Goal: Transaction & Acquisition: Purchase product/service

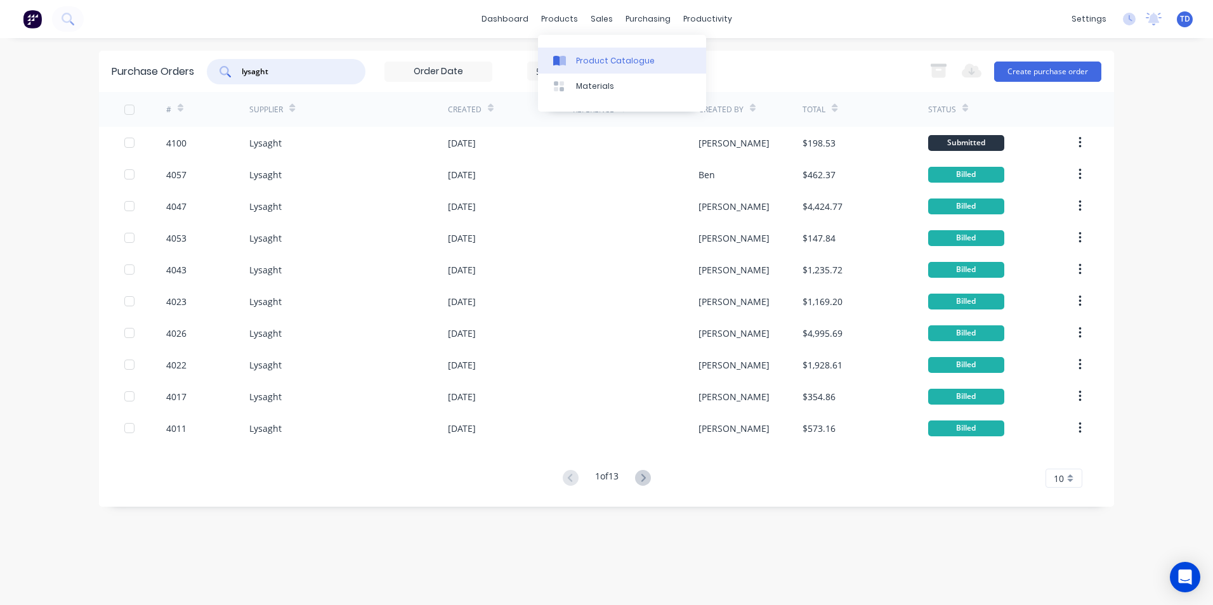
click at [589, 61] on div "Product Catalogue" at bounding box center [615, 60] width 79 height 11
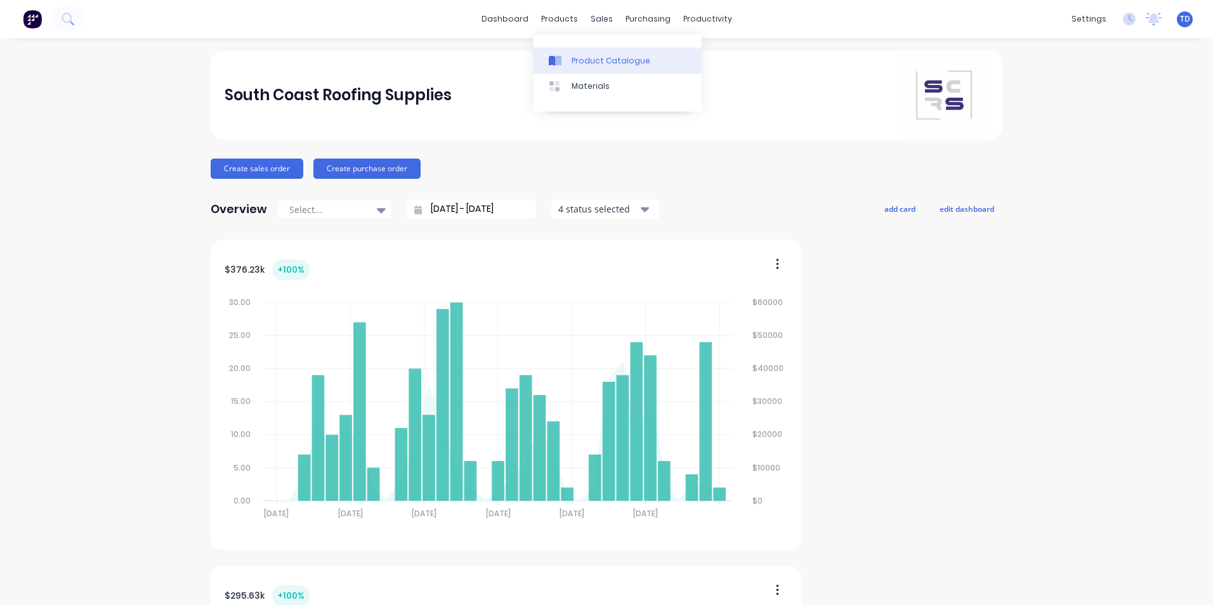
click at [581, 57] on div "Product Catalogue" at bounding box center [611, 60] width 79 height 11
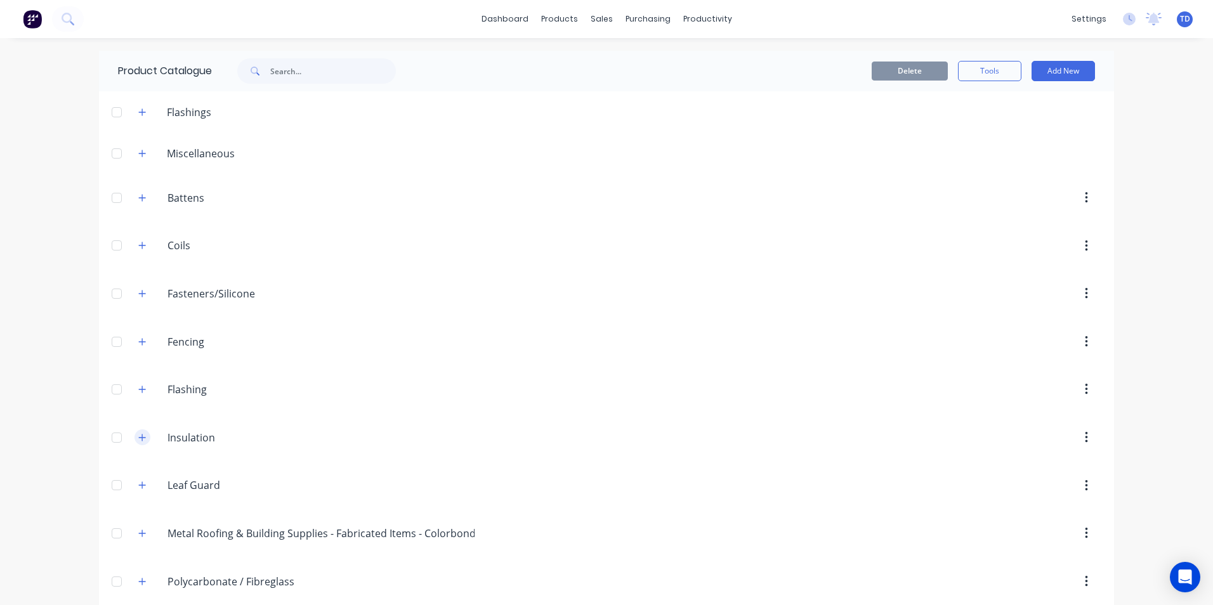
click at [141, 440] on icon "button" at bounding box center [142, 437] width 8 height 9
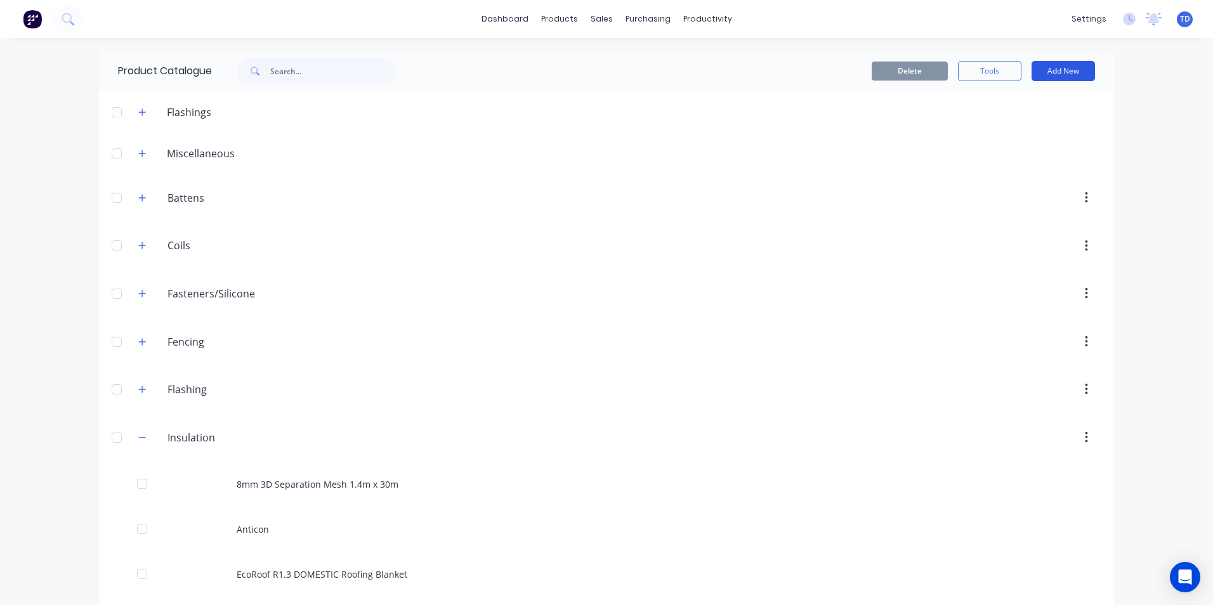
click at [1063, 74] on button "Add New" at bounding box center [1063, 71] width 63 height 20
click at [1032, 154] on div "Product" at bounding box center [1035, 154] width 98 height 18
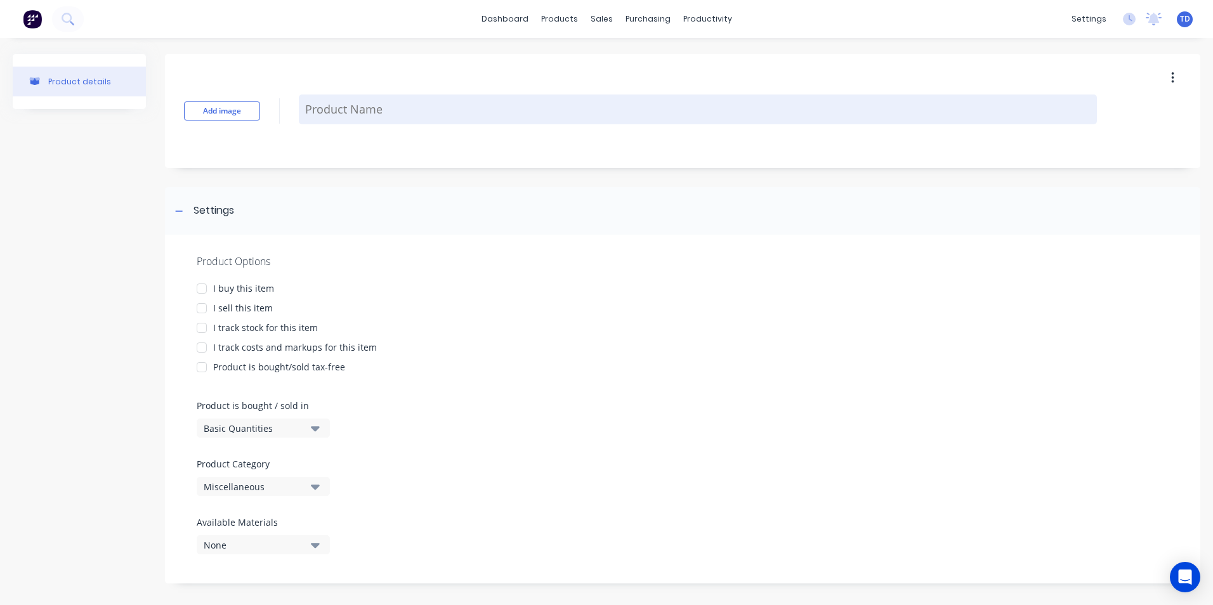
click at [337, 107] on textarea at bounding box center [698, 110] width 798 height 30
type textarea "x"
type textarea "R"
type textarea "x"
type textarea "Rh"
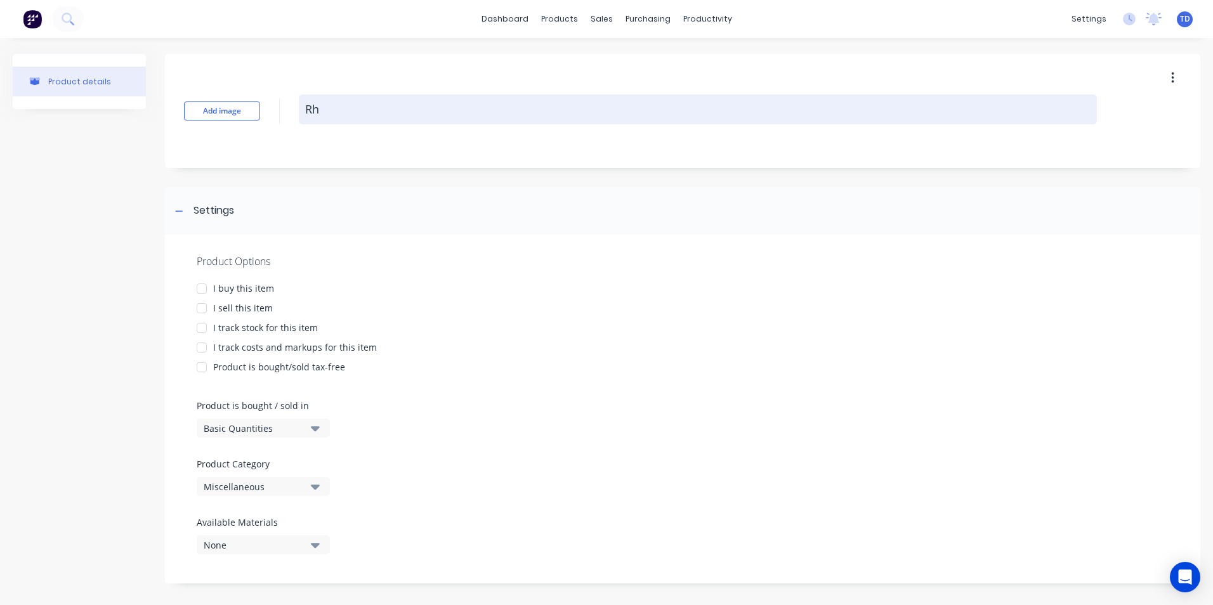
type textarea "x"
type textarea "Rhi"
type textarea "x"
type textarea "Rhin"
type textarea "x"
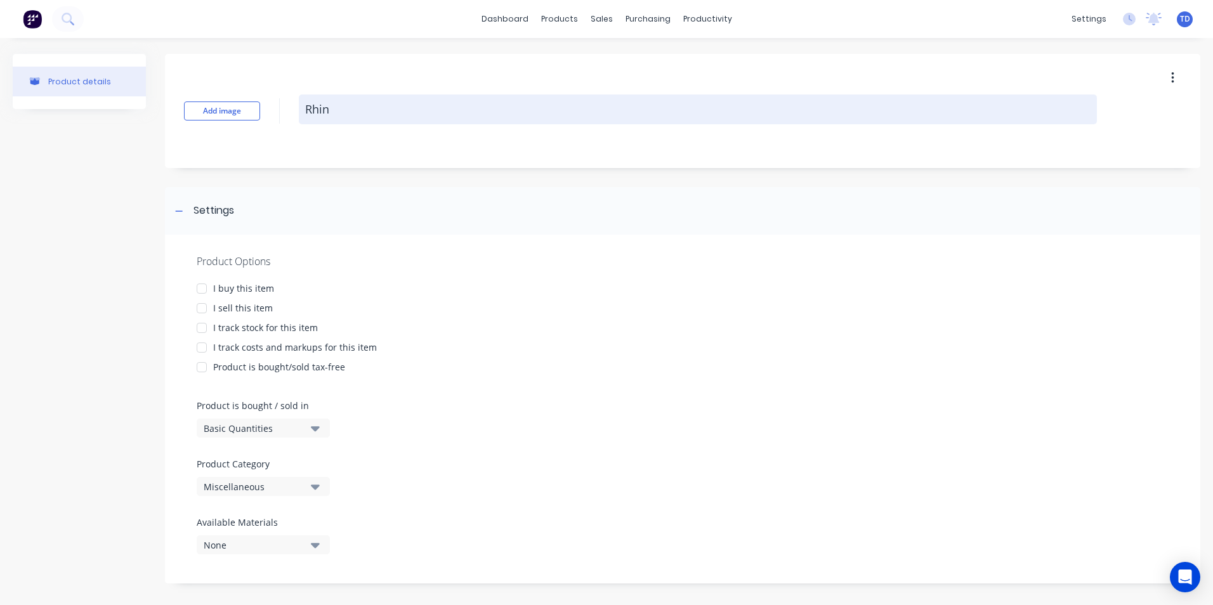
type textarea "Rhino"
type textarea "x"
type textarea "Rhino"
type textarea "x"
type textarea "Rhino B"
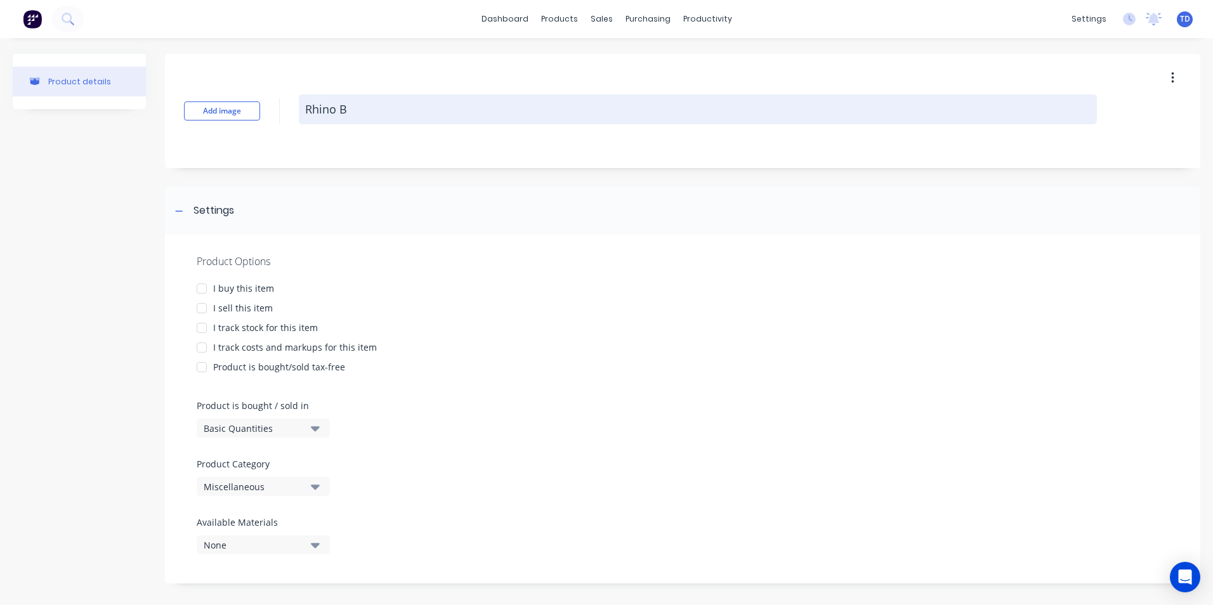
type textarea "x"
type textarea "Rhino Bl"
type textarea "x"
type textarea "Rhino Bla"
type textarea "x"
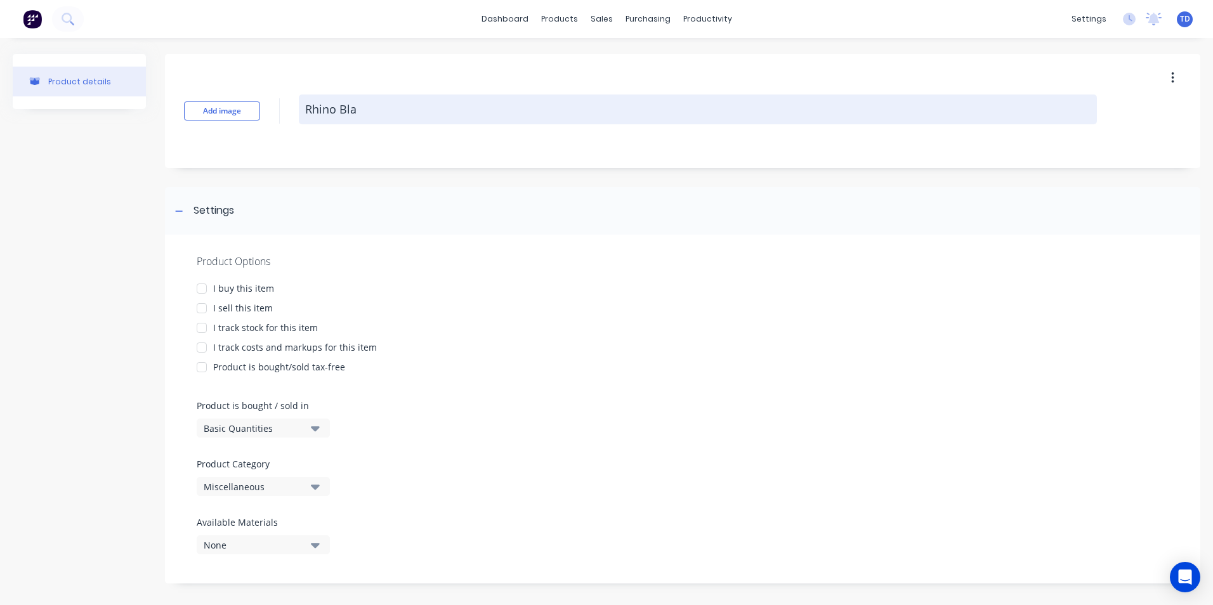
type textarea "Rhino Blan"
type textarea "x"
type textarea "Rhino Blank"
type textarea "x"
type textarea "Rhino Blanke"
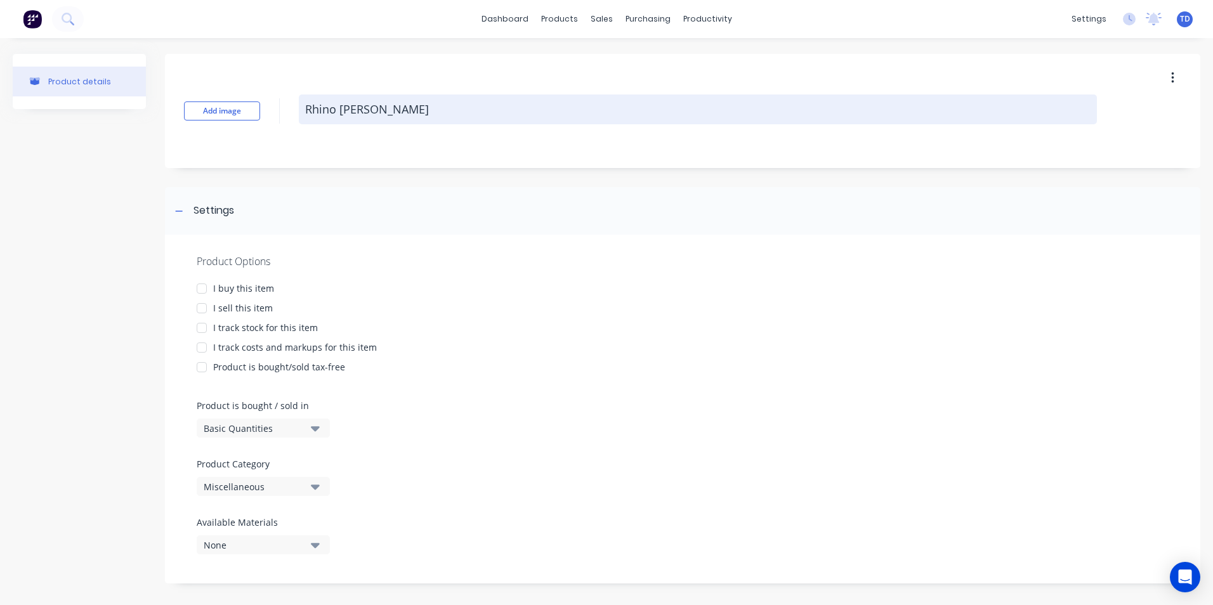
type textarea "x"
type textarea "Rhino Blanket"
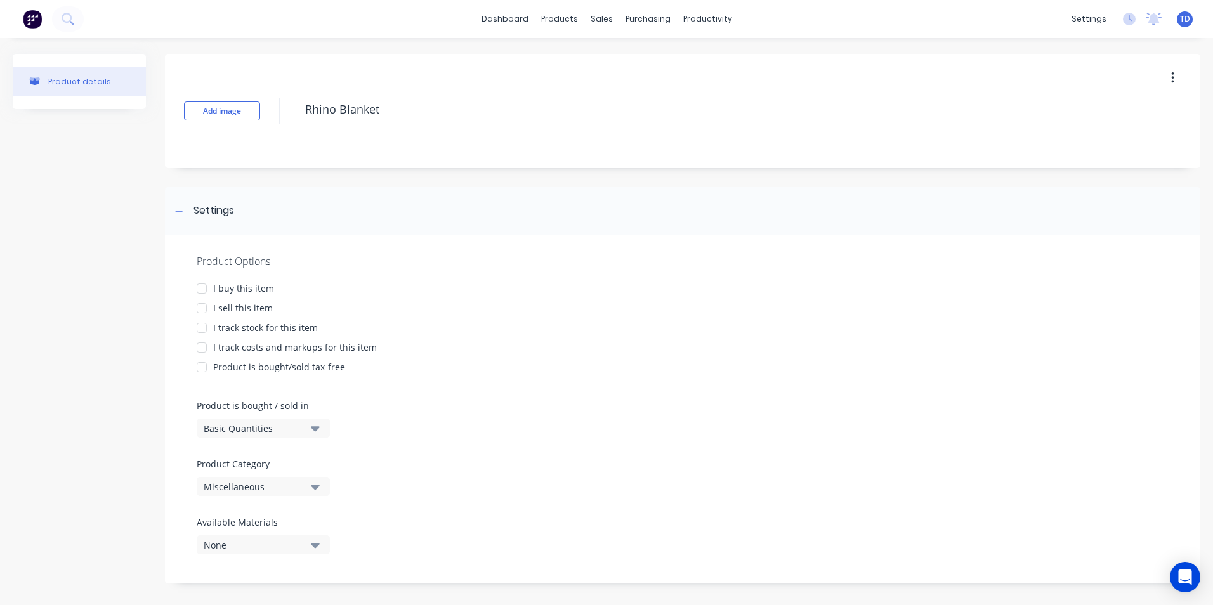
click at [204, 291] on div at bounding box center [201, 288] width 25 height 25
drag, startPoint x: 207, startPoint y: 306, endPoint x: 207, endPoint y: 318, distance: 12.1
click at [207, 307] on div at bounding box center [201, 308] width 25 height 25
drag, startPoint x: 207, startPoint y: 320, endPoint x: 207, endPoint y: 329, distance: 9.5
click at [207, 323] on div at bounding box center [201, 327] width 25 height 25
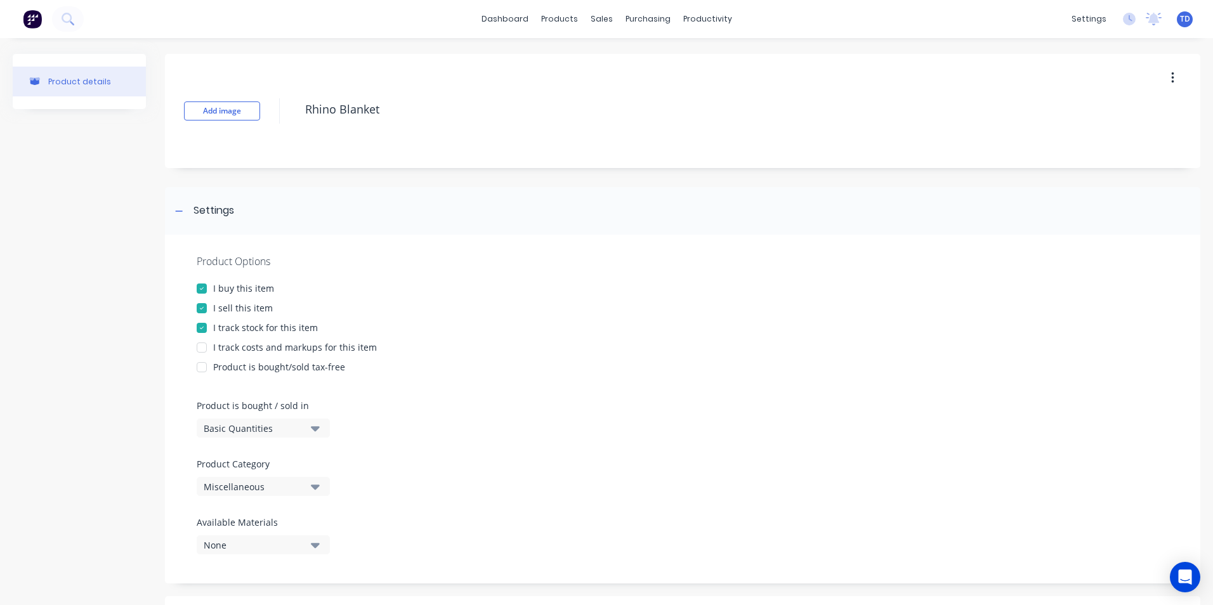
drag, startPoint x: 206, startPoint y: 345, endPoint x: 346, endPoint y: 367, distance: 141.3
click at [206, 346] on div at bounding box center [201, 347] width 25 height 25
type textarea "x"
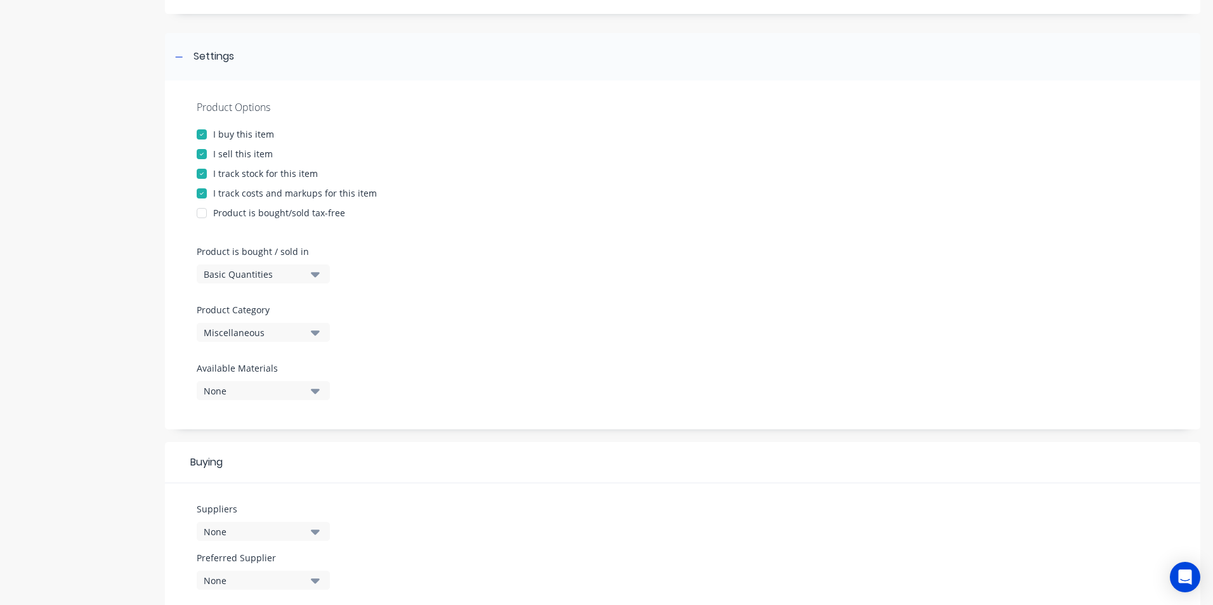
scroll to position [190, 0]
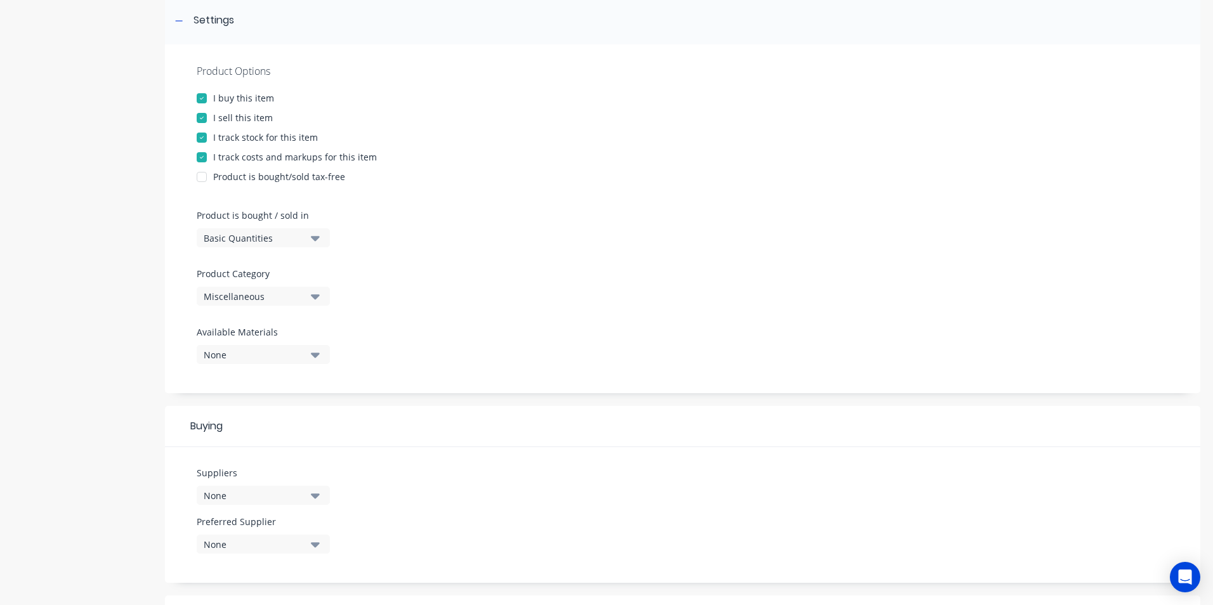
type textarea "Rhino Blanket"
type textarea "x"
type textarea "Rhino Blanket"
click at [301, 240] on div "Basic Quantities" at bounding box center [255, 238] width 102 height 13
click at [295, 268] on div "Basic Quantities" at bounding box center [292, 269] width 190 height 25
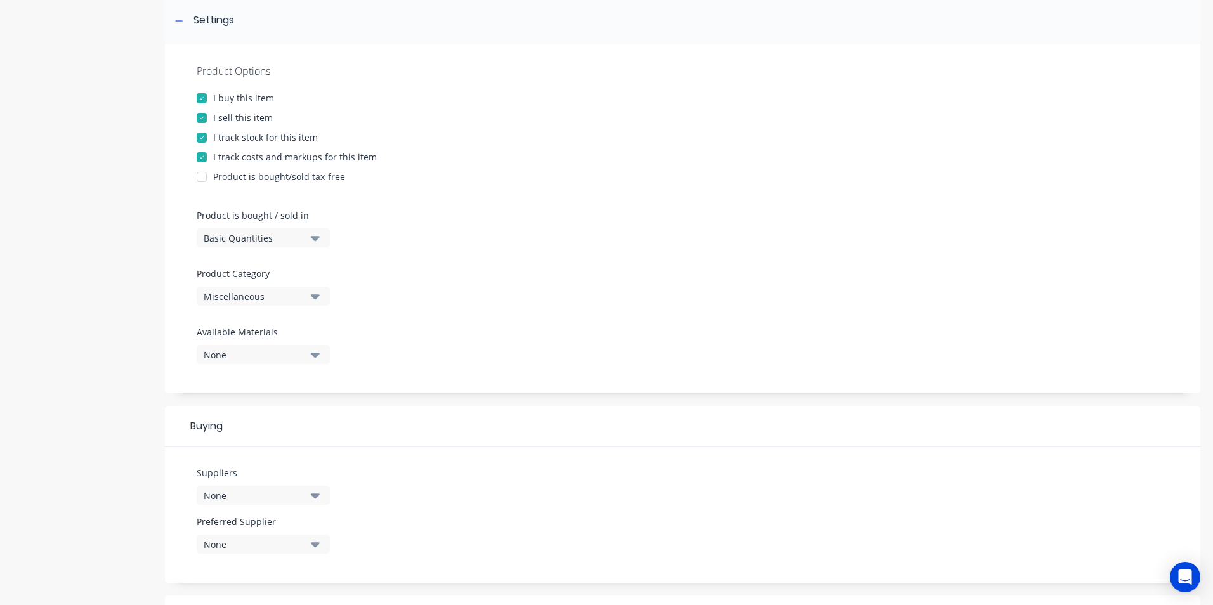
click at [262, 296] on div "Miscellaneous" at bounding box center [255, 296] width 102 height 13
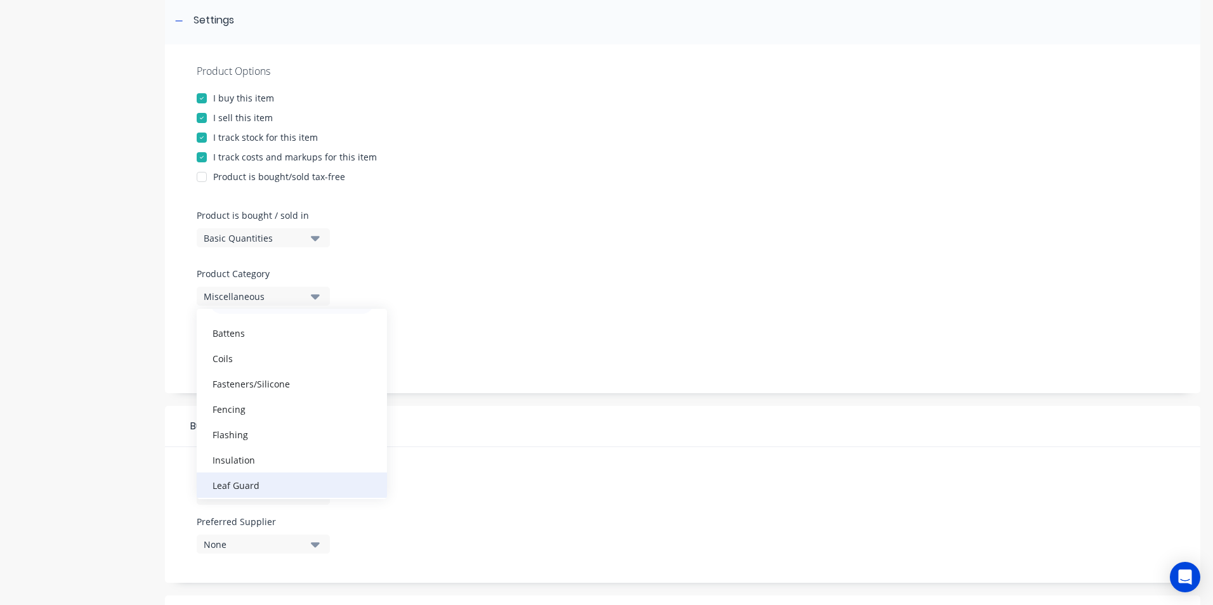
scroll to position [63, 0]
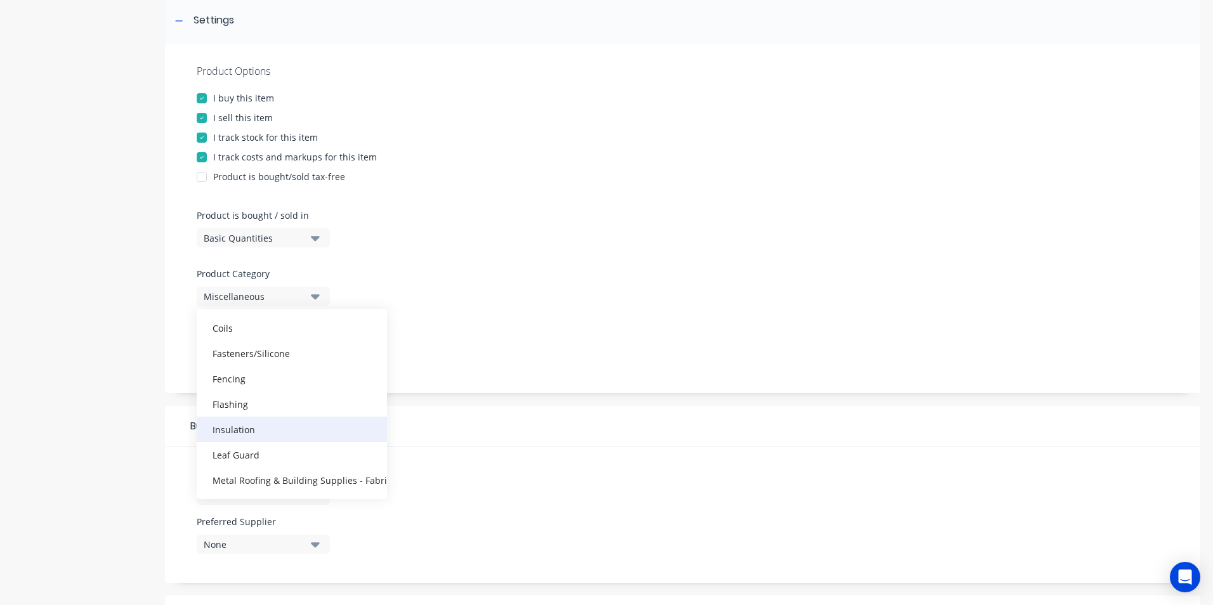
click at [256, 435] on div "Insulation" at bounding box center [292, 429] width 190 height 25
type textarea "x"
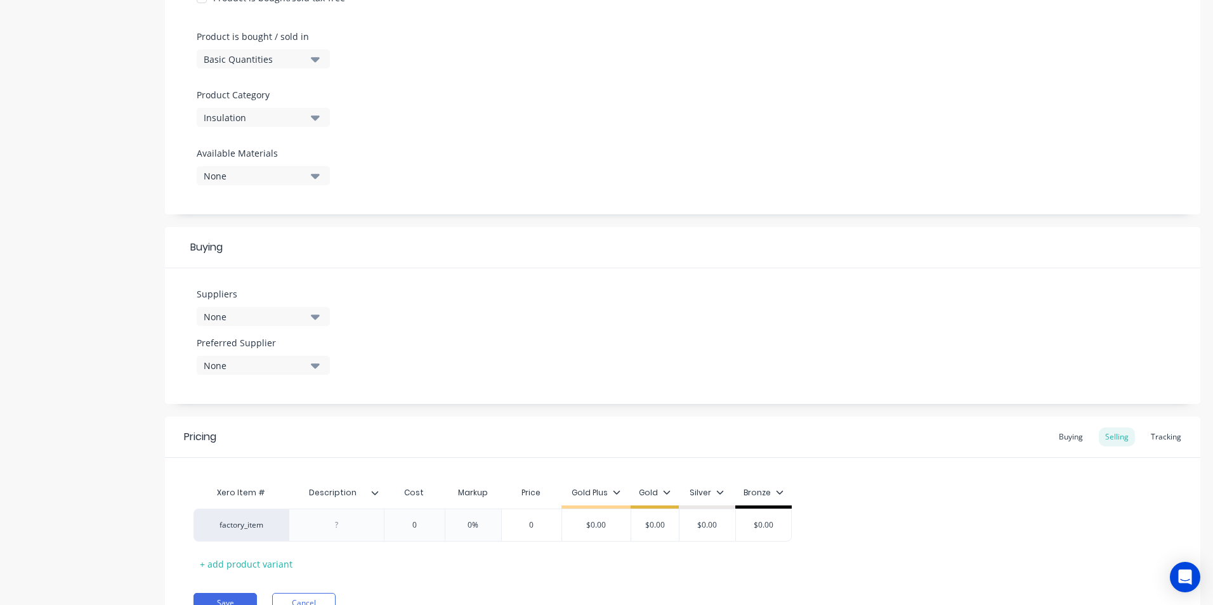
scroll to position [381, 0]
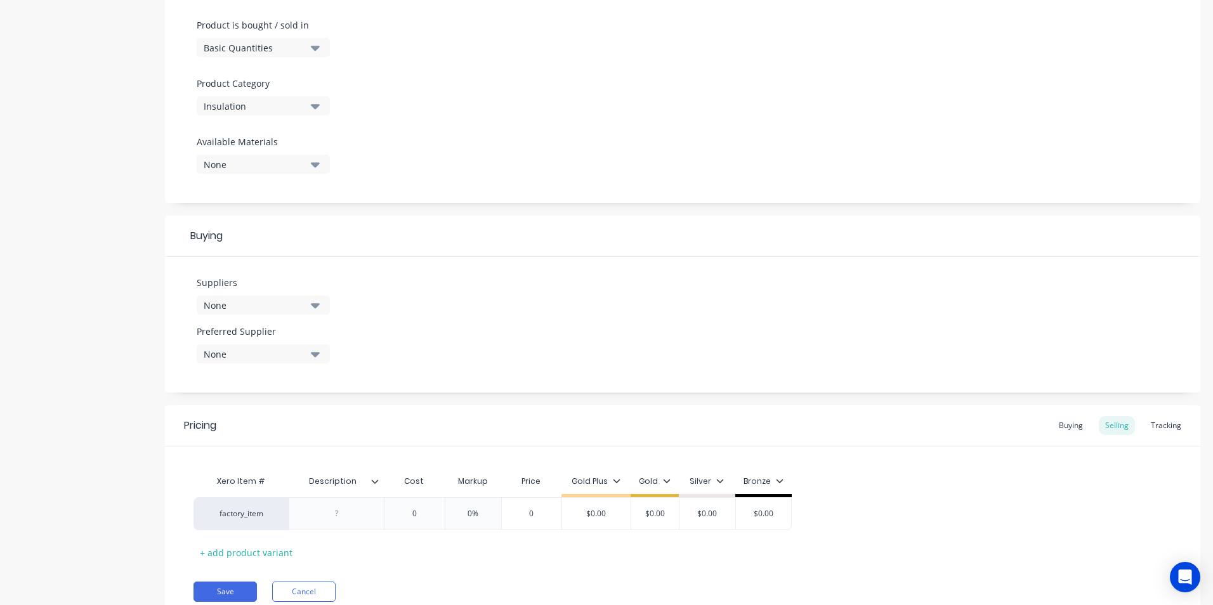
click at [294, 308] on div "None" at bounding box center [255, 305] width 102 height 13
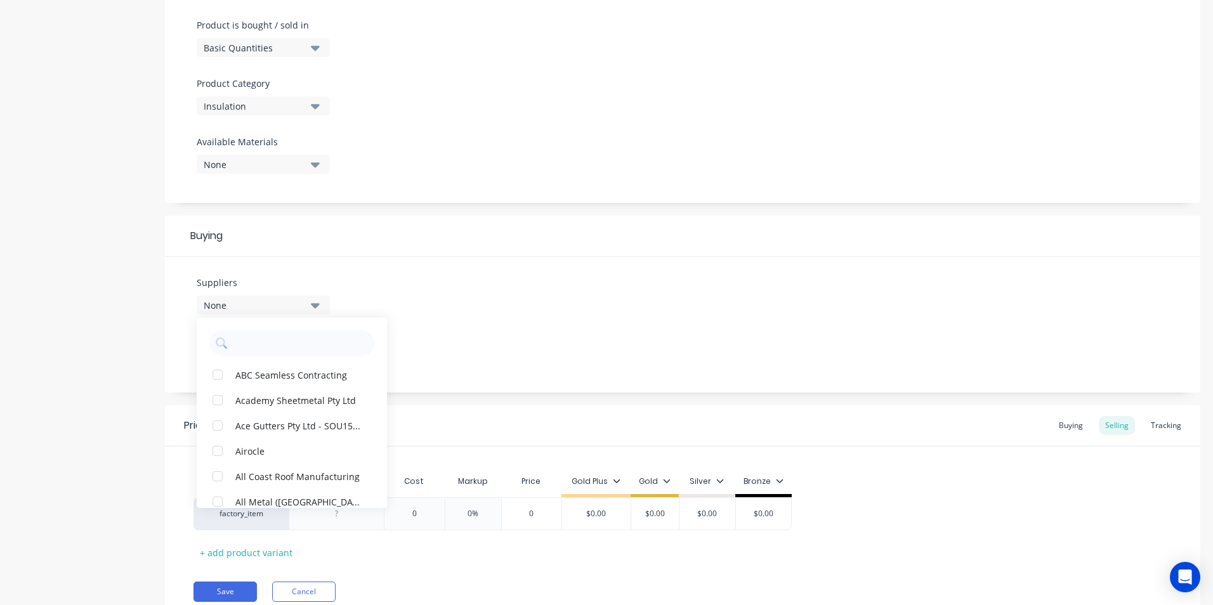
click at [419, 313] on div "Suppliers None ABC Seamless Contracting Academy Sheetmetal Pty Ltd Ace Gutters …" at bounding box center [682, 325] width 1035 height 136
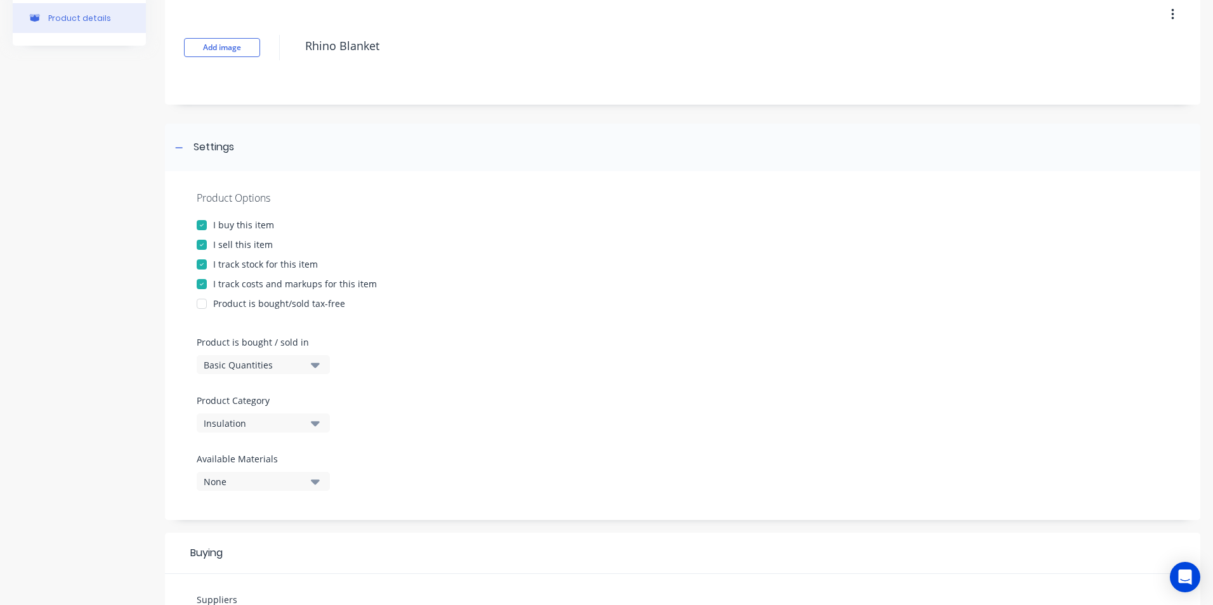
scroll to position [0, 0]
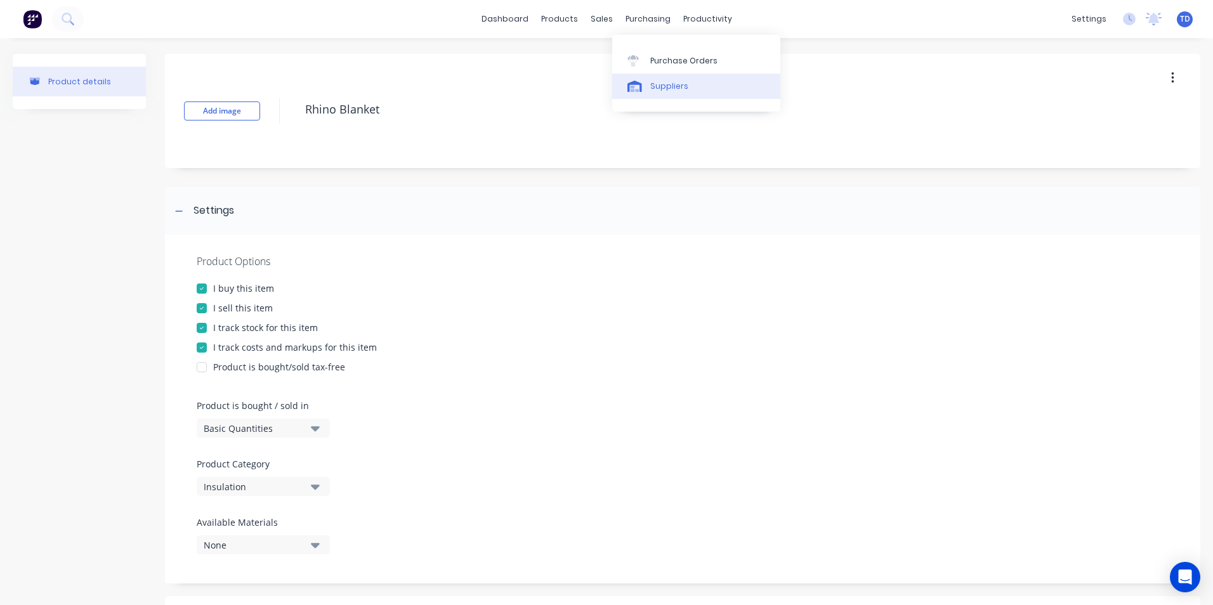
click at [659, 88] on div "Suppliers" at bounding box center [669, 86] width 38 height 11
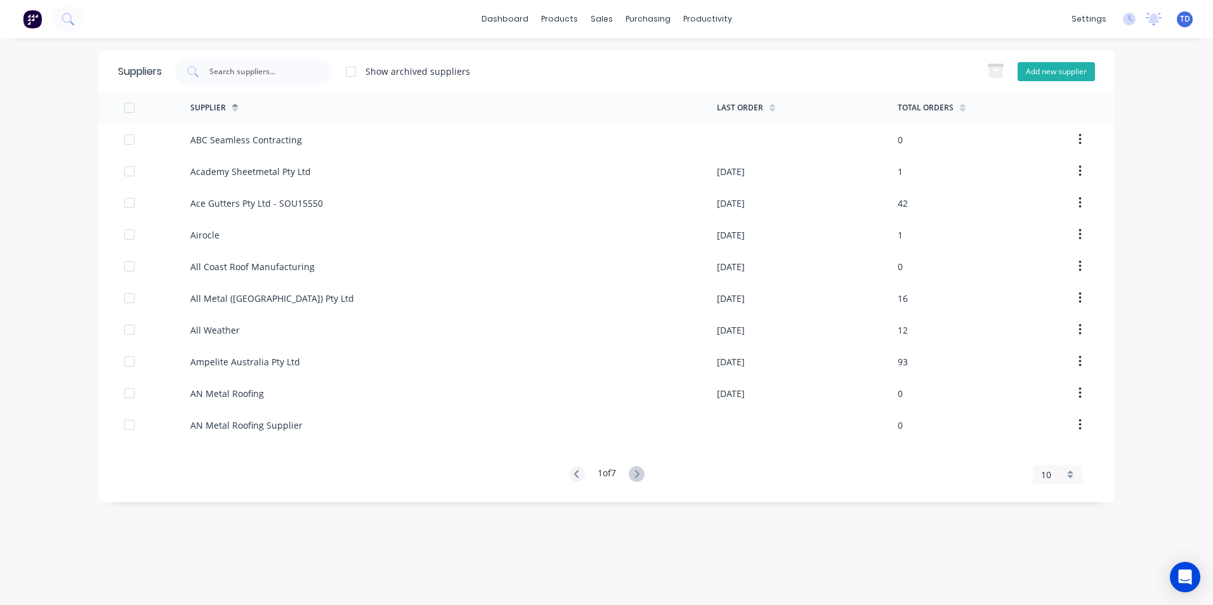
click at [1030, 75] on button "Add new supplier" at bounding box center [1056, 71] width 77 height 19
select select "AU"
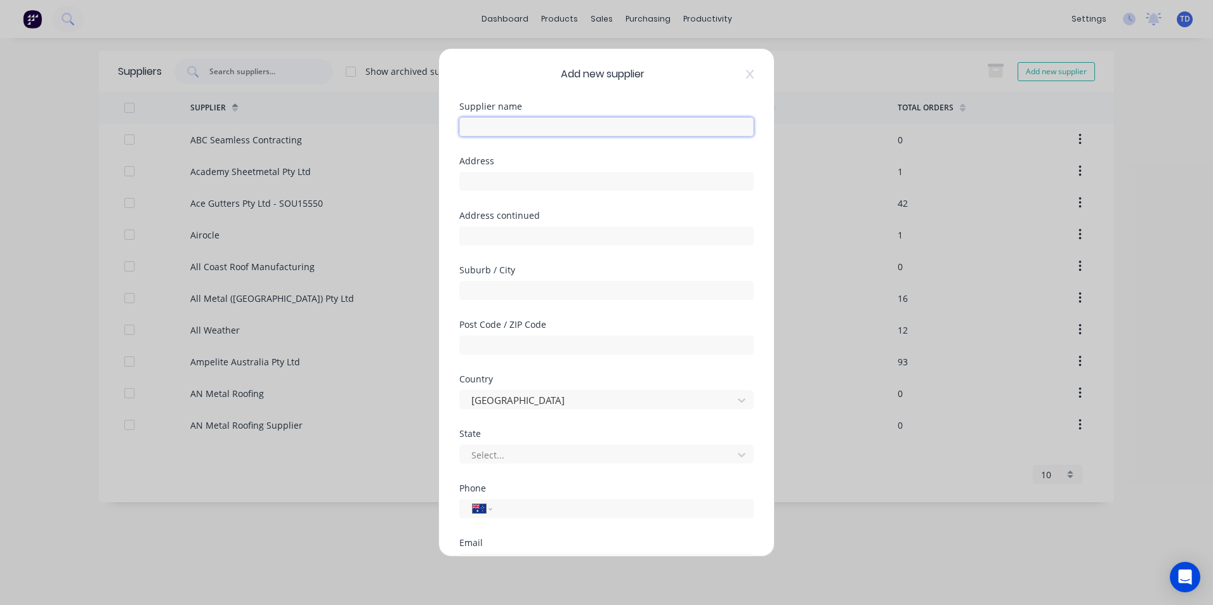
click at [530, 125] on input "text" at bounding box center [606, 126] width 294 height 19
type input "Armidale Building Supplies"
type input "296 Mann Street"
type input "Armidale"
drag, startPoint x: 567, startPoint y: 181, endPoint x: 455, endPoint y: 183, distance: 112.3
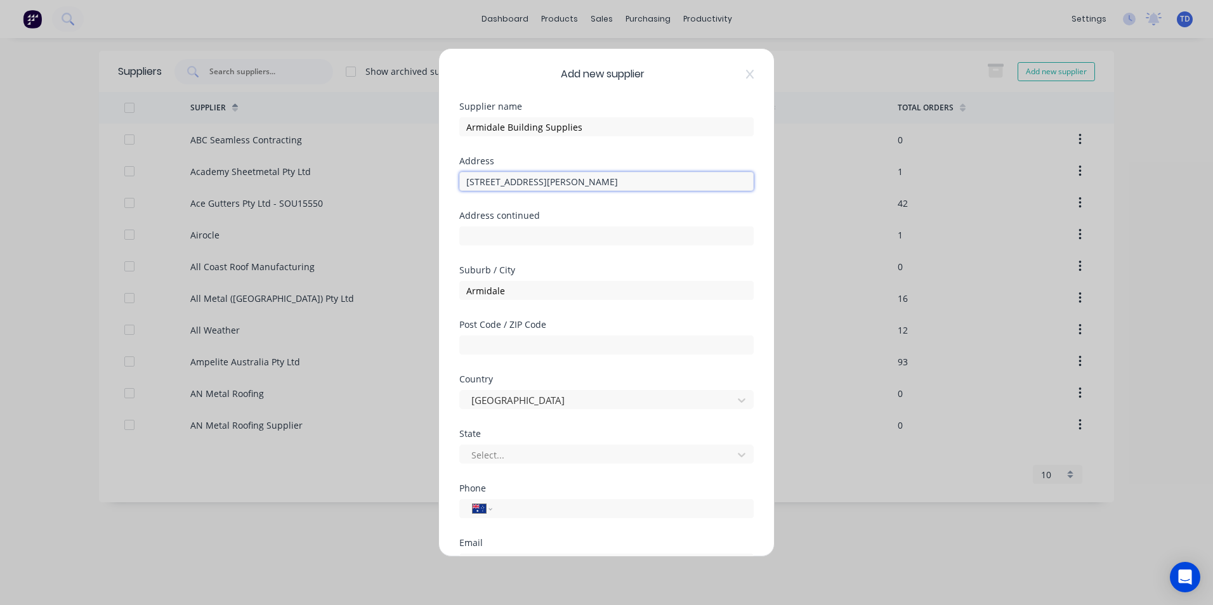
click at [455, 183] on div "Add new supplier Supplier name Armidale Building Supplies Address 296 Mann Stre…" at bounding box center [606, 303] width 335 height 508
type input "PO Box 7064"
type input "N.E.M.S.C"
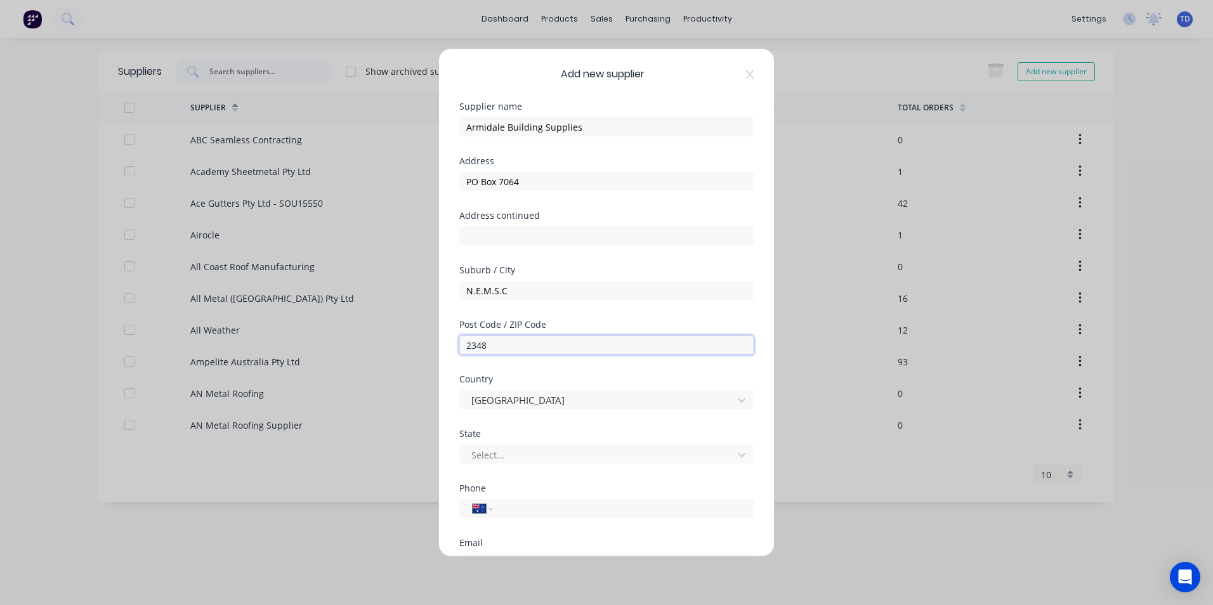
type input "2348"
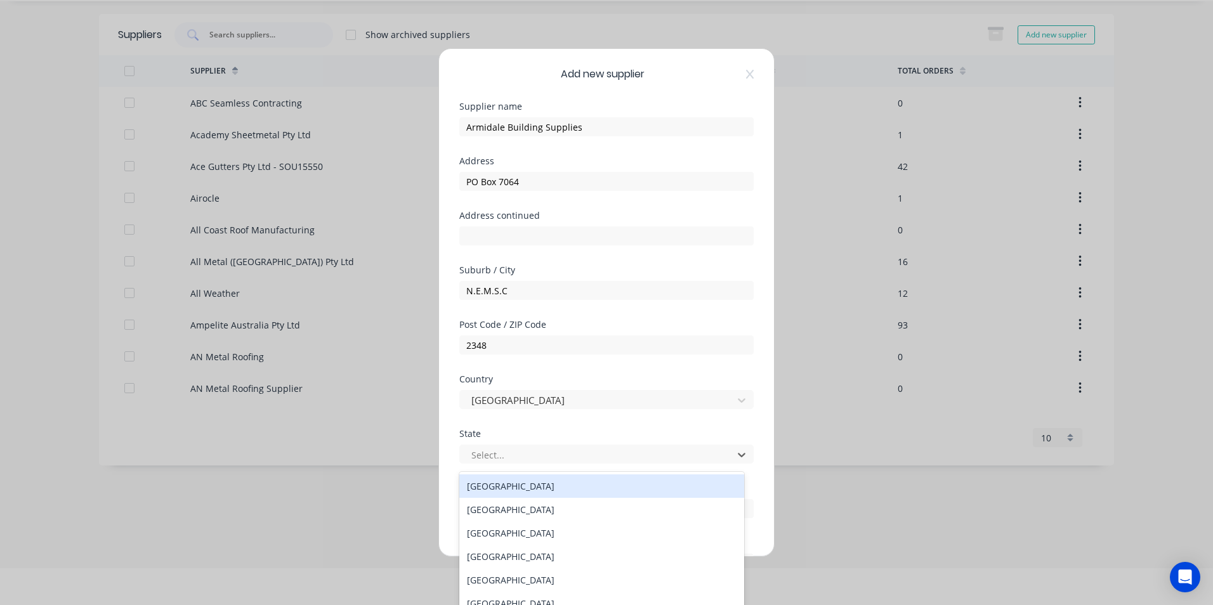
scroll to position [40, 0]
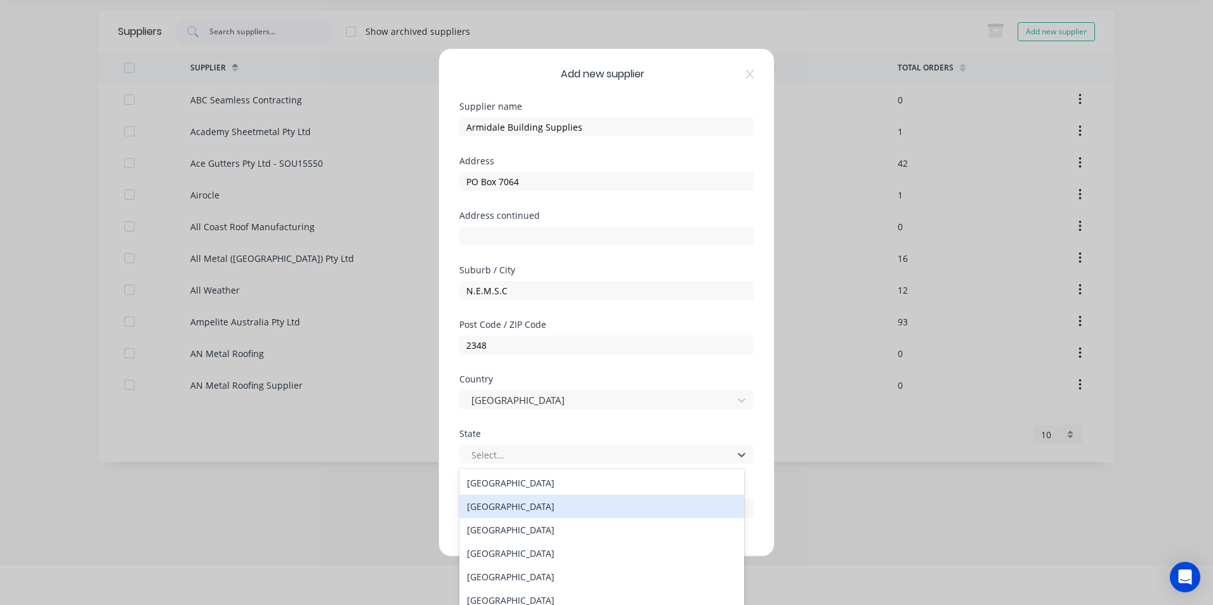
click at [510, 499] on div "New South Wales" at bounding box center [601, 506] width 285 height 23
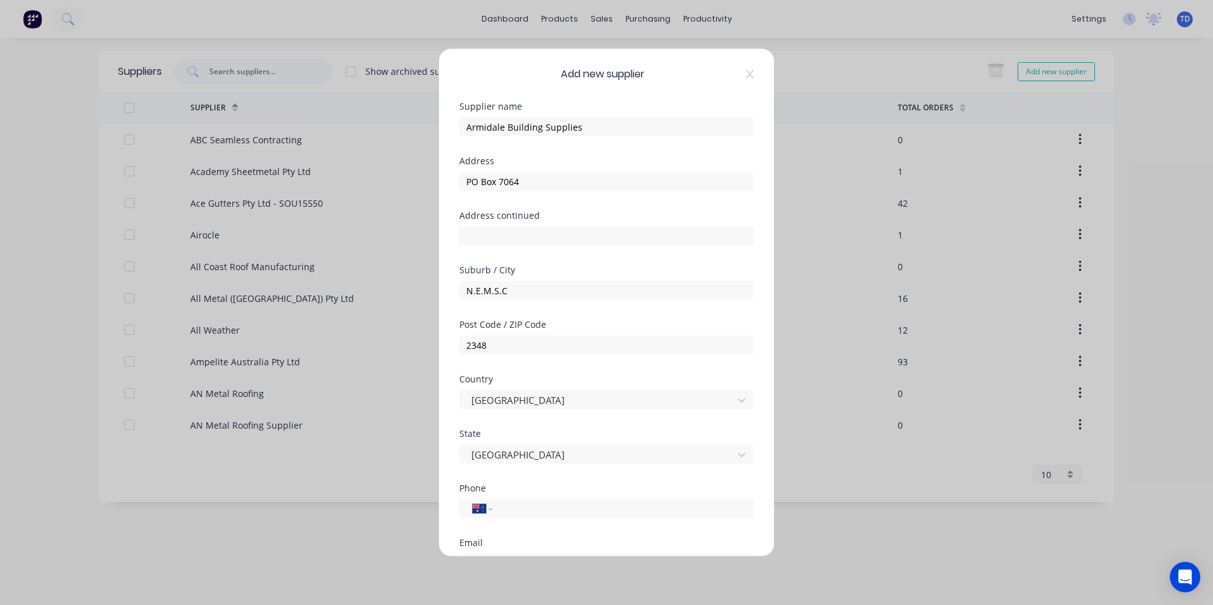
scroll to position [127, 0]
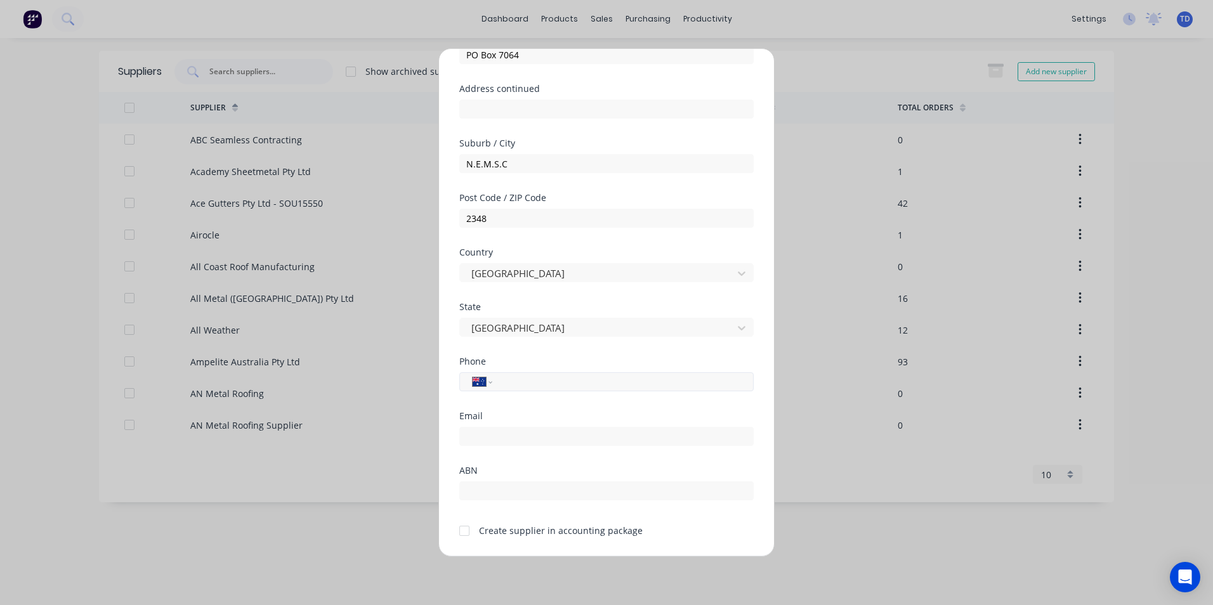
click at [537, 384] on input "tel" at bounding box center [620, 382] width 239 height 15
type input "(02) 6771 3320"
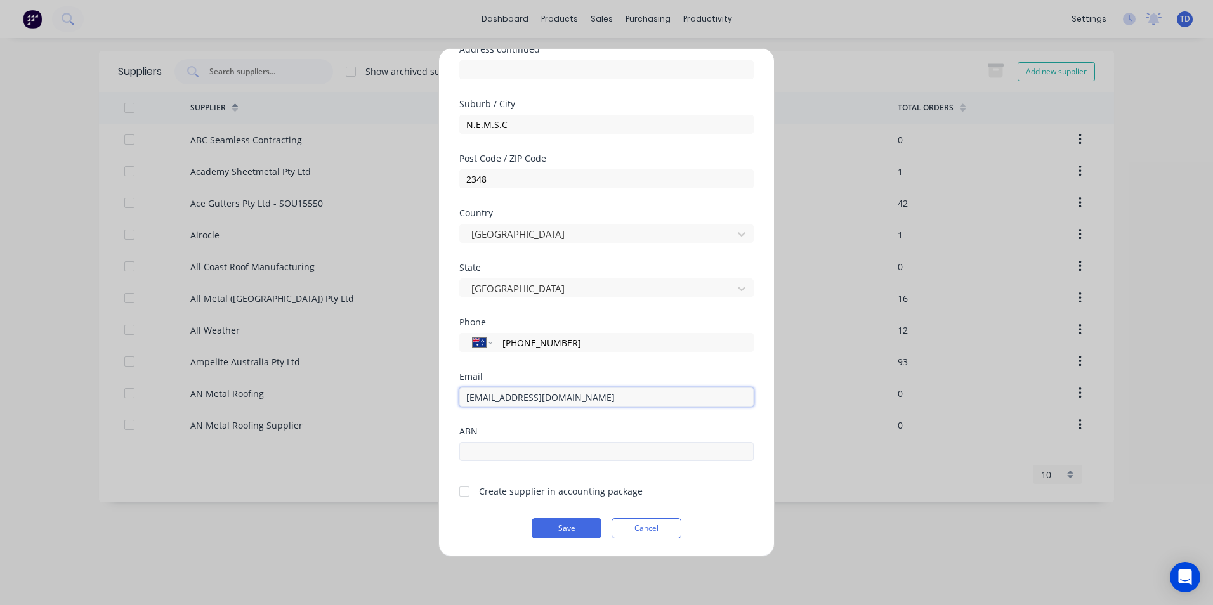
type input "debtors@tambuild.com.au"
click at [542, 450] on input "text" at bounding box center [606, 451] width 294 height 19
type input "30050096396"
click at [463, 493] on div at bounding box center [464, 491] width 25 height 25
click at [553, 525] on button "Save" at bounding box center [567, 528] width 70 height 20
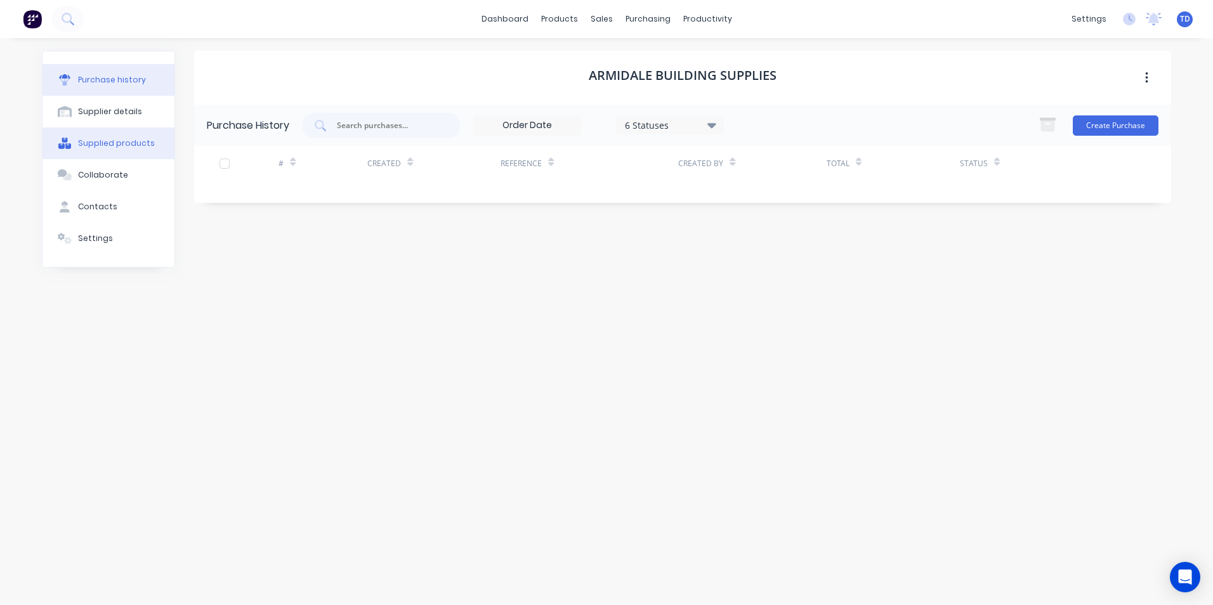
click at [108, 143] on div "Supplied products" at bounding box center [116, 143] width 77 height 11
click at [121, 82] on div "Purchase history" at bounding box center [112, 79] width 68 height 11
click at [1106, 130] on button "Create Purchase" at bounding box center [1116, 125] width 86 height 20
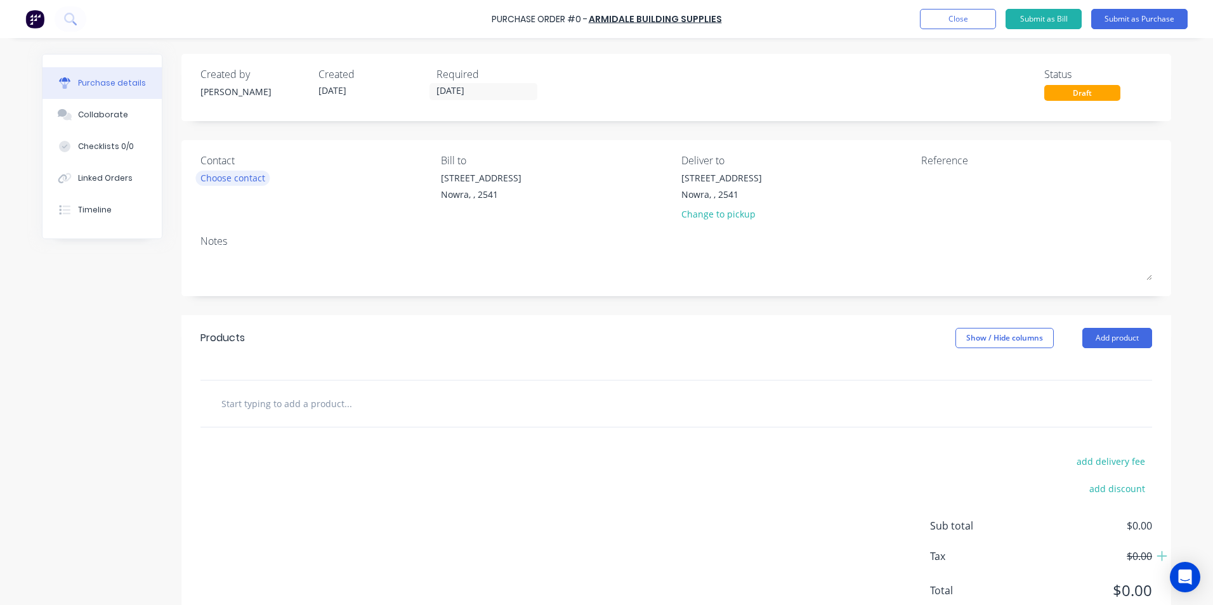
click at [247, 172] on div "Choose contact" at bounding box center [232, 177] width 65 height 13
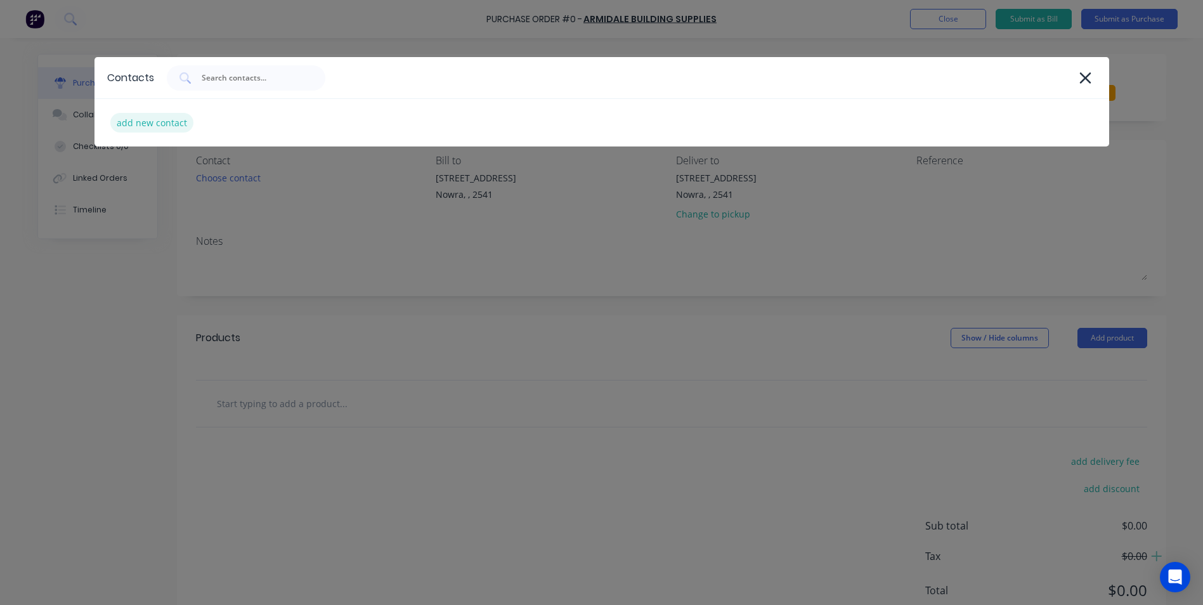
click at [172, 122] on div "add new contact" at bounding box center [151, 123] width 83 height 20
select select "AU"
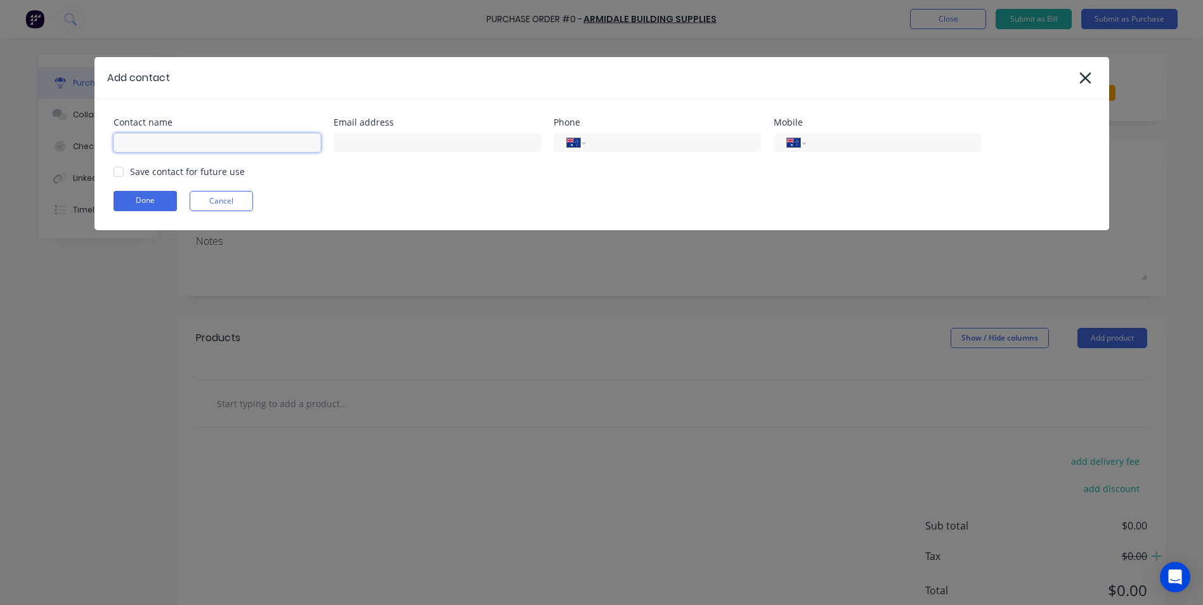
click at [188, 143] on input at bounding box center [217, 142] width 207 height 19
type input "Sales"
type input "info@scrs.net.au"
type input "(02) 4411 090"
click at [115, 167] on div at bounding box center [118, 171] width 25 height 25
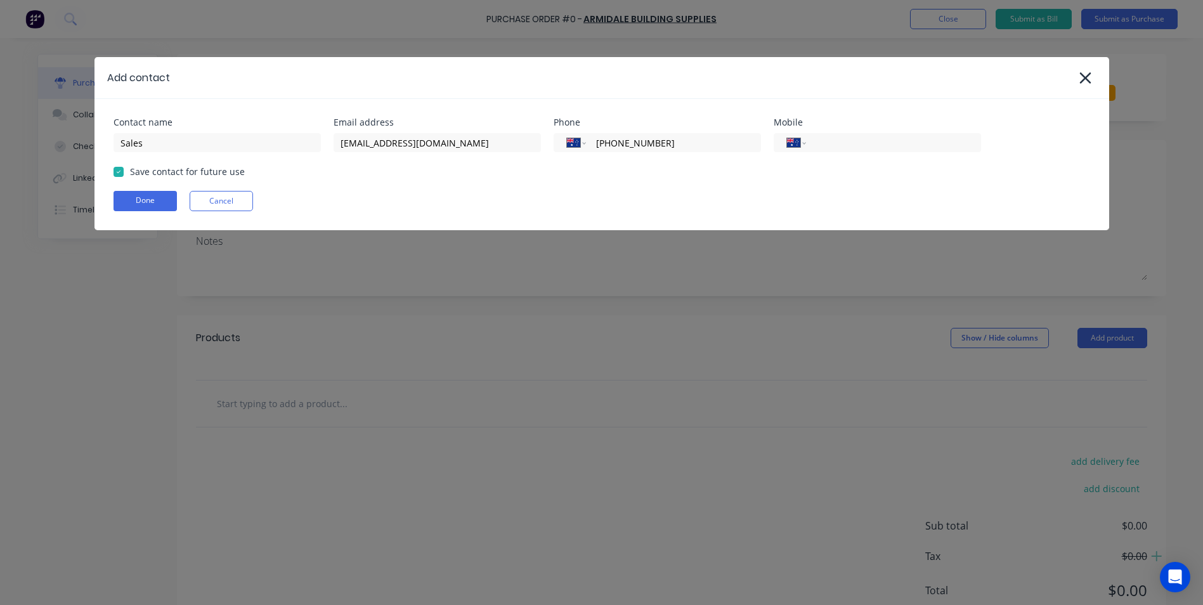
drag, startPoint x: 122, startPoint y: 193, endPoint x: 224, endPoint y: 241, distance: 112.1
click at [123, 194] on button "Done" at bounding box center [145, 201] width 63 height 20
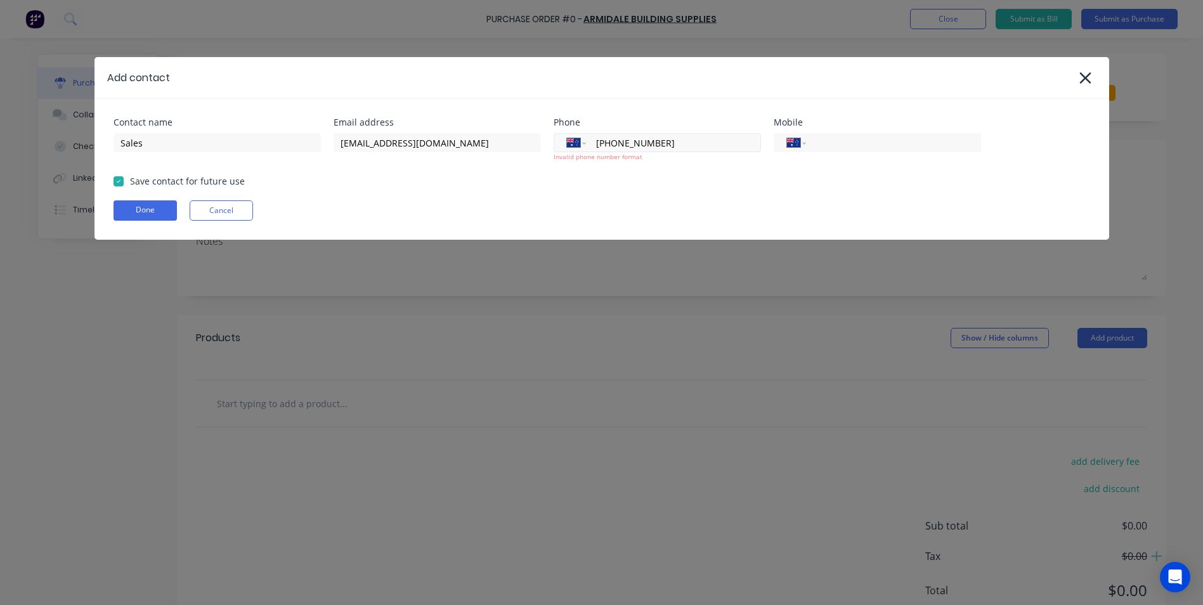
click at [636, 141] on input "(02) 4411 090" at bounding box center [671, 143] width 152 height 15
type input "(02) 4411 1090"
click at [665, 197] on div "Contact name Sales Email address info@scrs.net.au Phone International Afghanist…" at bounding box center [602, 169] width 1015 height 141
click at [151, 207] on button "Done" at bounding box center [145, 210] width 63 height 20
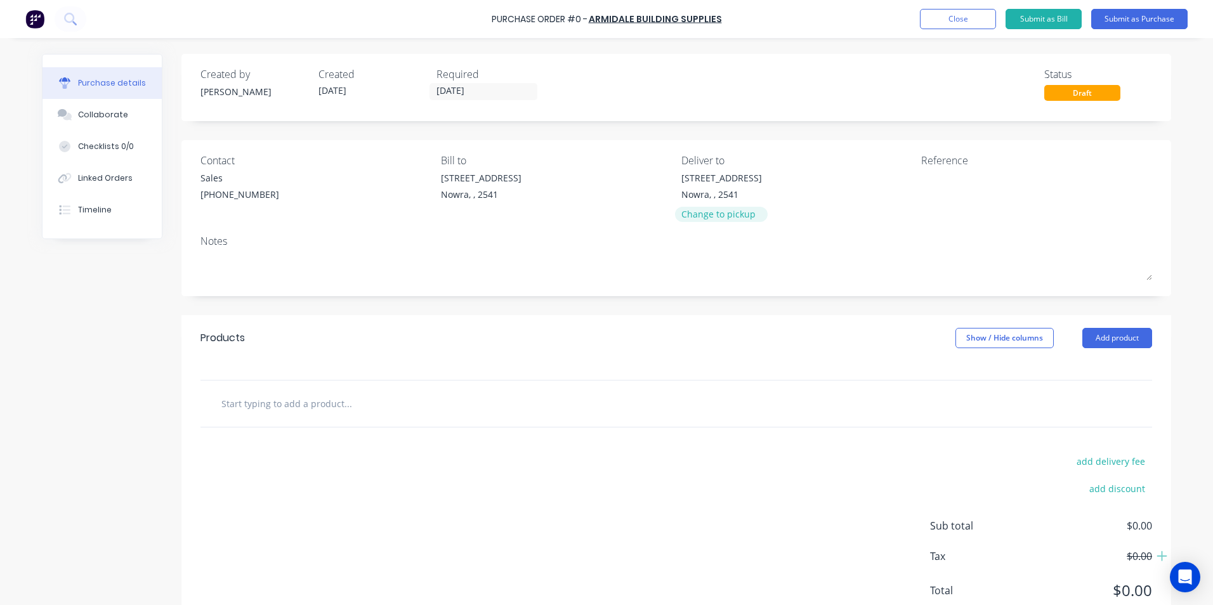
click at [719, 217] on div "Change to pickup" at bounding box center [721, 213] width 81 height 13
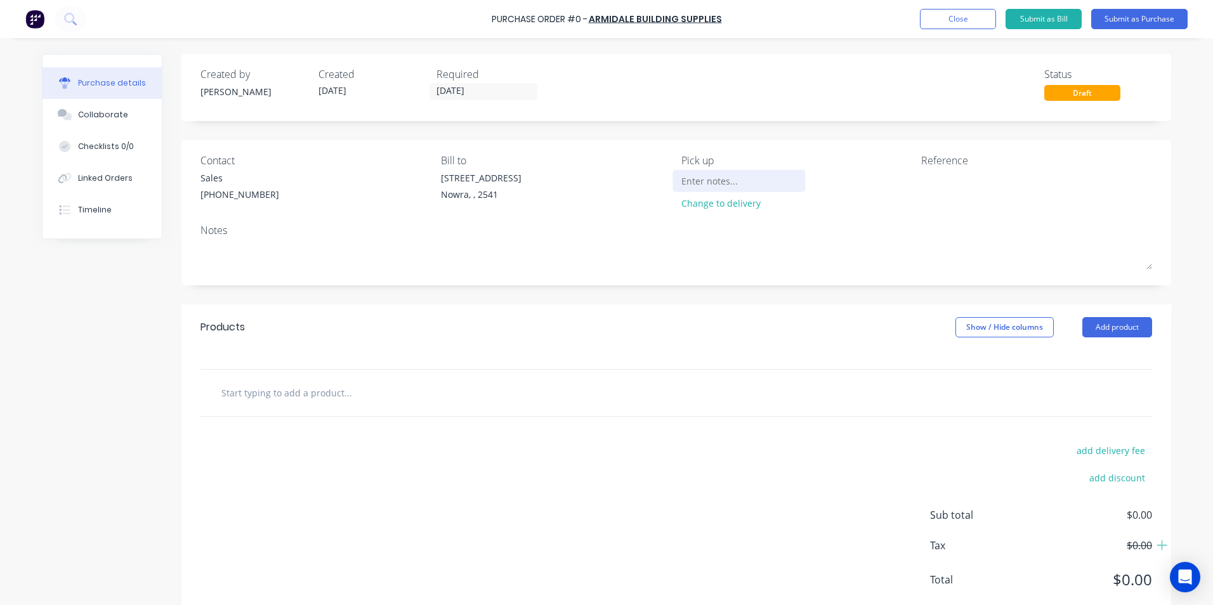
click at [704, 185] on input at bounding box center [738, 180] width 115 height 19
type input "Picked Up in store 1/9/2025"
click at [293, 391] on input "text" at bounding box center [348, 392] width 254 height 25
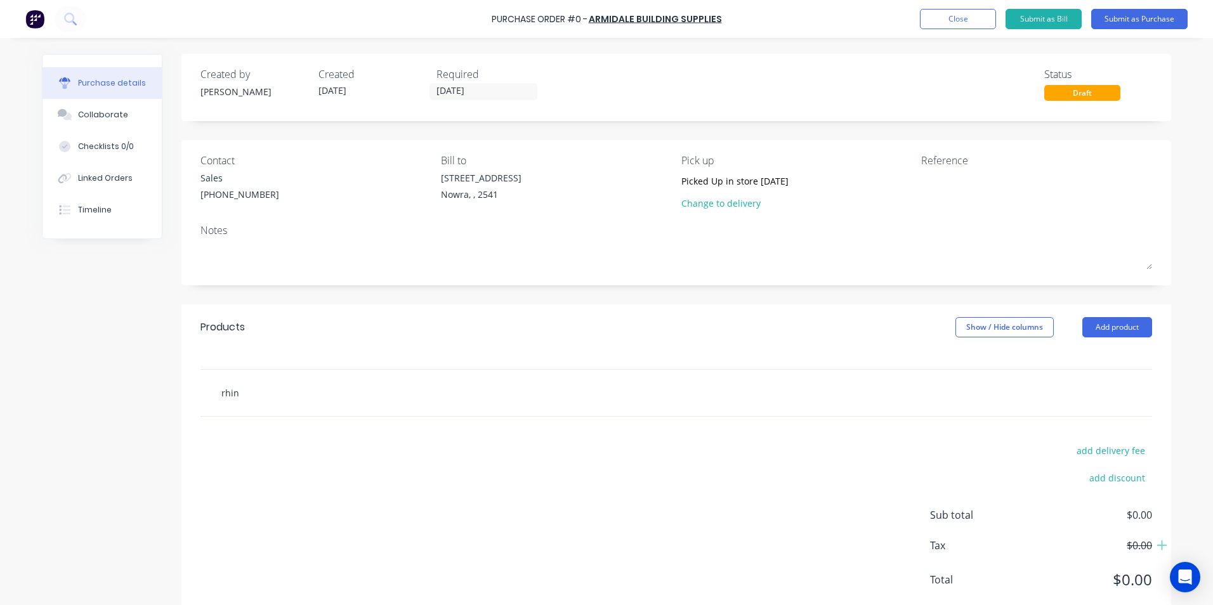
type input "rhino"
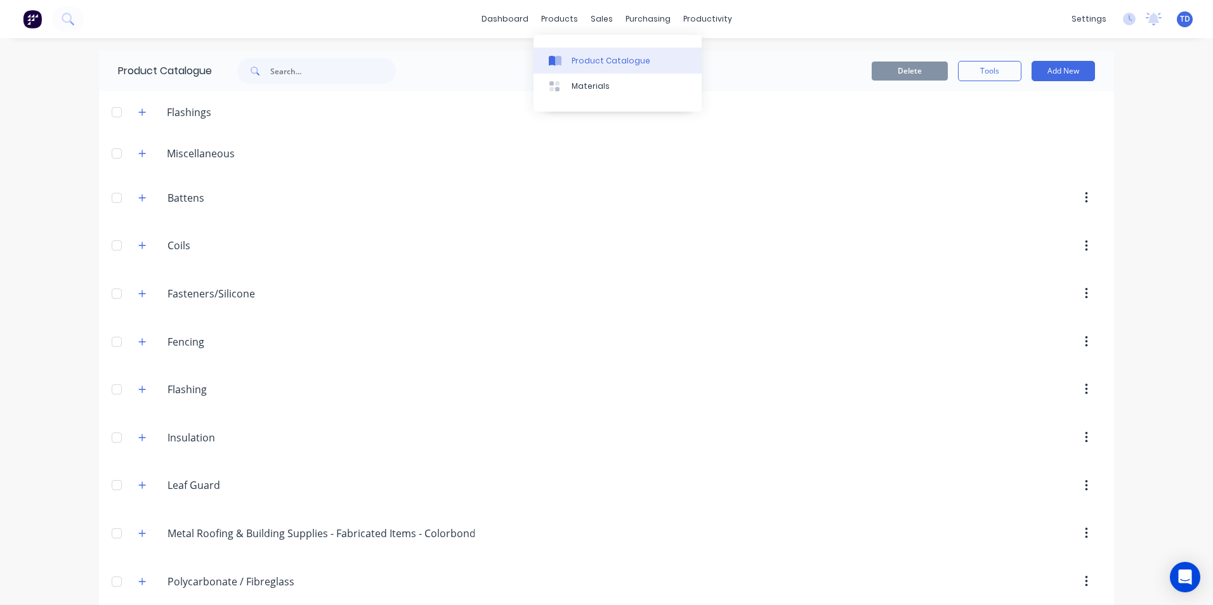
click at [587, 56] on div "Product Catalogue" at bounding box center [611, 60] width 79 height 11
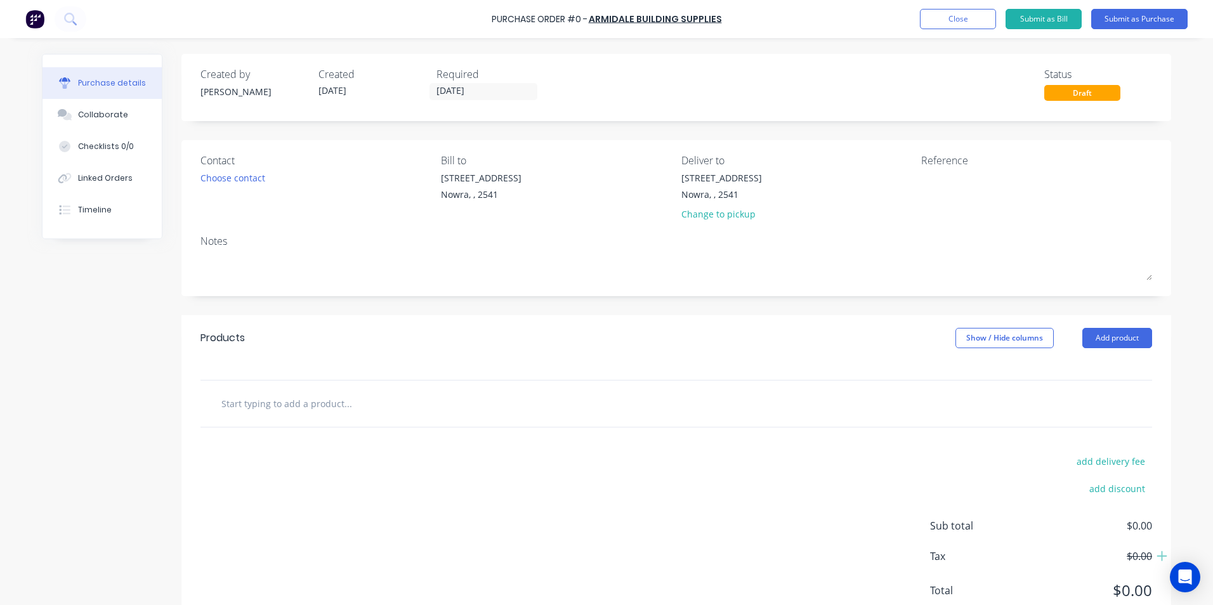
click at [292, 394] on input "text" at bounding box center [348, 403] width 254 height 25
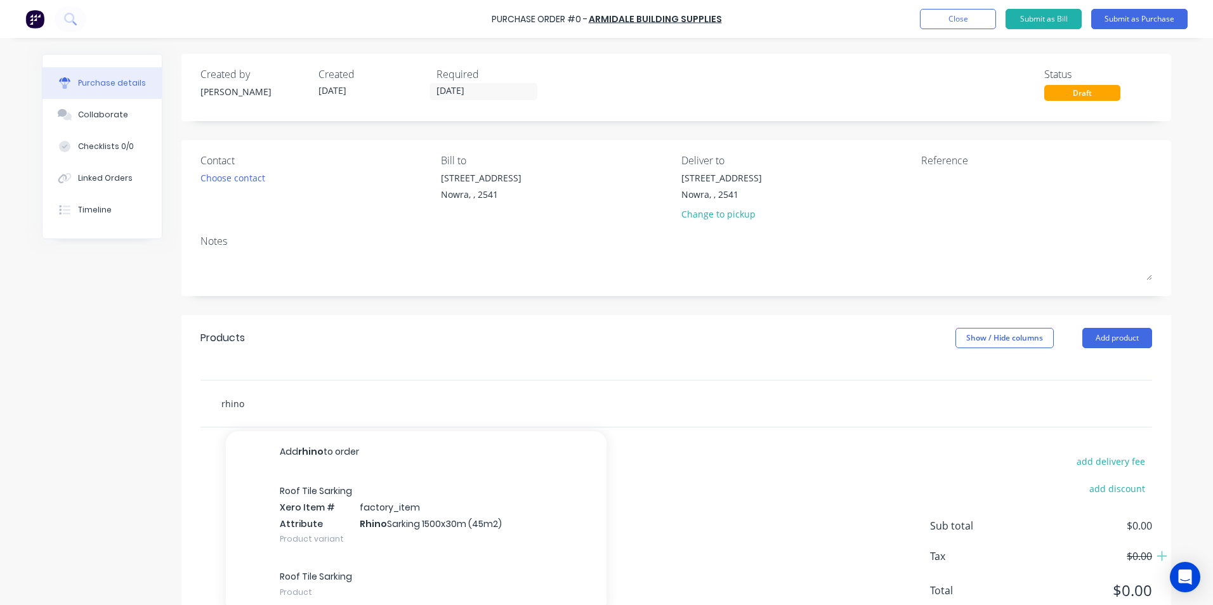
type input "rhino"
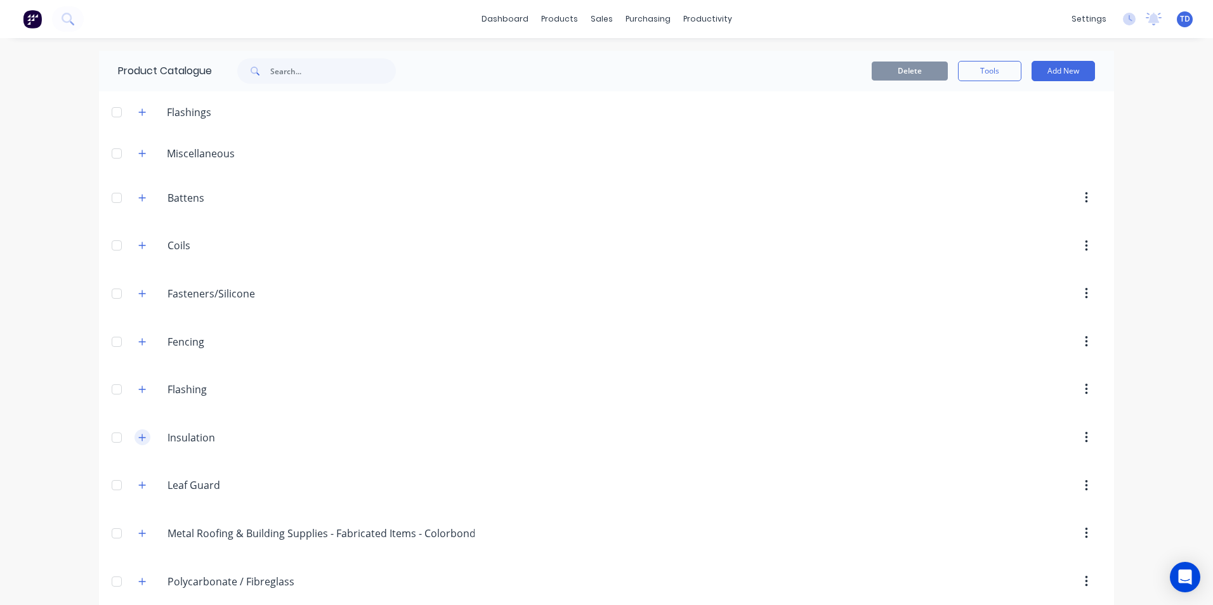
click at [138, 436] on icon "button" at bounding box center [142, 437] width 8 height 9
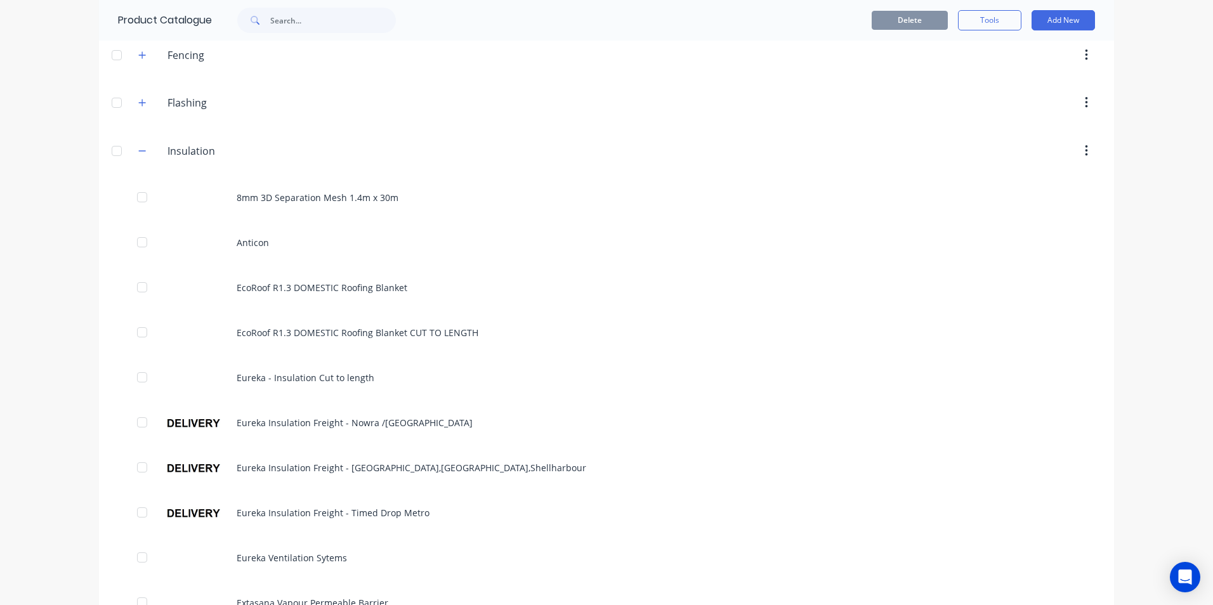
scroll to position [127, 0]
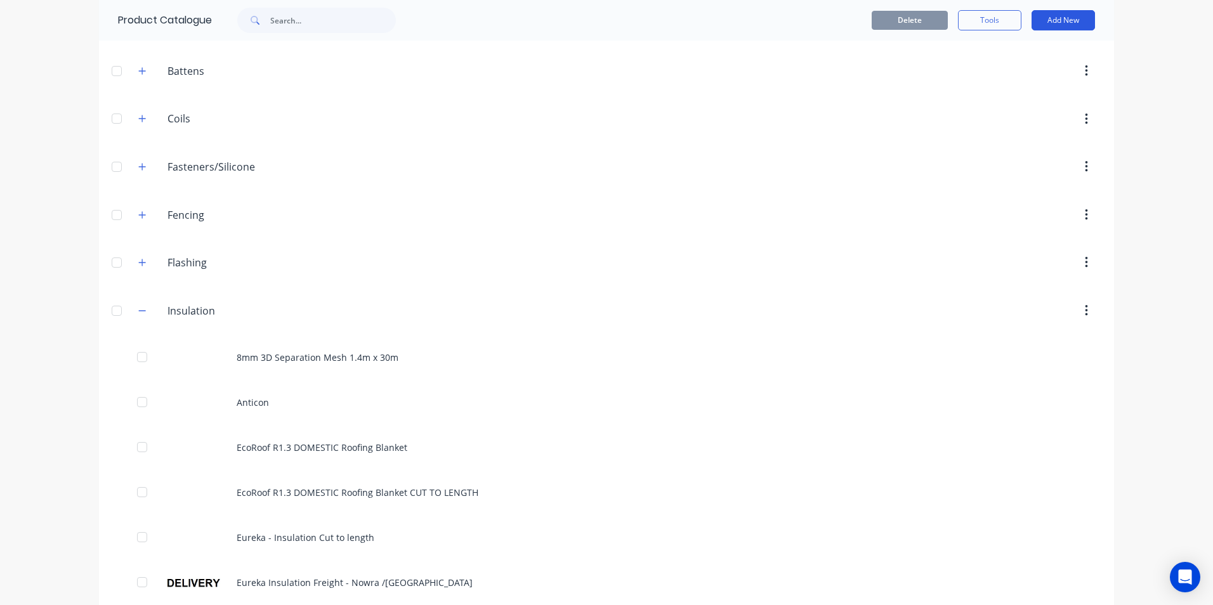
click at [1055, 23] on button "Add New" at bounding box center [1063, 20] width 63 height 20
click at [1014, 107] on div "Product" at bounding box center [1035, 104] width 98 height 18
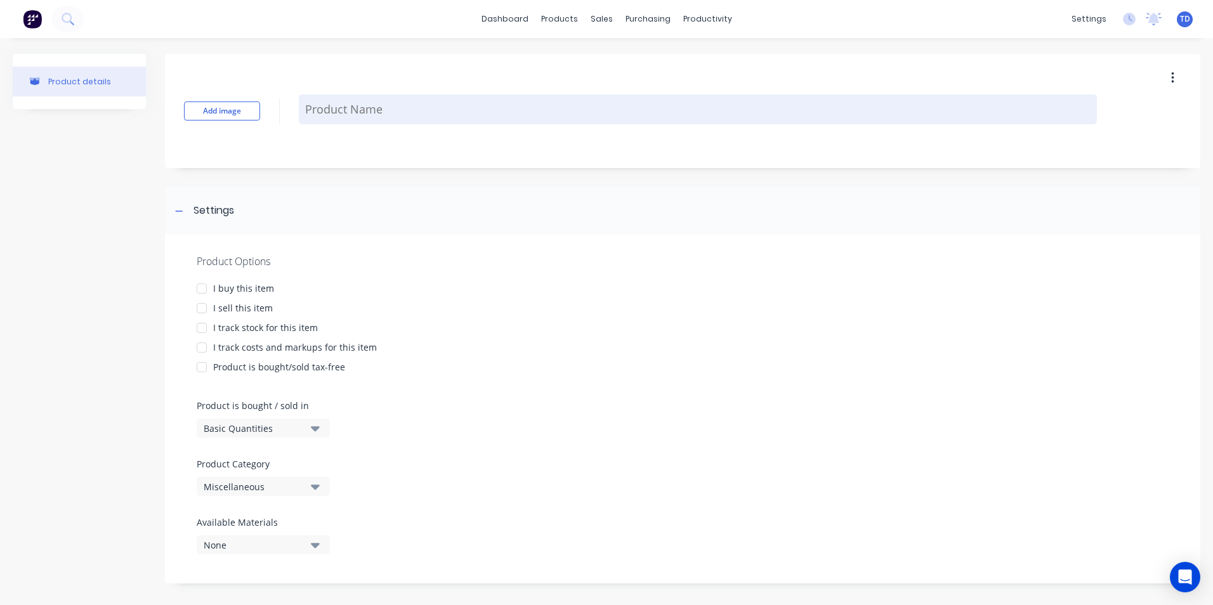
click at [359, 108] on textarea at bounding box center [698, 110] width 798 height 30
type textarea "x"
type textarea "R"
type textarea "x"
type textarea "Rh"
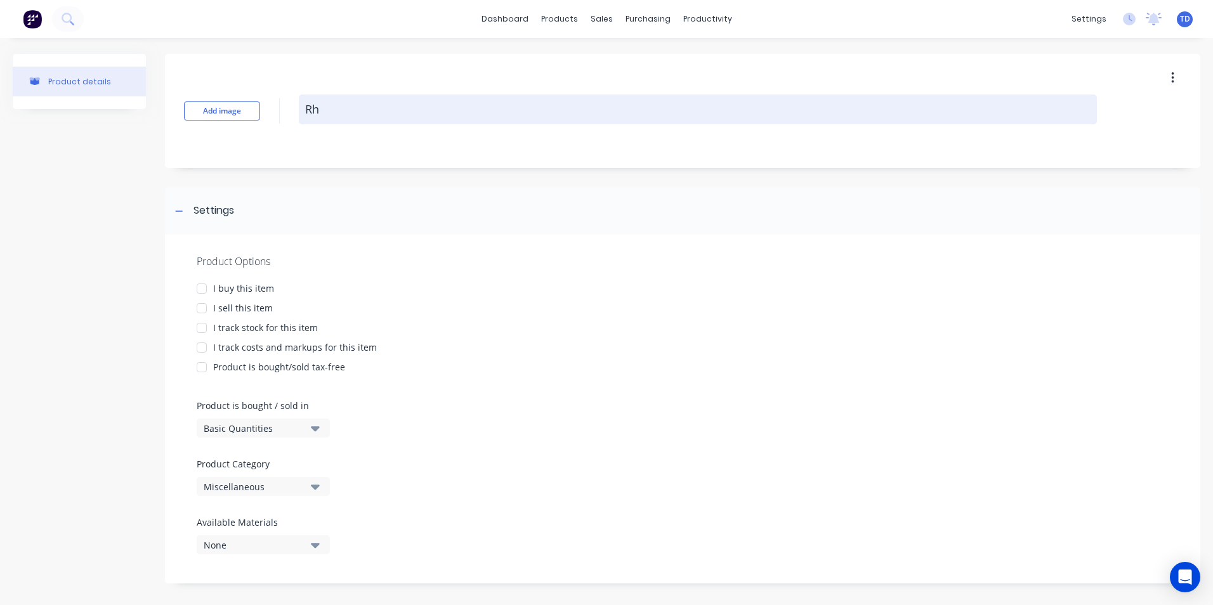
type textarea "x"
type textarea "Rhi"
type textarea "x"
type textarea "Rhin"
type textarea "x"
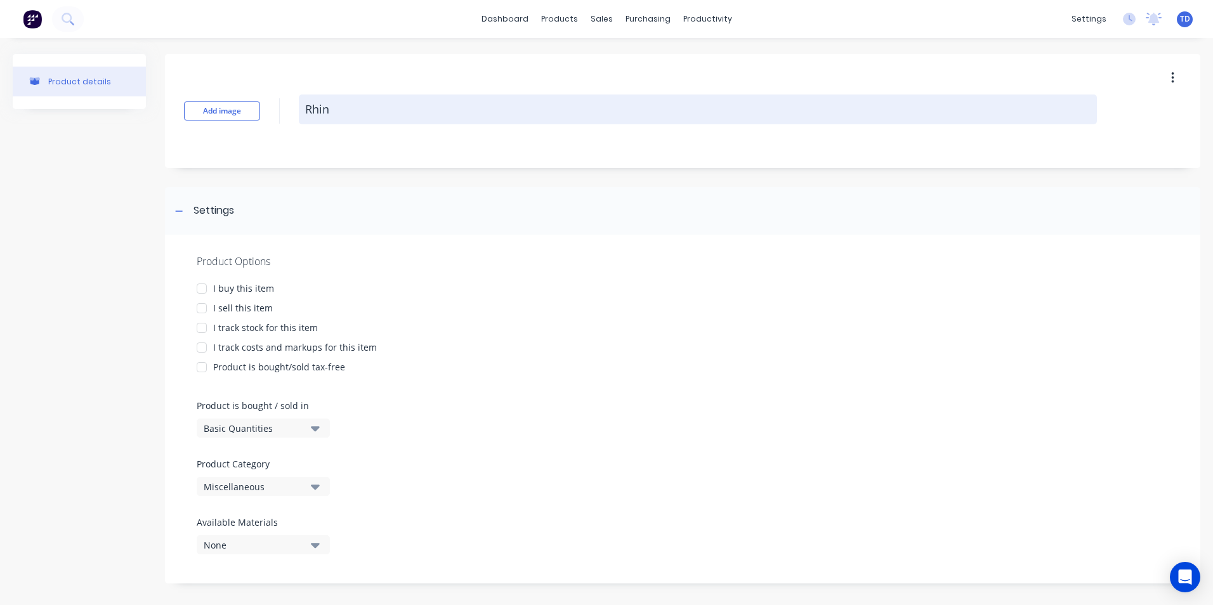
type textarea "Rhino"
type textarea "x"
type textarea "Rhino"
type textarea "x"
type textarea "Rhino"
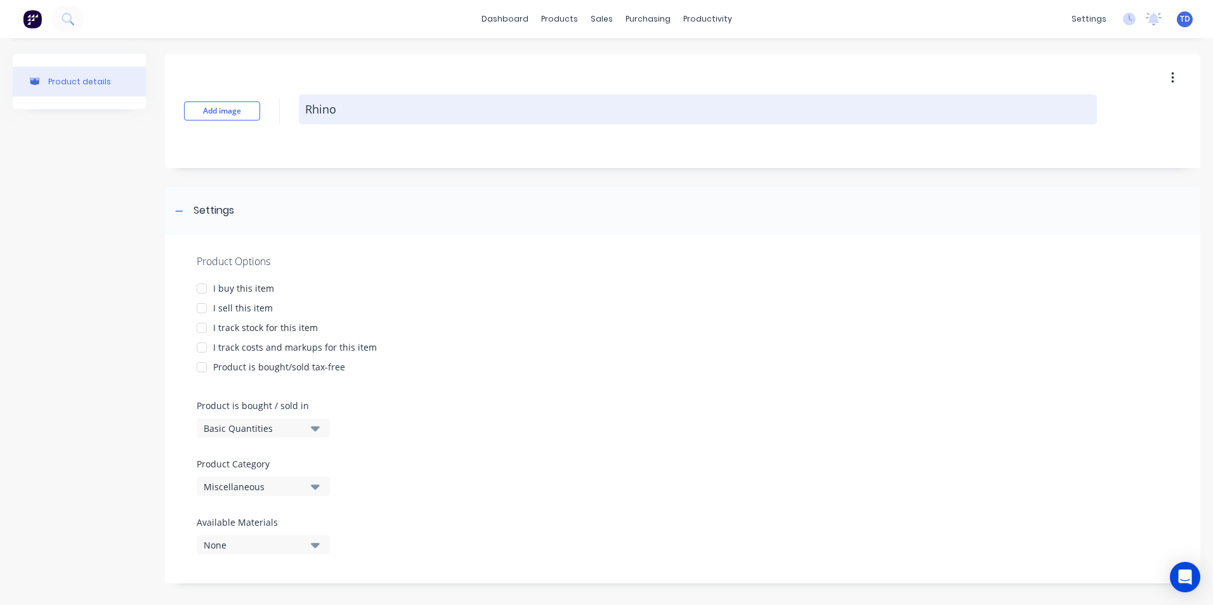
type textarea "x"
type textarea "Rhino"
type textarea "x"
type textarea "Rhino P"
type textarea "x"
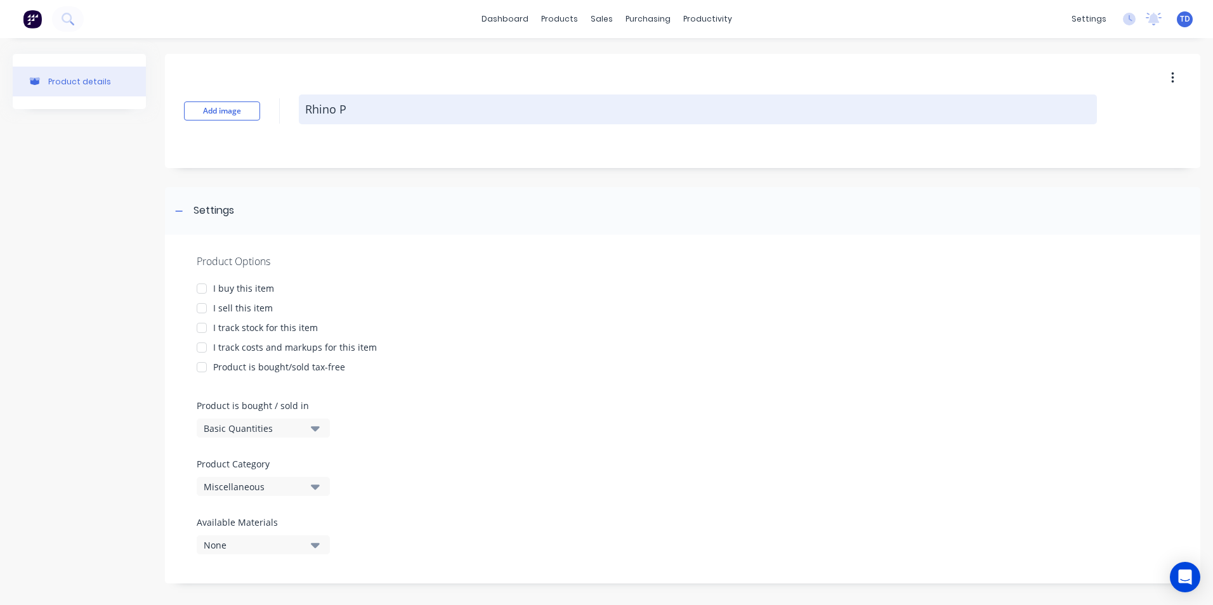
type textarea "Rhino Pr"
type textarea "x"
type textarea "Rhino Pro"
type textarea "x"
type textarea "Rhino Prod"
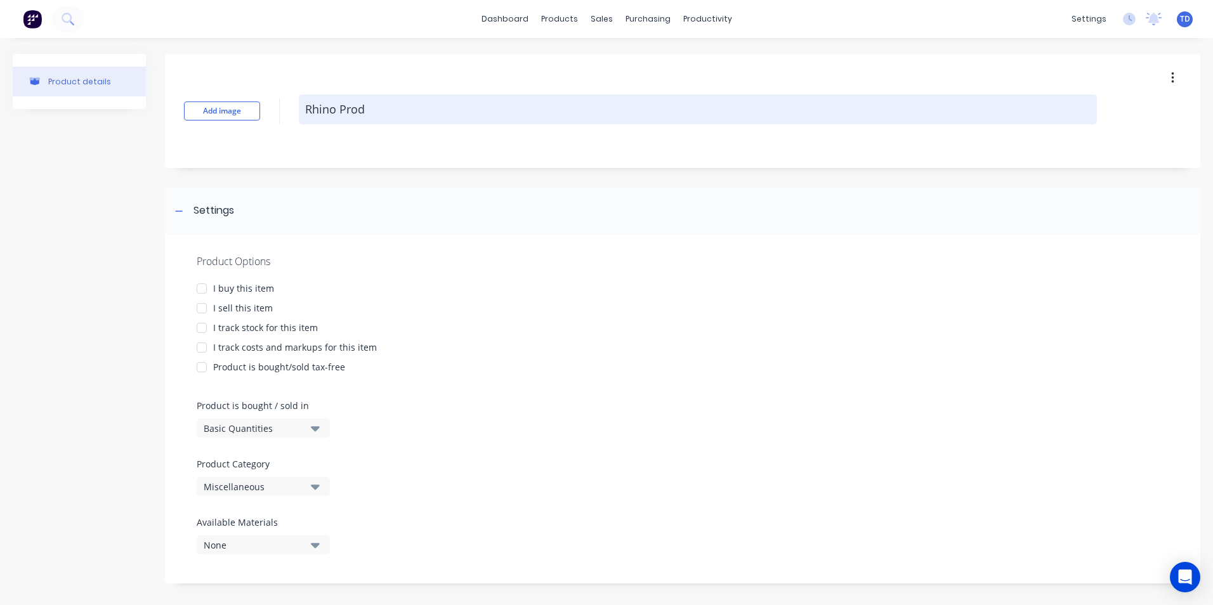
type textarea "x"
type textarea "Rhino Produ"
type textarea "x"
type textarea "Rhino Produc"
type textarea "x"
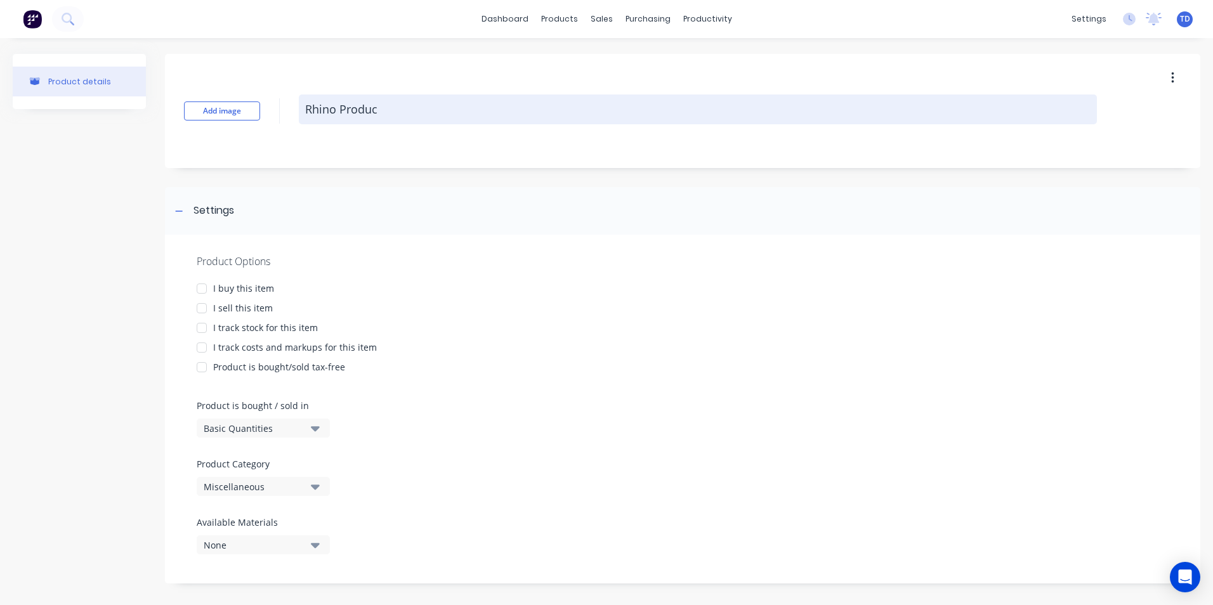
type textarea "Rhino Product"
type textarea "x"
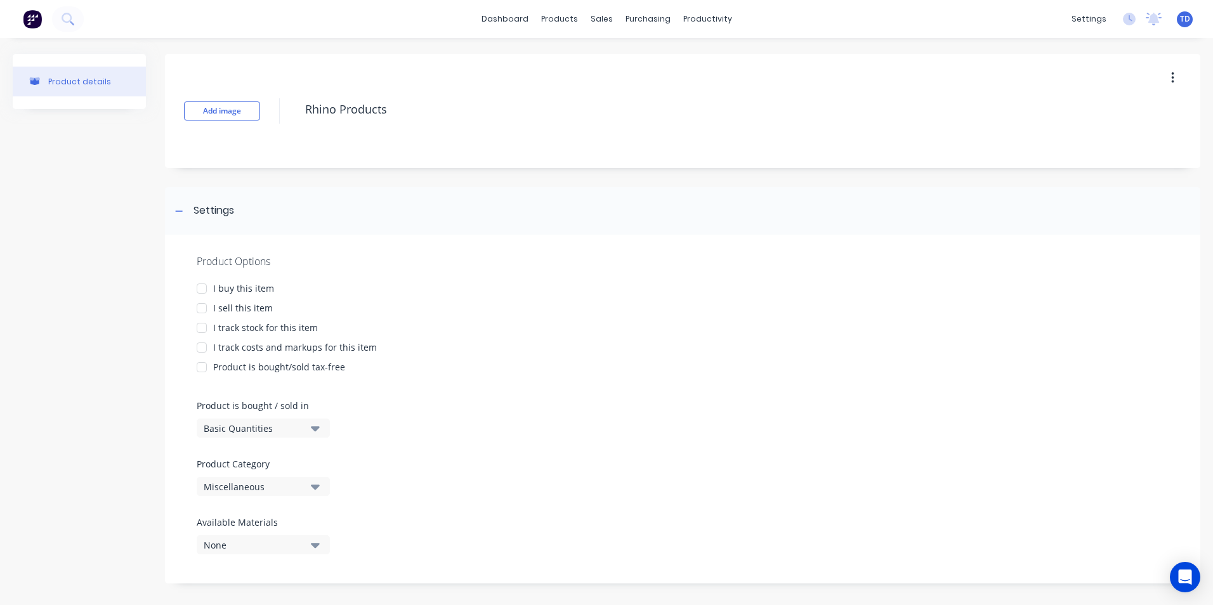
type textarea "Rhino Products"
type textarea "x"
type textarea "Rhino Products"
click at [205, 287] on div at bounding box center [201, 288] width 25 height 25
drag, startPoint x: 200, startPoint y: 309, endPoint x: 201, endPoint y: 321, distance: 12.1
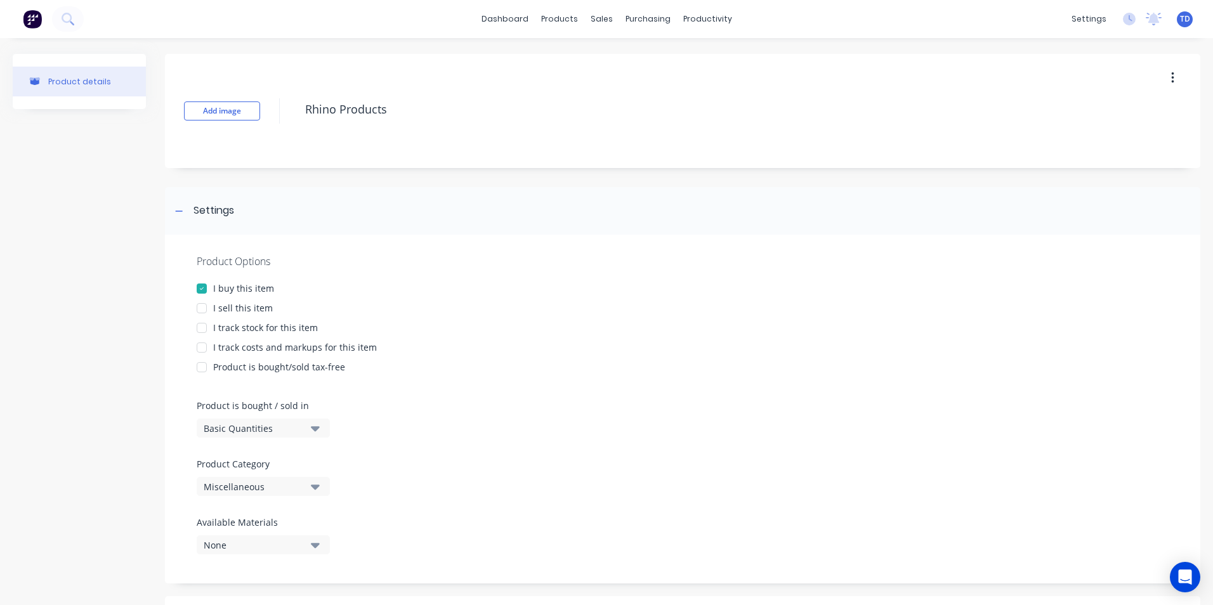
click at [200, 317] on div "Product Options I buy this item I sell this item I track stock for this item I …" at bounding box center [682, 409] width 1035 height 349
click at [206, 310] on div at bounding box center [201, 308] width 25 height 25
click at [201, 331] on div at bounding box center [201, 327] width 25 height 25
click at [202, 350] on div at bounding box center [201, 347] width 25 height 25
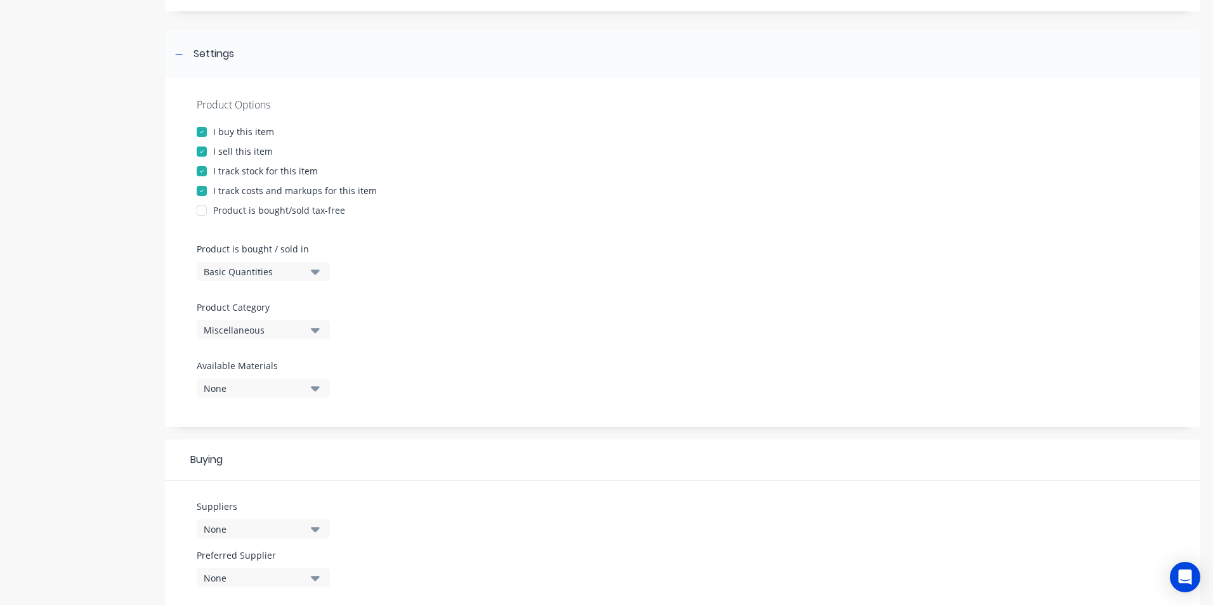
scroll to position [190, 0]
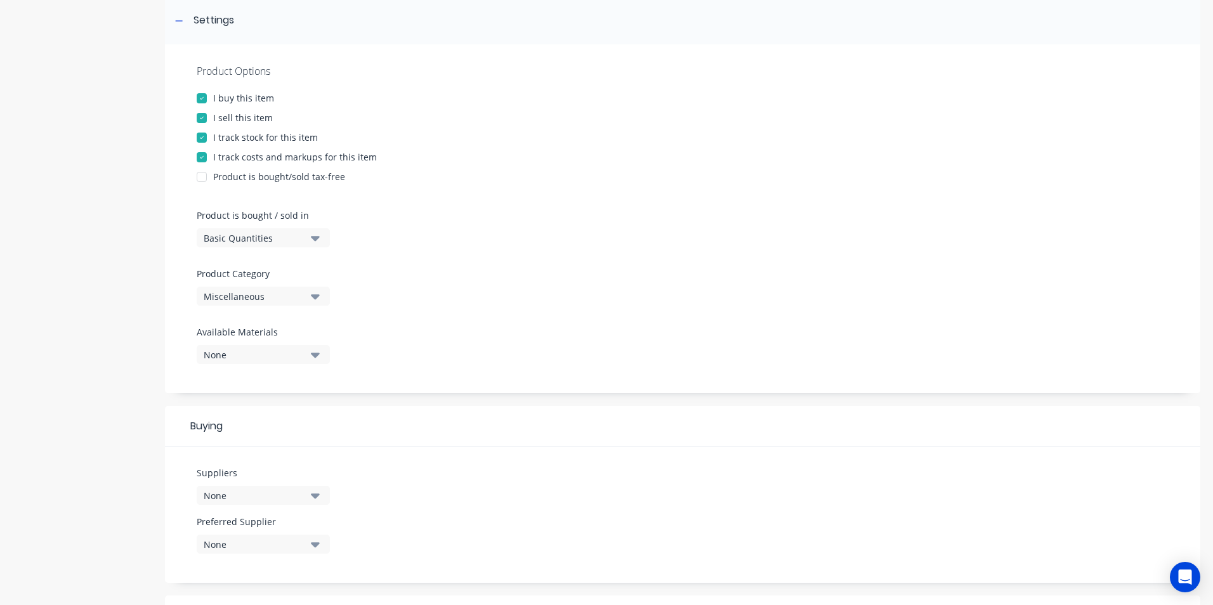
click at [257, 296] on div "Miscellaneous" at bounding box center [255, 296] width 102 height 13
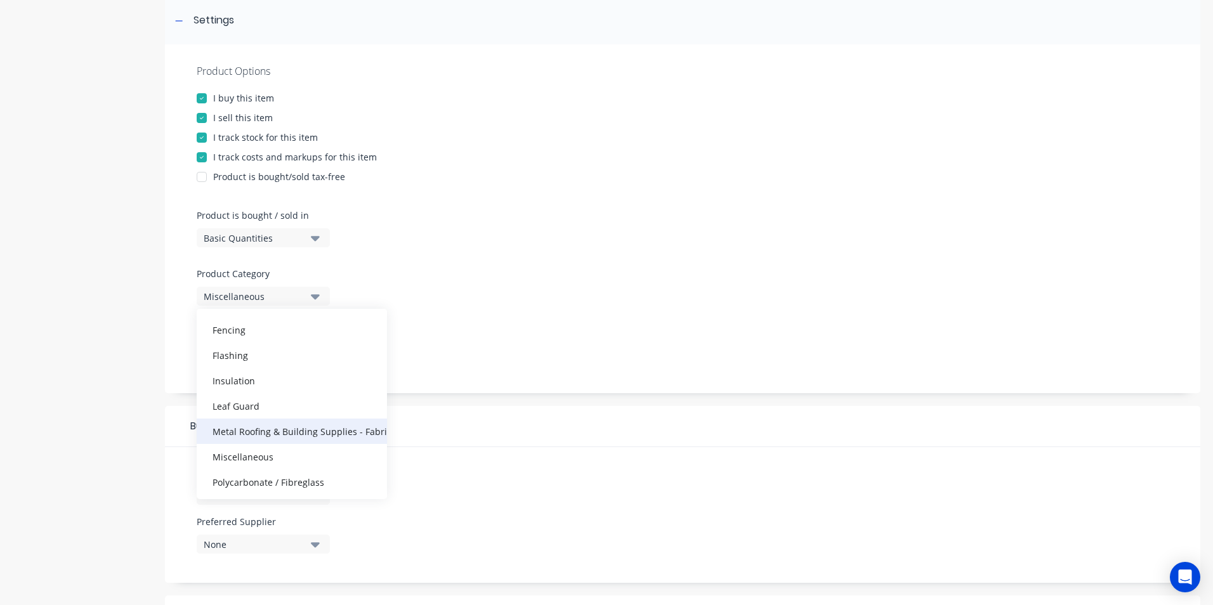
scroll to position [127, 0]
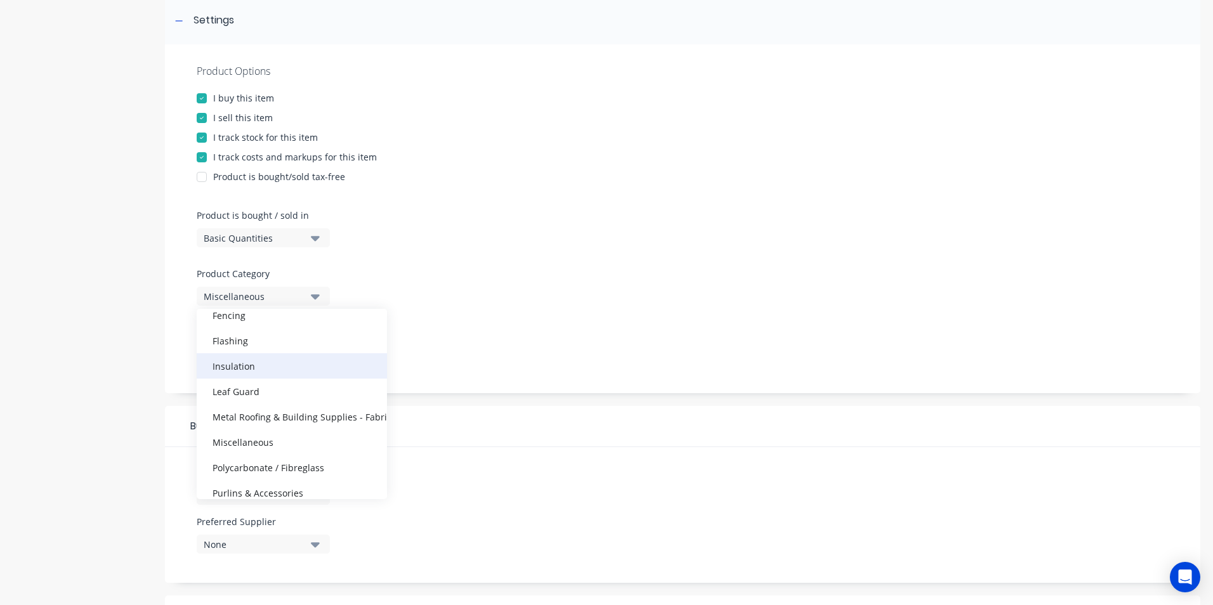
click at [246, 369] on div "Insulation" at bounding box center [292, 365] width 190 height 25
type textarea "x"
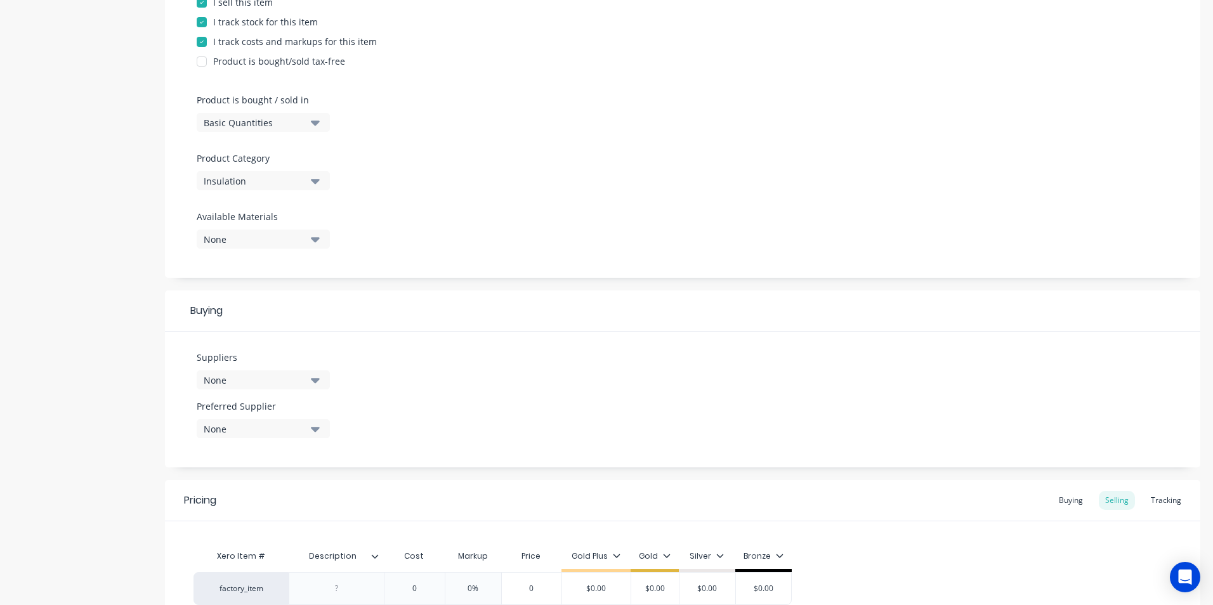
scroll to position [317, 0]
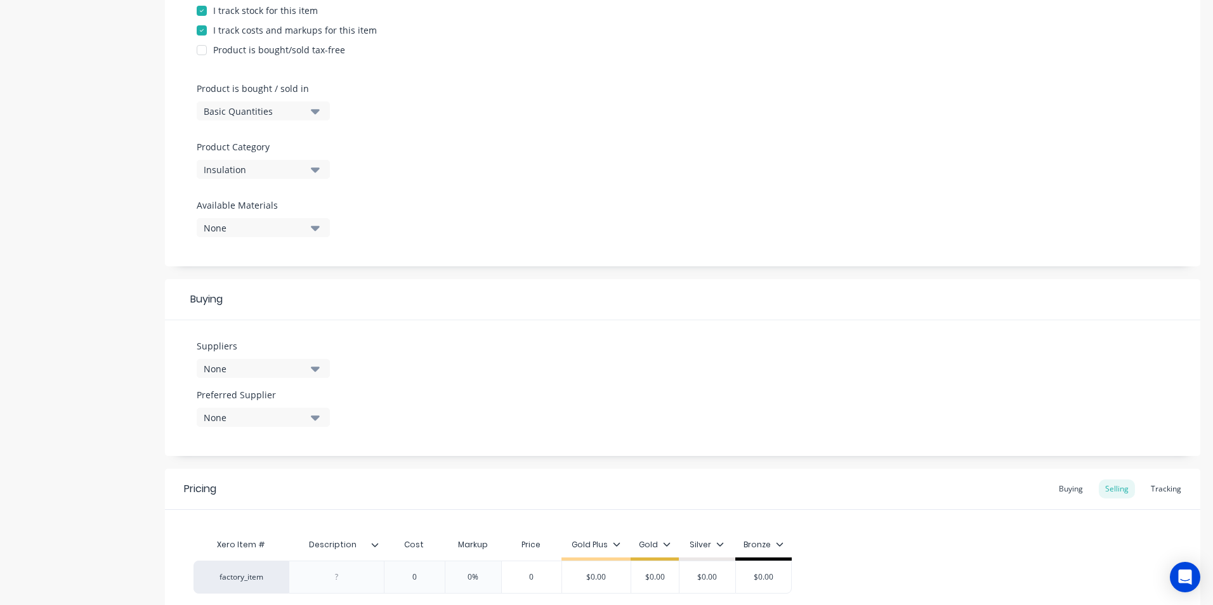
click at [255, 369] on div "None" at bounding box center [255, 368] width 102 height 13
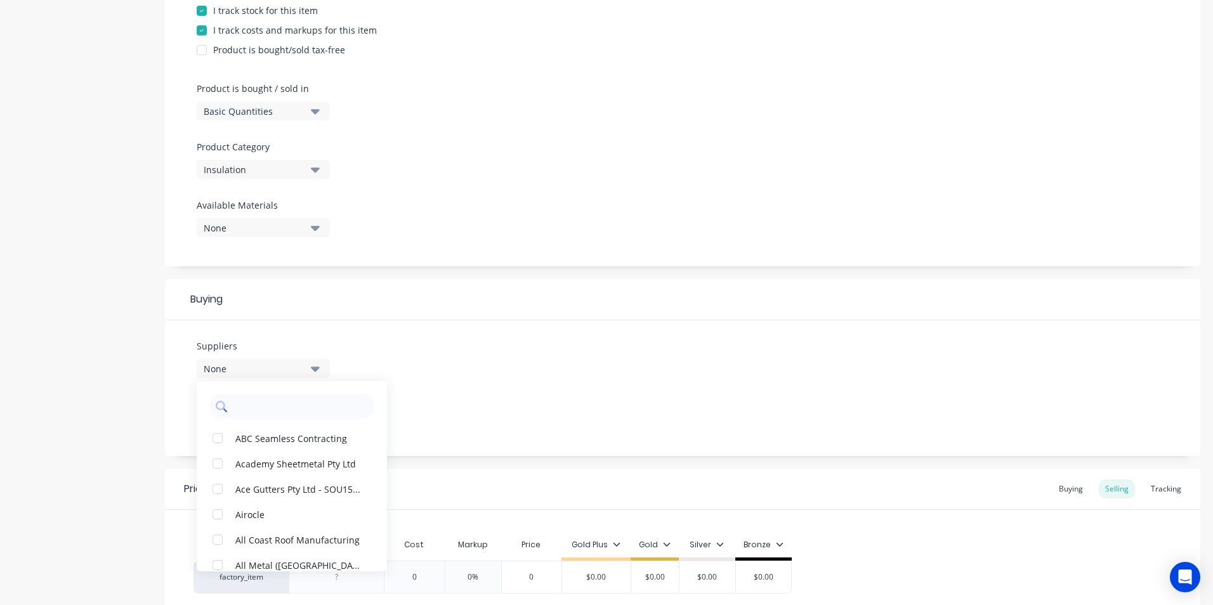
click at [260, 403] on input "text" at bounding box center [300, 406] width 134 height 25
type input "ar"
click at [218, 438] on div "button" at bounding box center [217, 438] width 25 height 25
type textarea "x"
type input "ar"
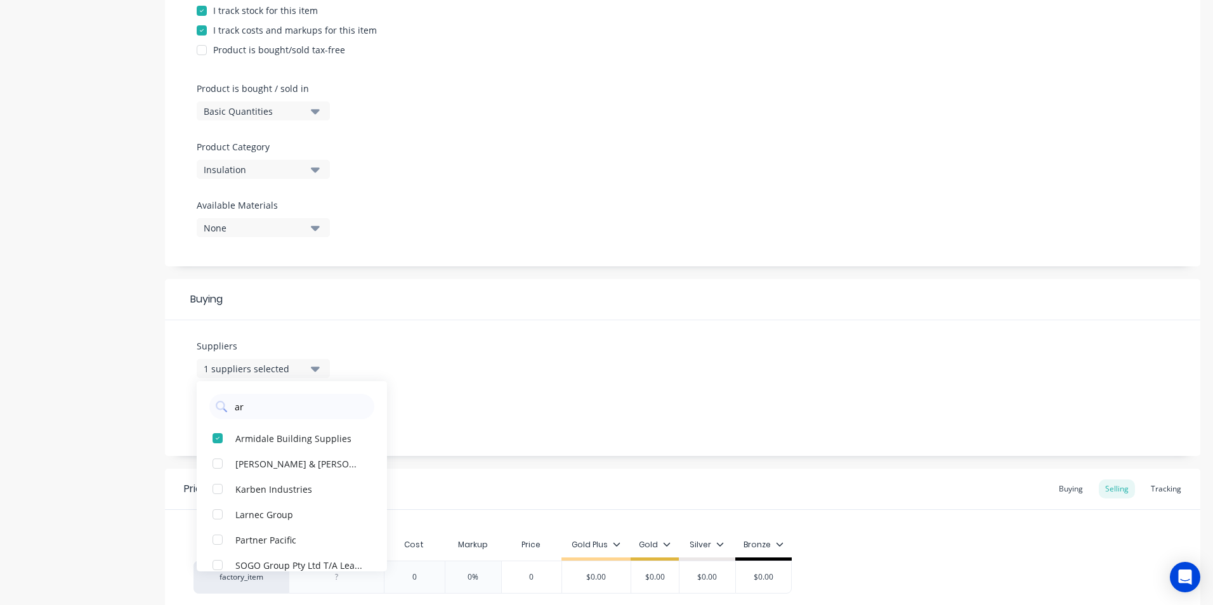
click at [461, 372] on div "Suppliers 1 suppliers selected ar Armidale Building Supplies Dunn & Farrugia Pt…" at bounding box center [682, 388] width 1035 height 136
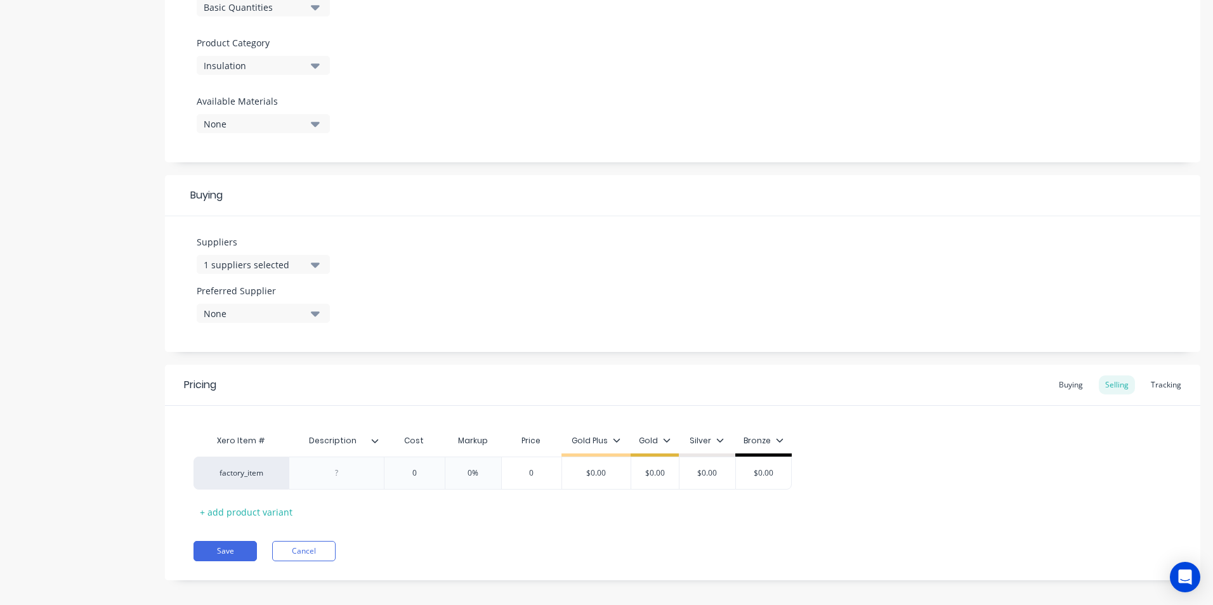
scroll to position [431, 0]
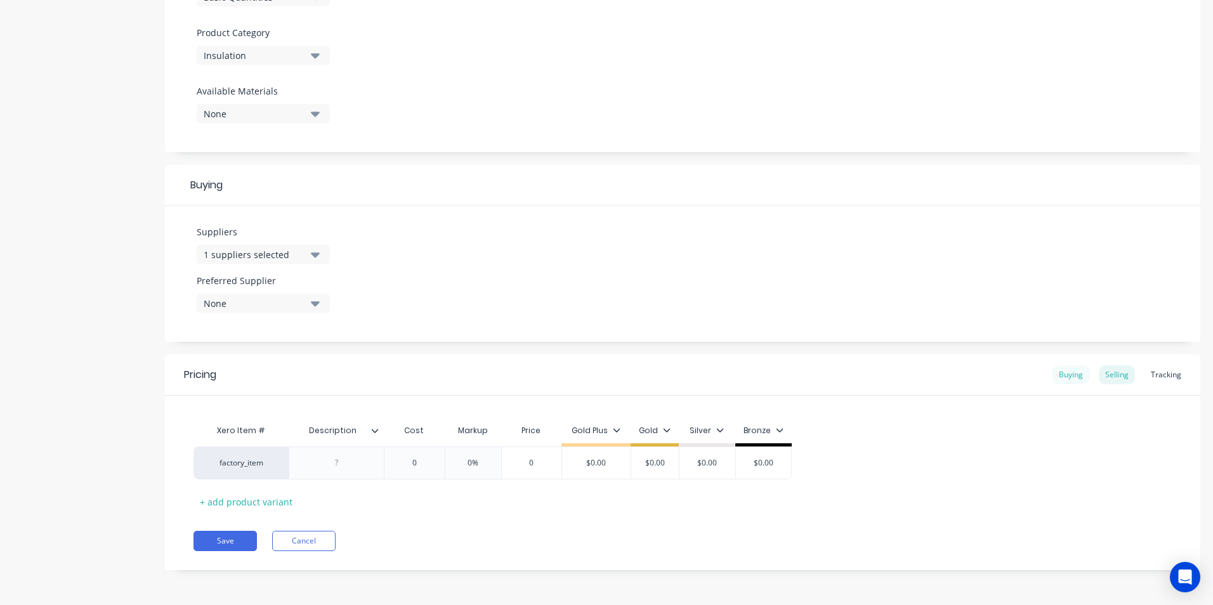
click at [1065, 377] on div "Buying" at bounding box center [1070, 374] width 37 height 19
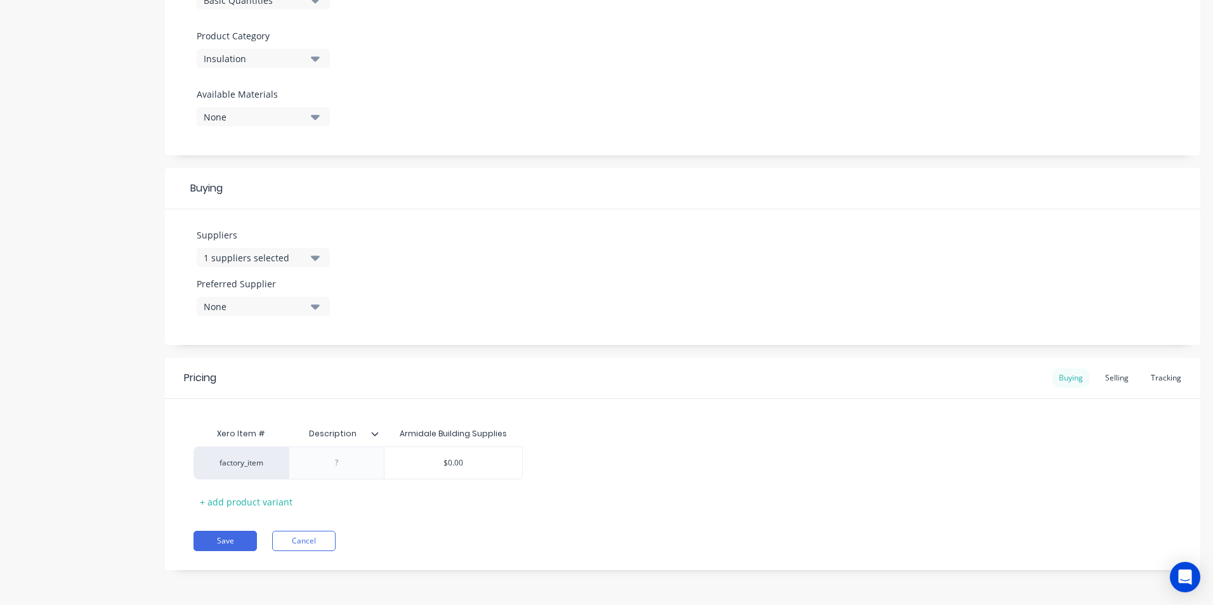
scroll to position [428, 0]
click at [335, 465] on div at bounding box center [336, 463] width 63 height 16
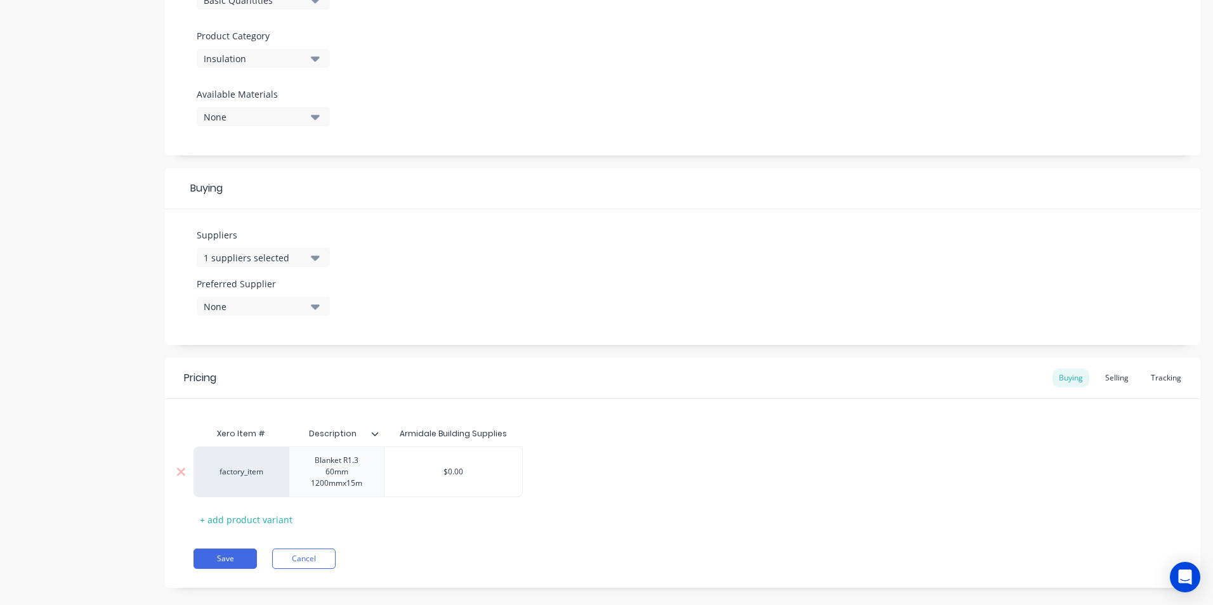
type textarea "x"
type input "$0.00"
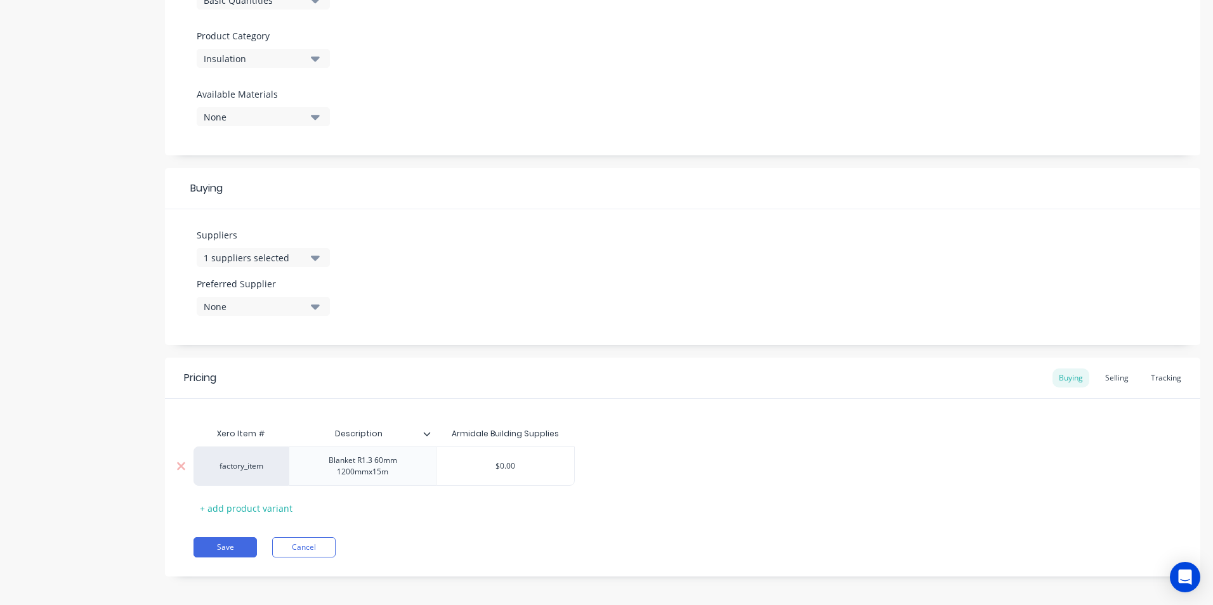
type textarea "x"
type input "$0.0"
type textarea "x"
type input "$0."
type textarea "x"
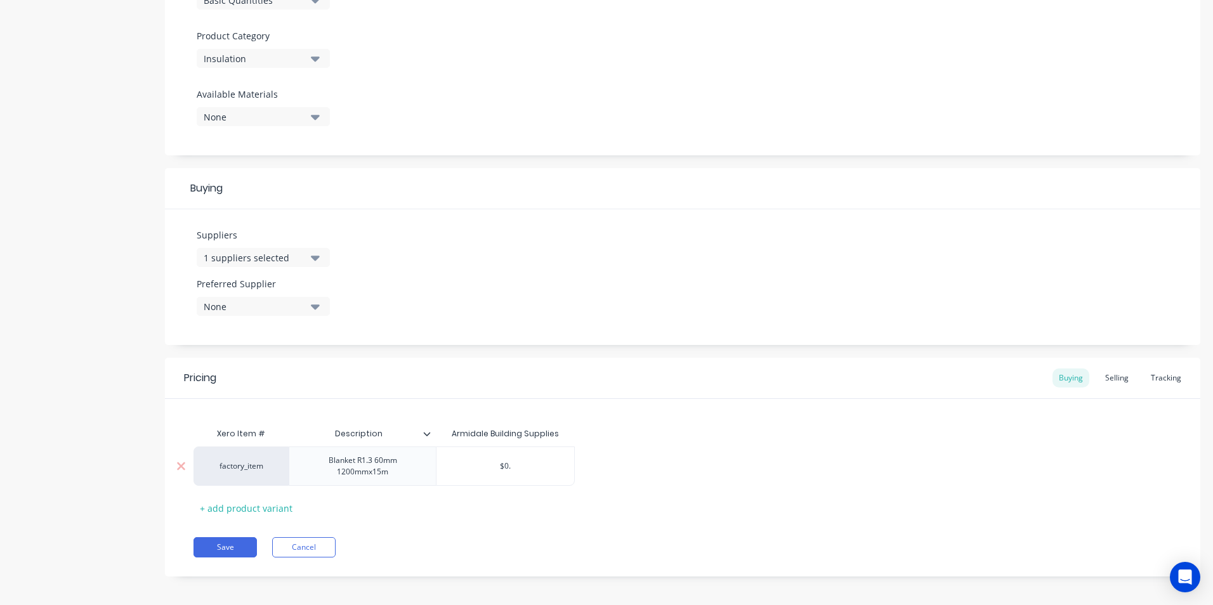
type input "$0"
type textarea "x"
type input "$"
type textarea "x"
type input "$9"
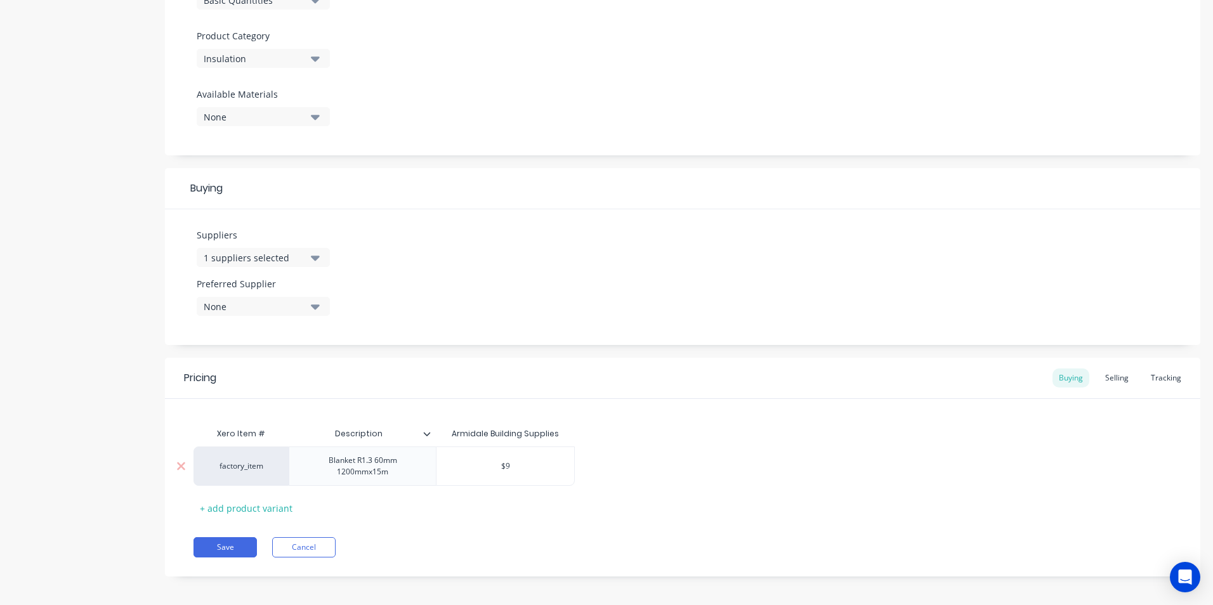
type textarea "x"
type input "$99"
type textarea "x"
type input "$99."
type textarea "x"
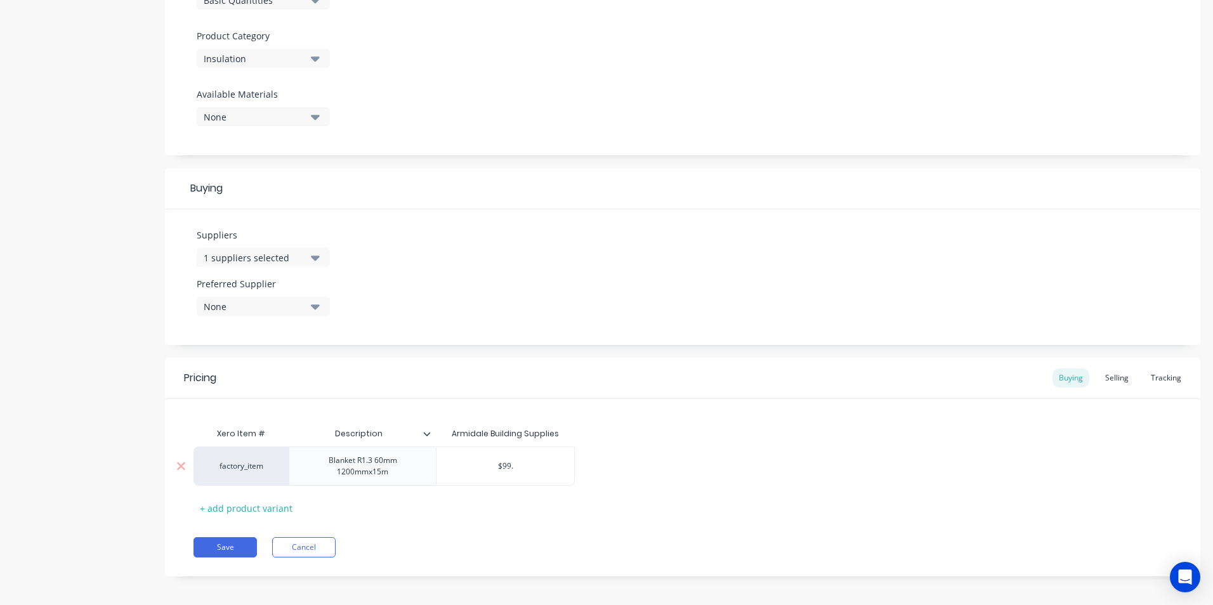
type input "$99"
type textarea "x"
type input "$9"
type textarea "x"
type input "$90"
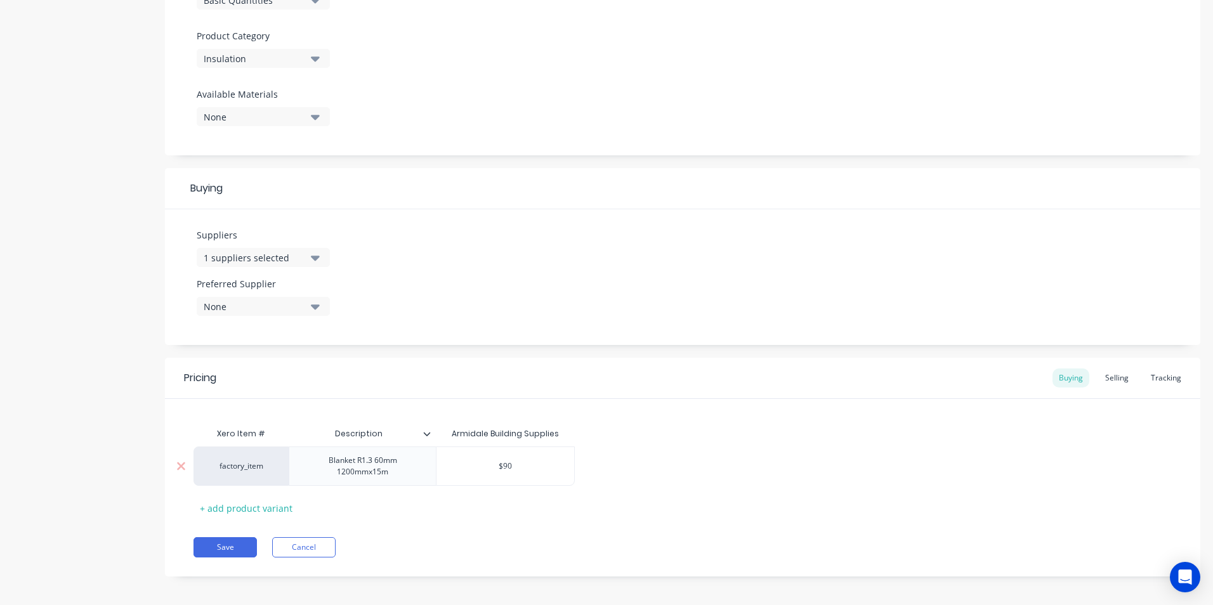
type textarea "x"
type input "$90."
type textarea "x"
type input "$90.8"
type textarea "x"
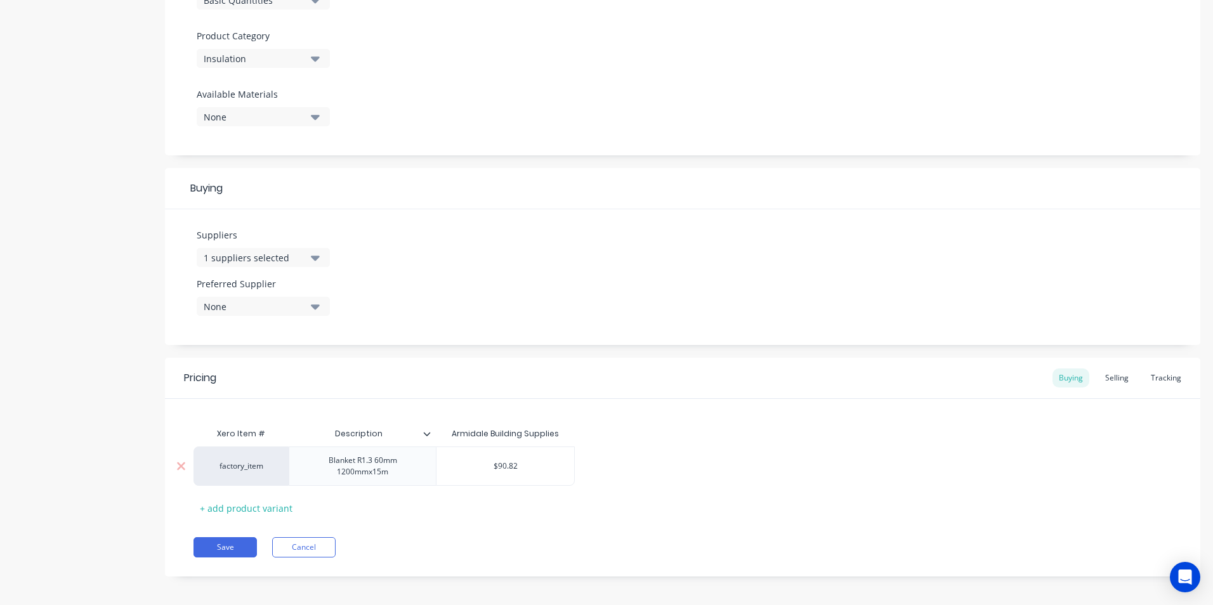
type input "$90.82"
click at [1111, 382] on div "Selling" at bounding box center [1117, 378] width 36 height 19
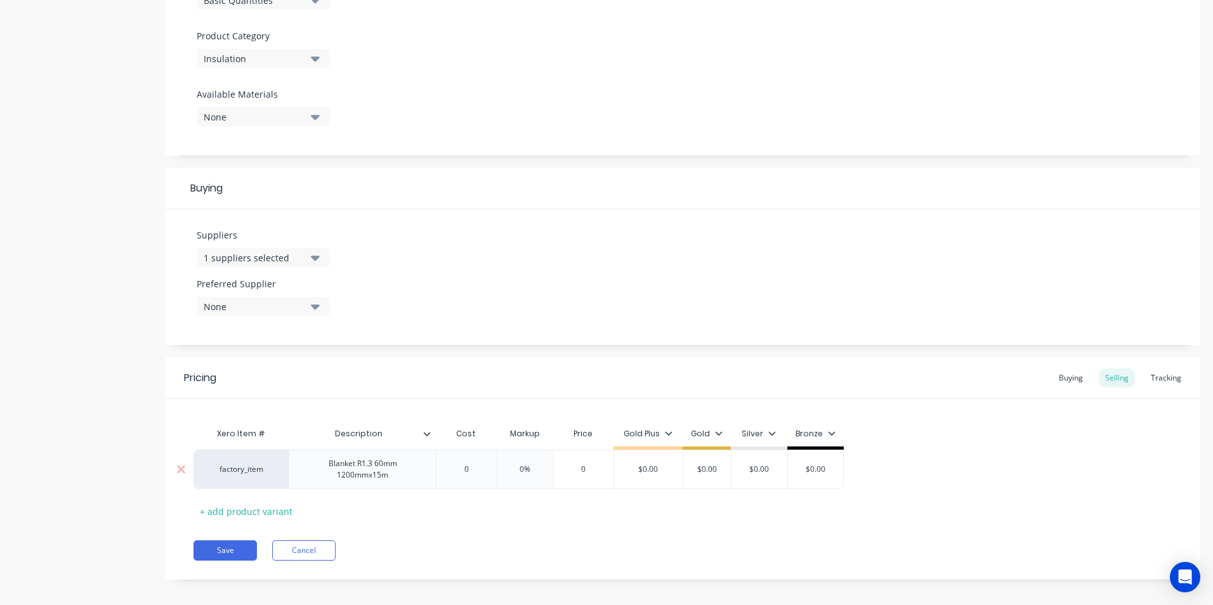
type input "$0.00"
click at [680, 473] on input "$0.00" at bounding box center [706, 469] width 63 height 11
type input "$0.00"
type textarea "x"
type input "1"
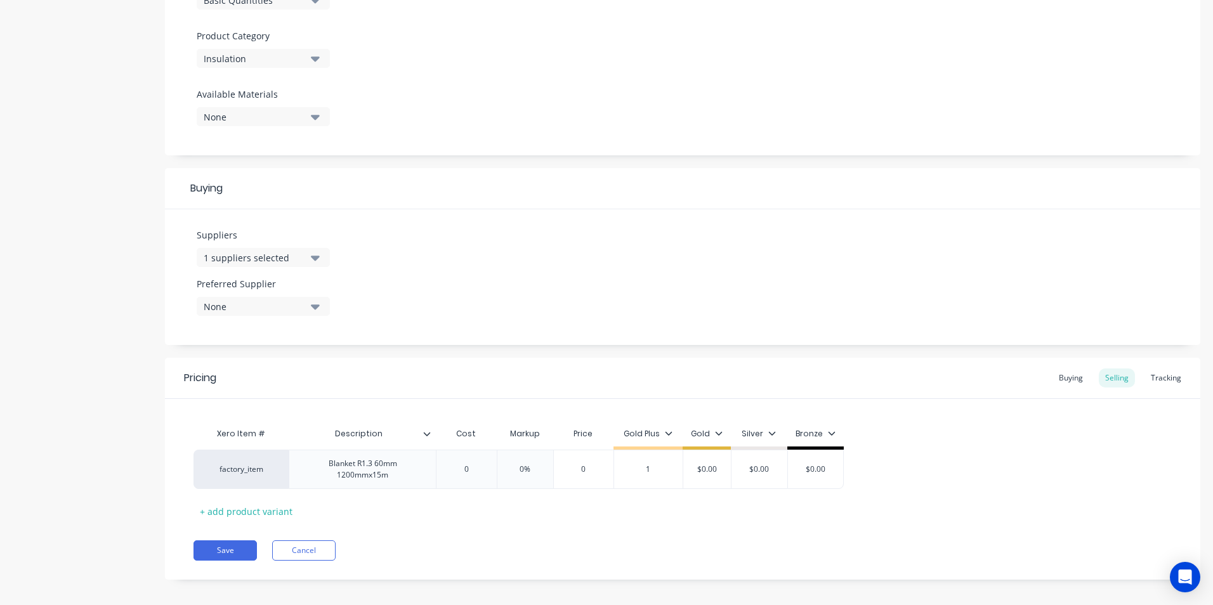
type textarea "x"
type input "12"
type textarea "x"
type input "120"
type textarea "x"
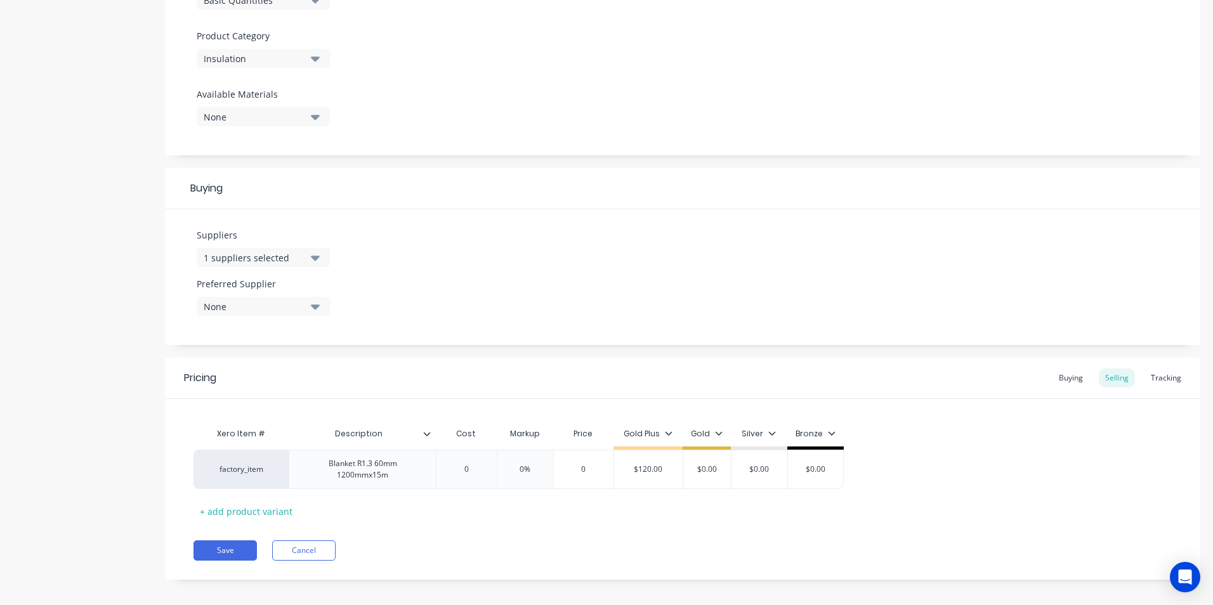
type input "1"
type textarea "x"
type input "123"
type textarea "x"
type input "123"
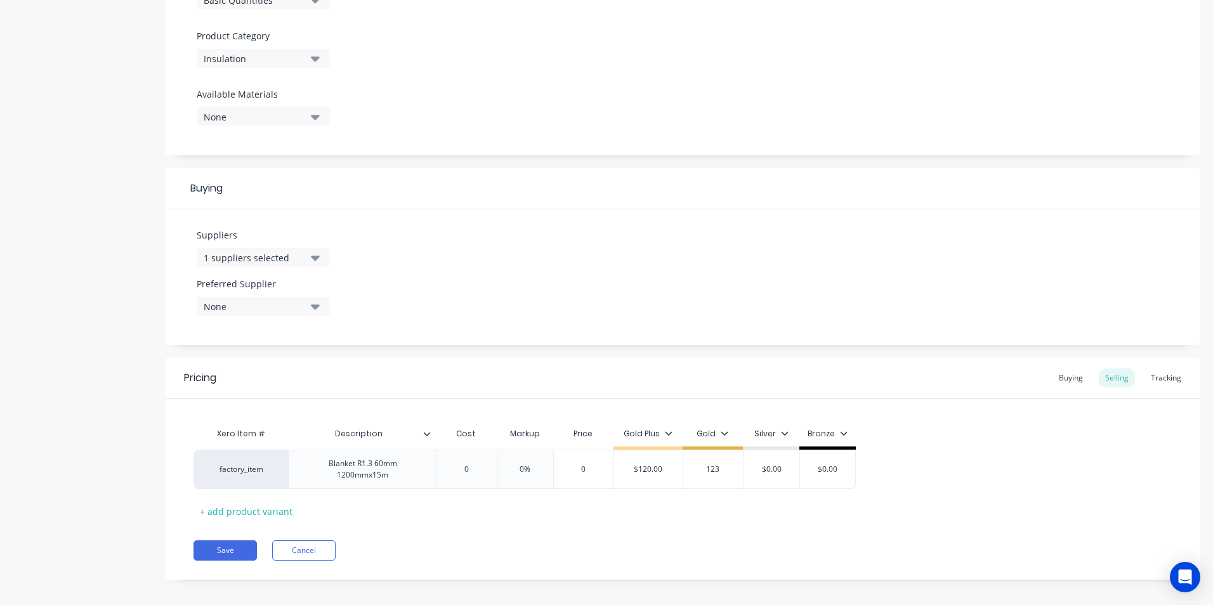
type input "$120.00"
type input "$123.00"
type input "$0.00"
type textarea "x"
type input "1"
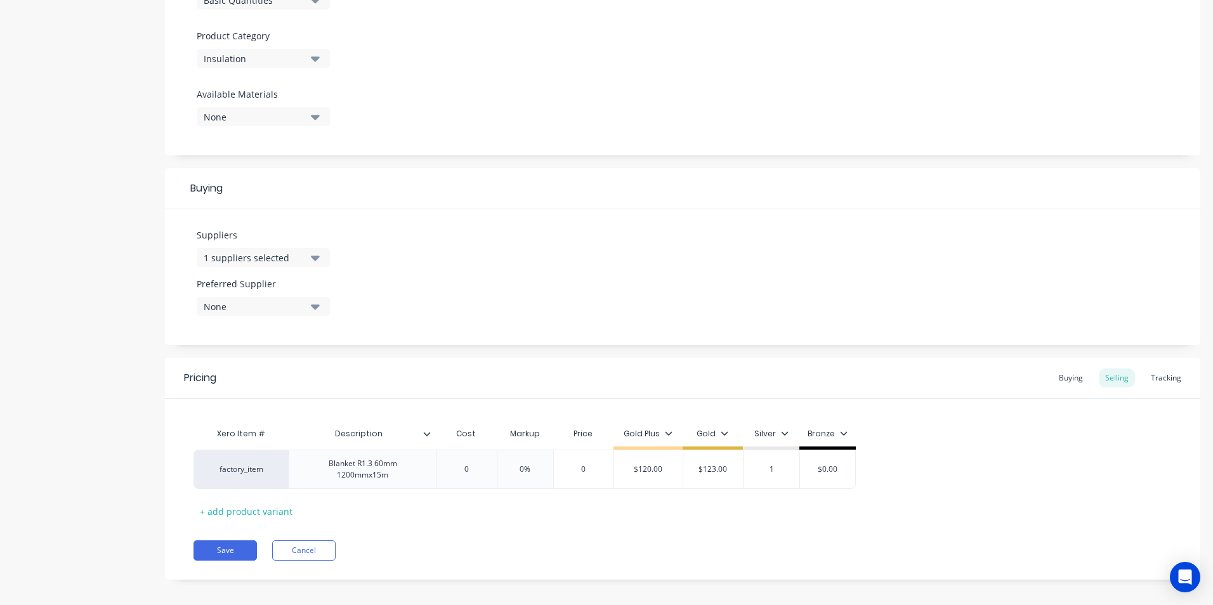
type textarea "x"
type input "12"
type textarea "x"
type input "126"
type input "$0.00"
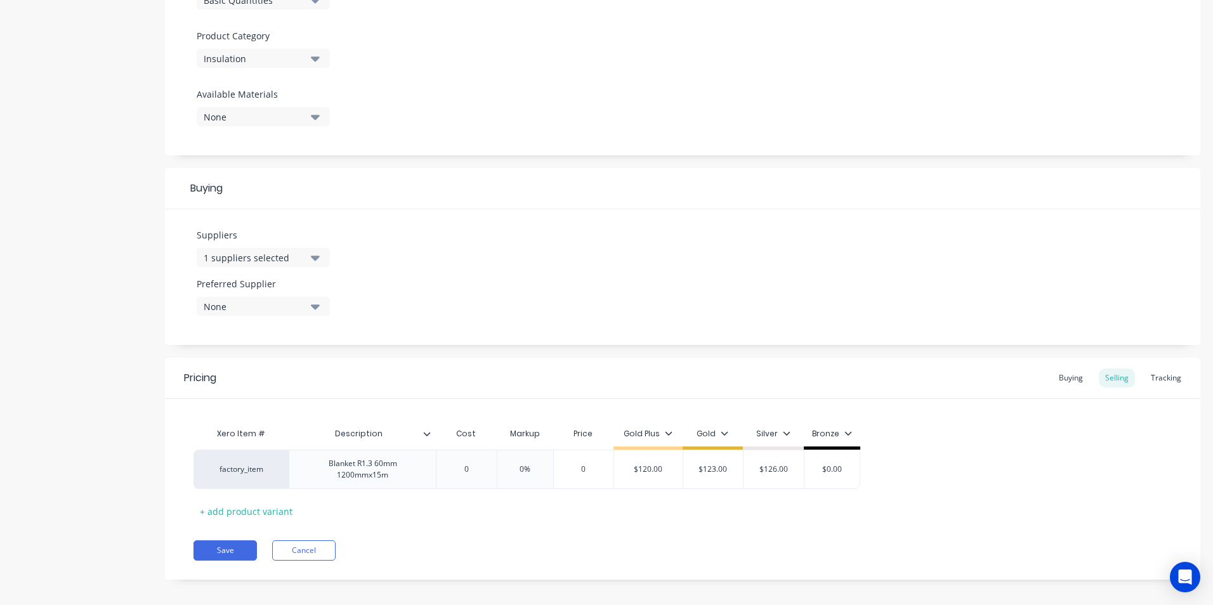
type input "$126.00"
type textarea "x"
type input "1"
type textarea "x"
type input "13"
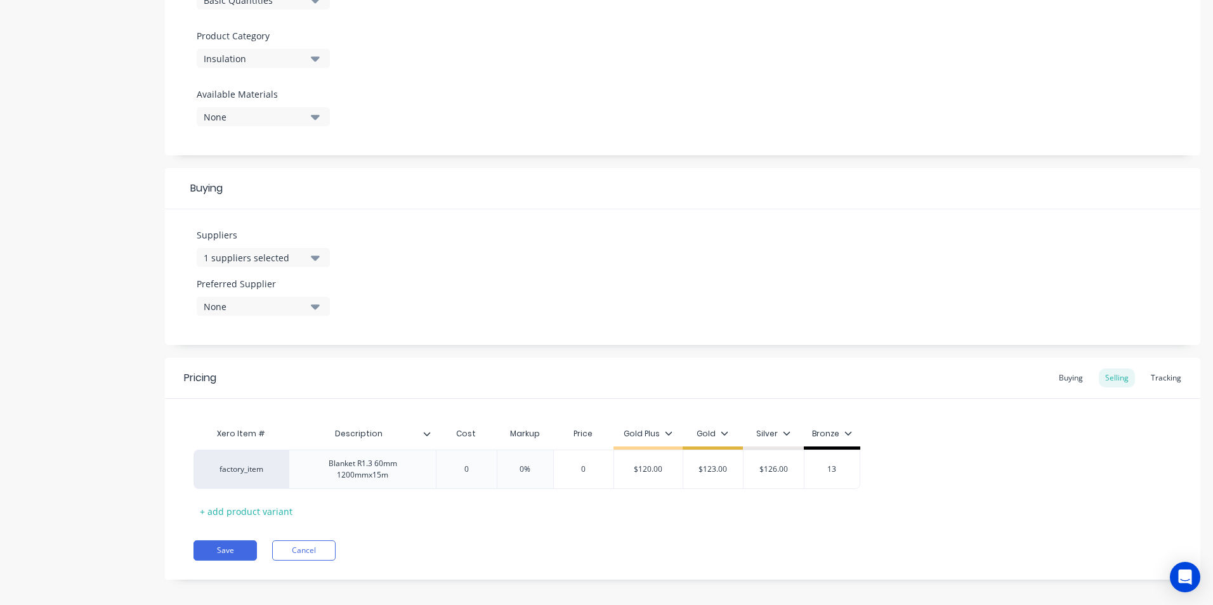
type textarea "x"
type input "132"
click at [216, 549] on button "Save" at bounding box center [224, 550] width 63 height 20
type textarea "x"
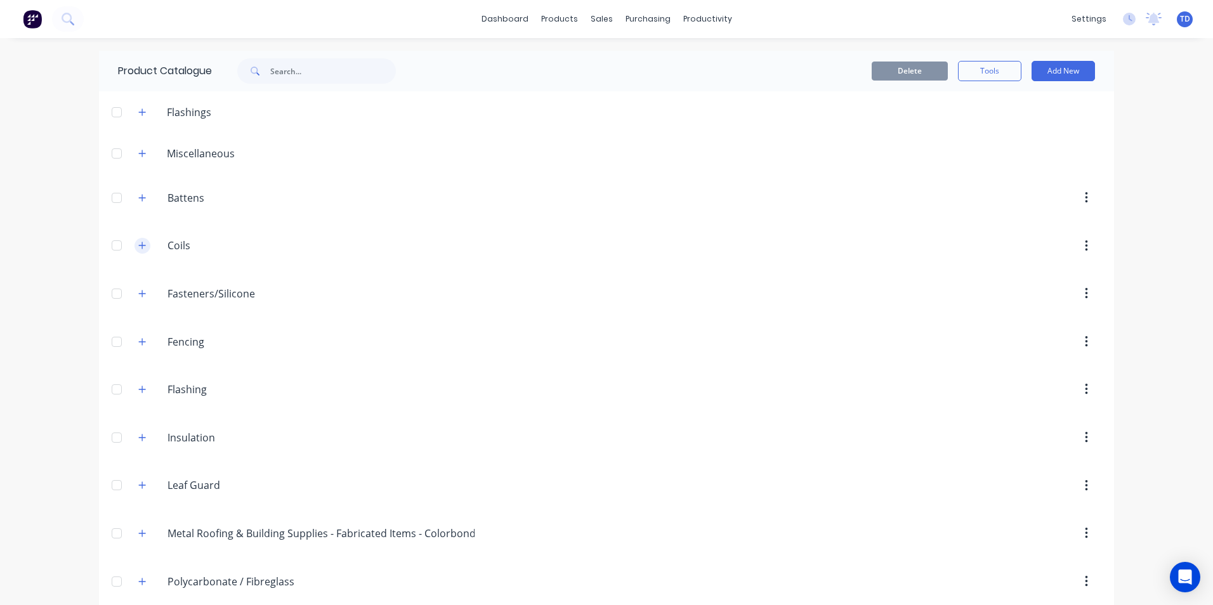
click at [139, 246] on icon "button" at bounding box center [142, 245] width 7 height 7
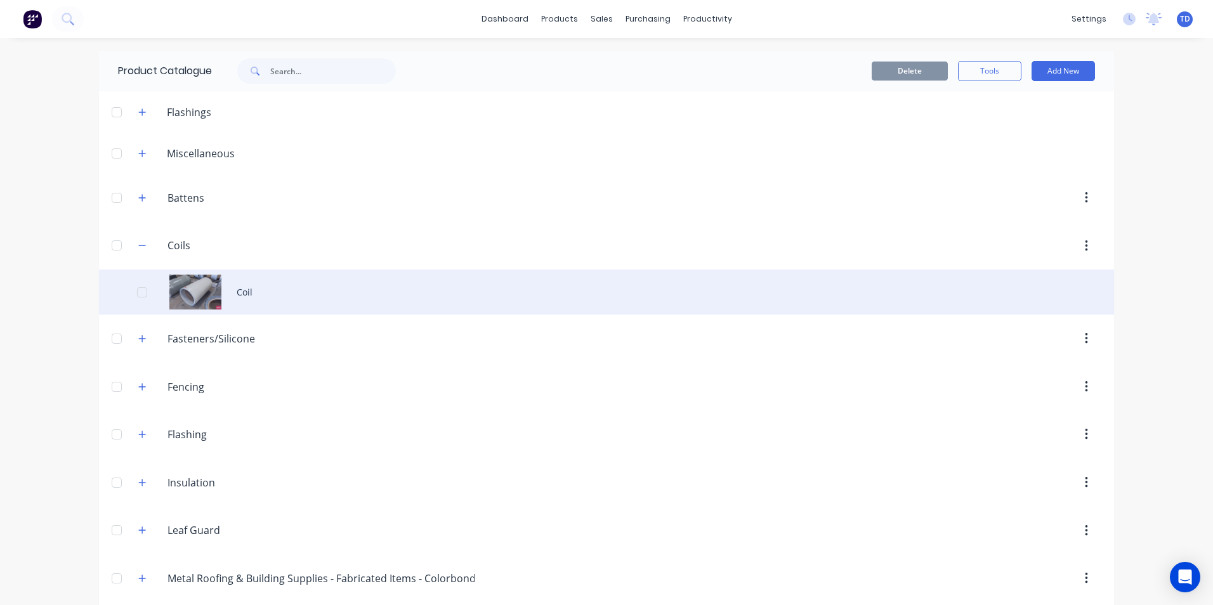
click at [240, 287] on div "Coil" at bounding box center [606, 292] width 1015 height 45
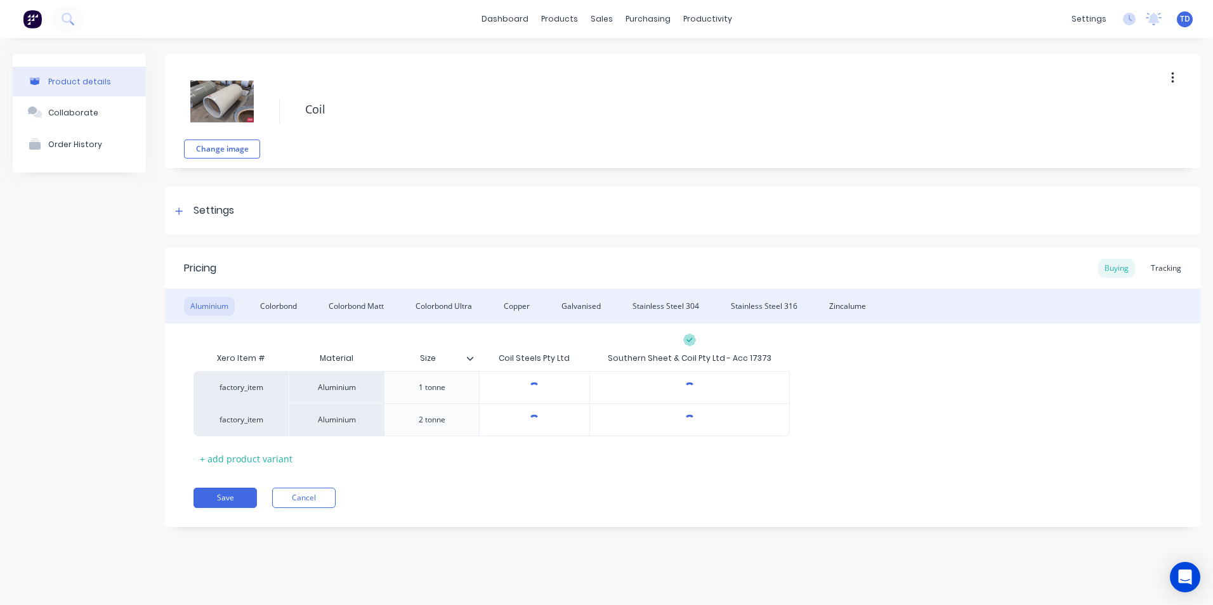
type textarea "x"
click at [841, 304] on div "Zincalume" at bounding box center [847, 306] width 49 height 19
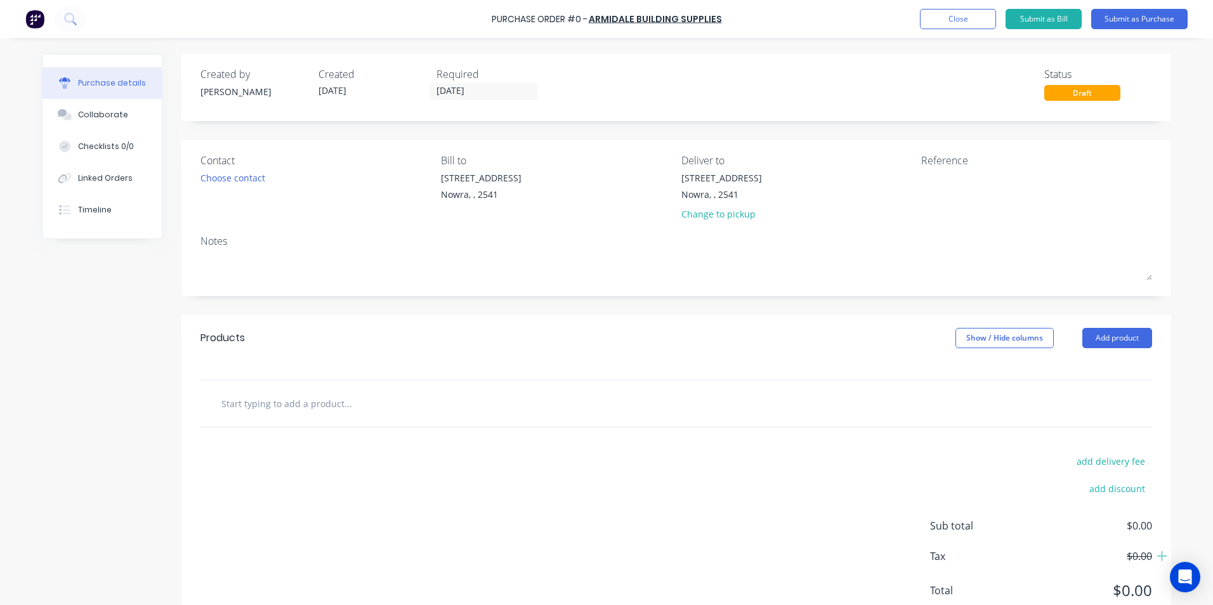
click at [313, 402] on input "text" at bounding box center [348, 403] width 254 height 25
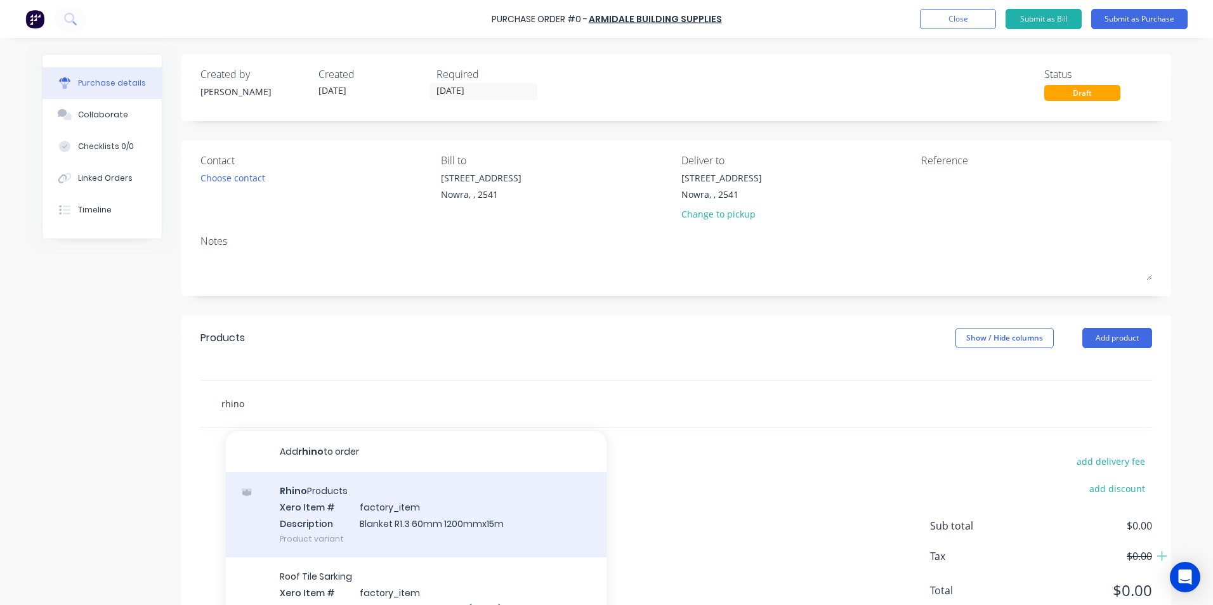
type input "rhino"
click at [353, 520] on div "Rhino Products Xero Item # factory_item Description Blanket R1.3 60mm 1200mmx15…" at bounding box center [416, 515] width 381 height 86
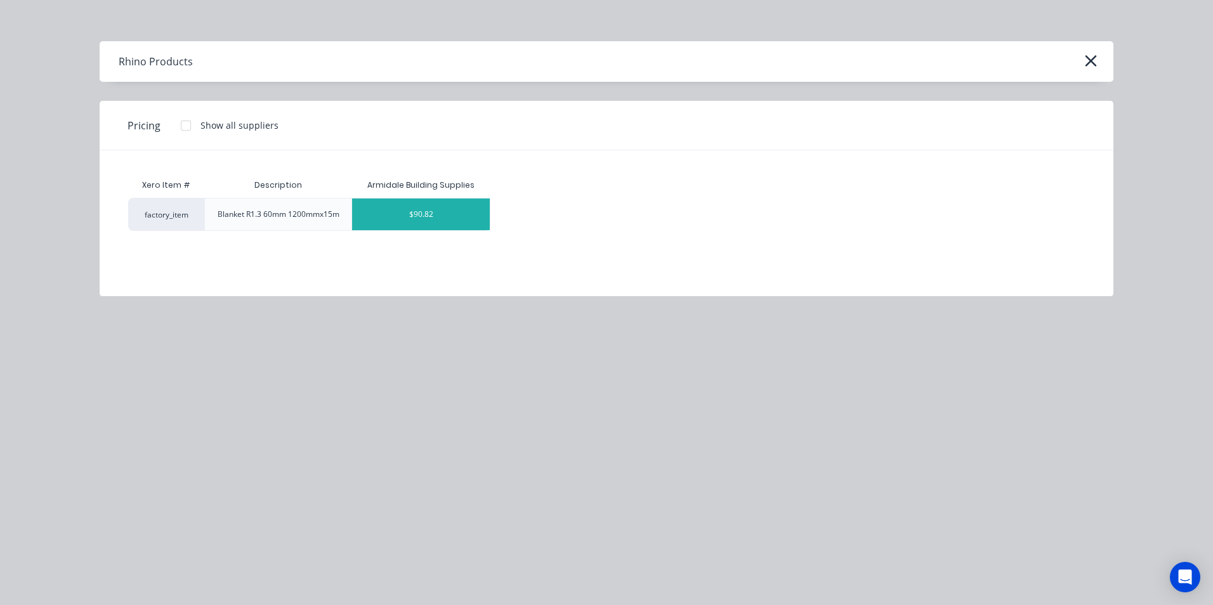
click at [415, 204] on div "$90.82" at bounding box center [421, 215] width 138 height 32
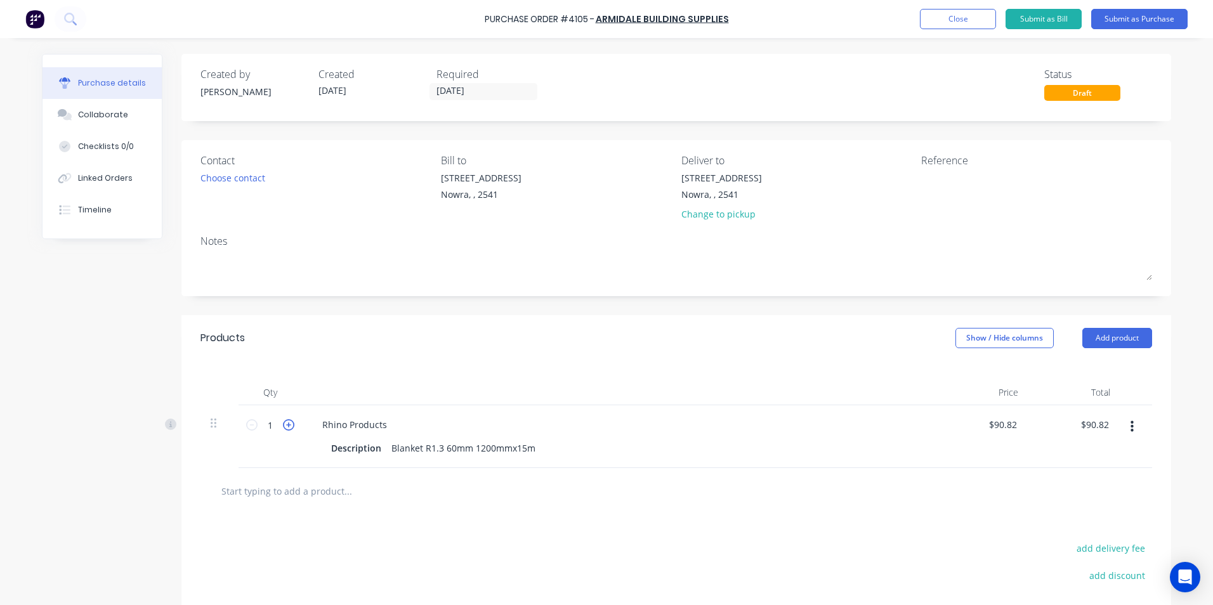
click at [283, 426] on icon at bounding box center [288, 424] width 11 height 11
type input "2"
type input "$181.64"
click at [283, 426] on icon at bounding box center [288, 424] width 11 height 11
type input "3"
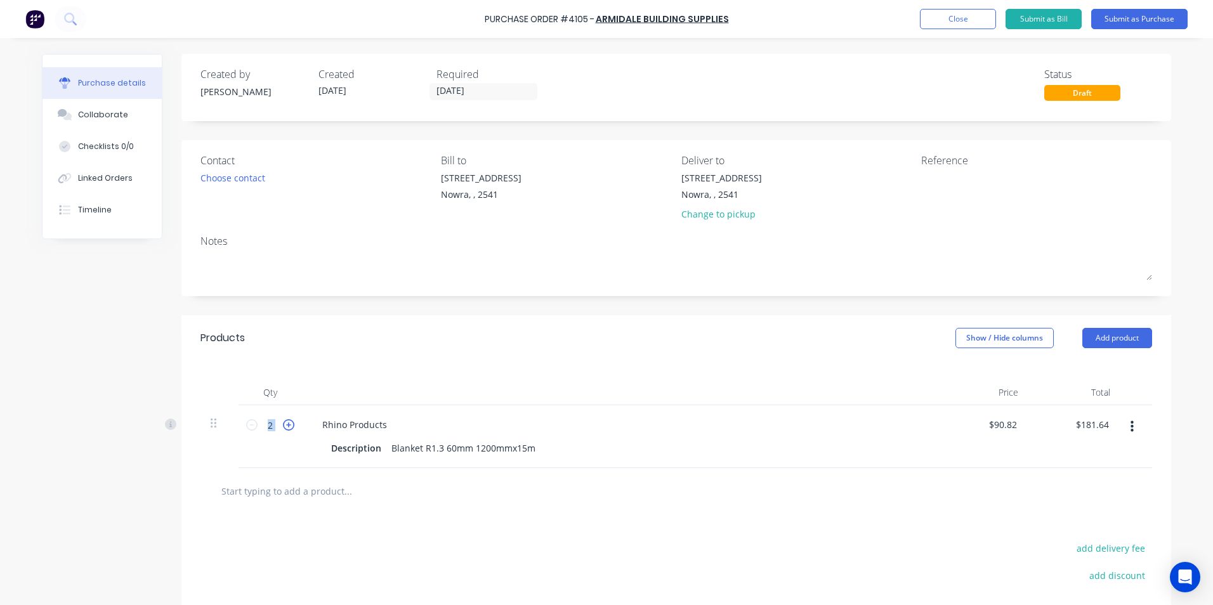
type input "$272.46"
click at [283, 426] on icon at bounding box center [288, 424] width 11 height 11
type input "4"
type input "$363.28"
click at [283, 426] on icon at bounding box center [288, 424] width 11 height 11
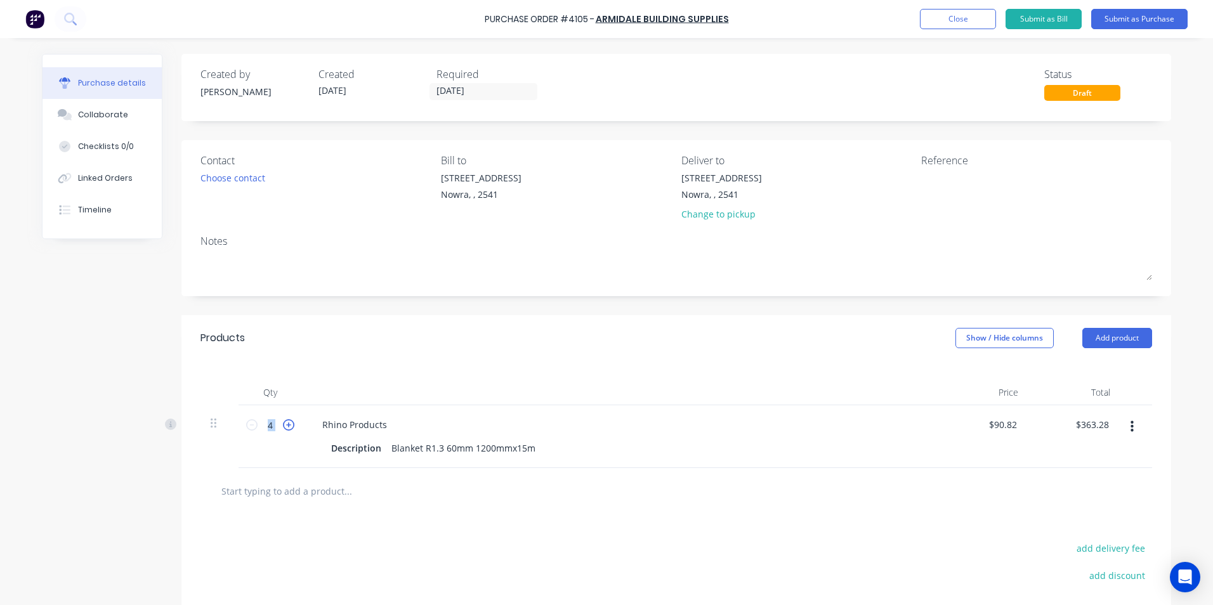
type input "5"
type input "$454.10"
click at [283, 426] on icon at bounding box center [288, 424] width 11 height 11
type input "6"
click at [484, 492] on div at bounding box center [401, 490] width 381 height 25
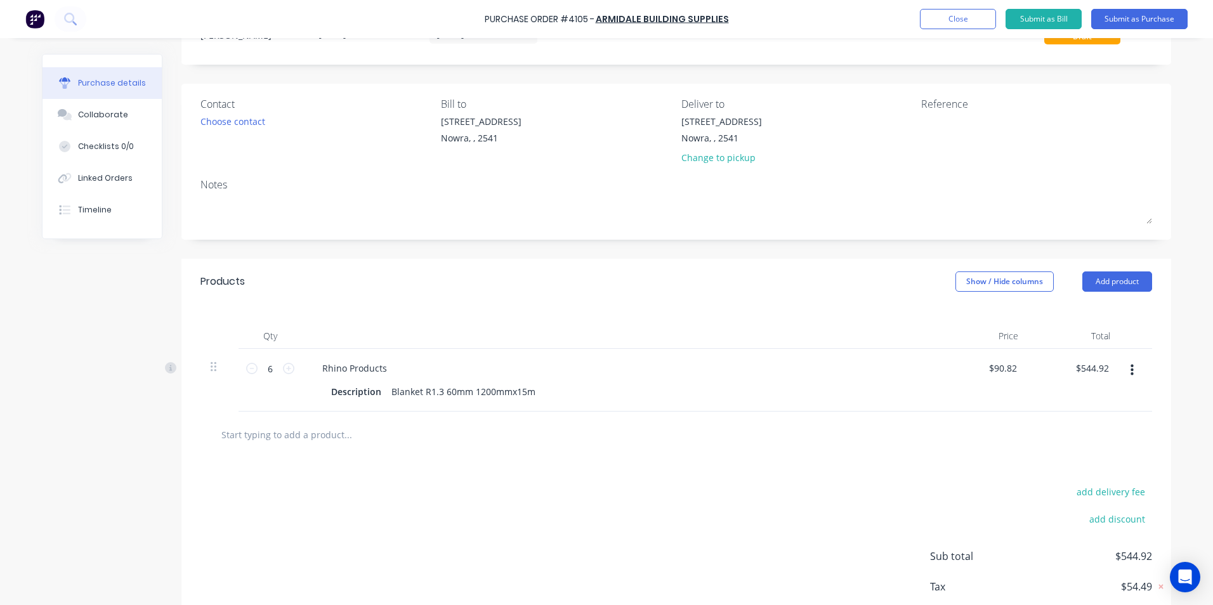
scroll to position [131, 0]
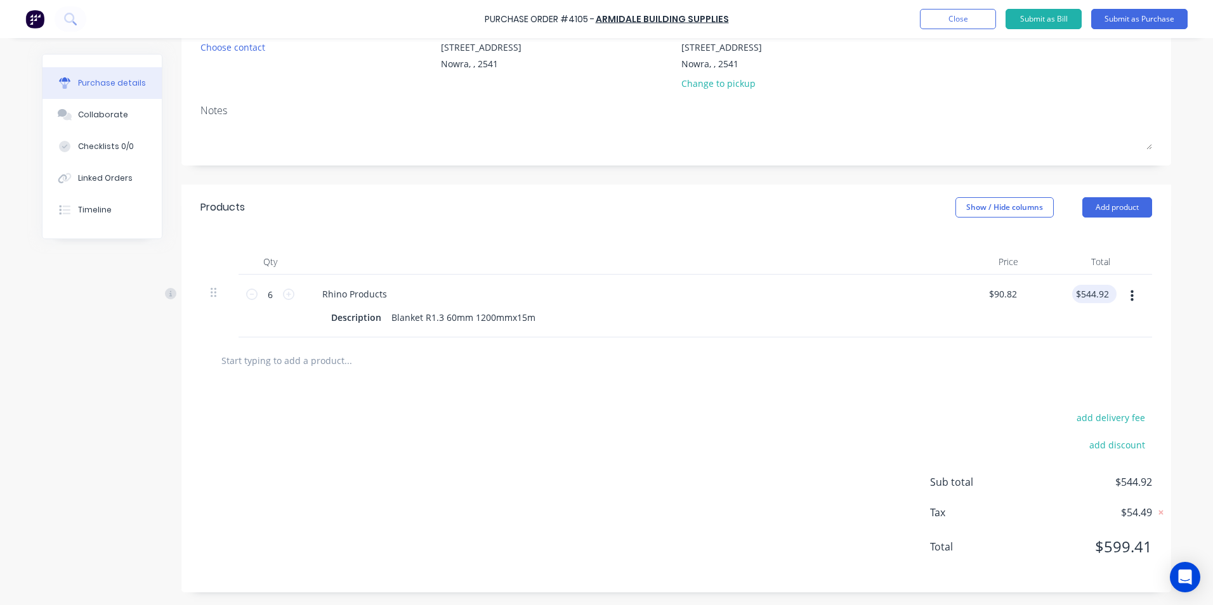
click at [1110, 296] on div "$544.92 $544.92" at bounding box center [1094, 294] width 44 height 18
click at [1105, 294] on input "544.92" at bounding box center [1091, 294] width 39 height 18
type input "544.90"
type input "$90.8167"
click at [1068, 364] on div at bounding box center [676, 360] width 931 height 25
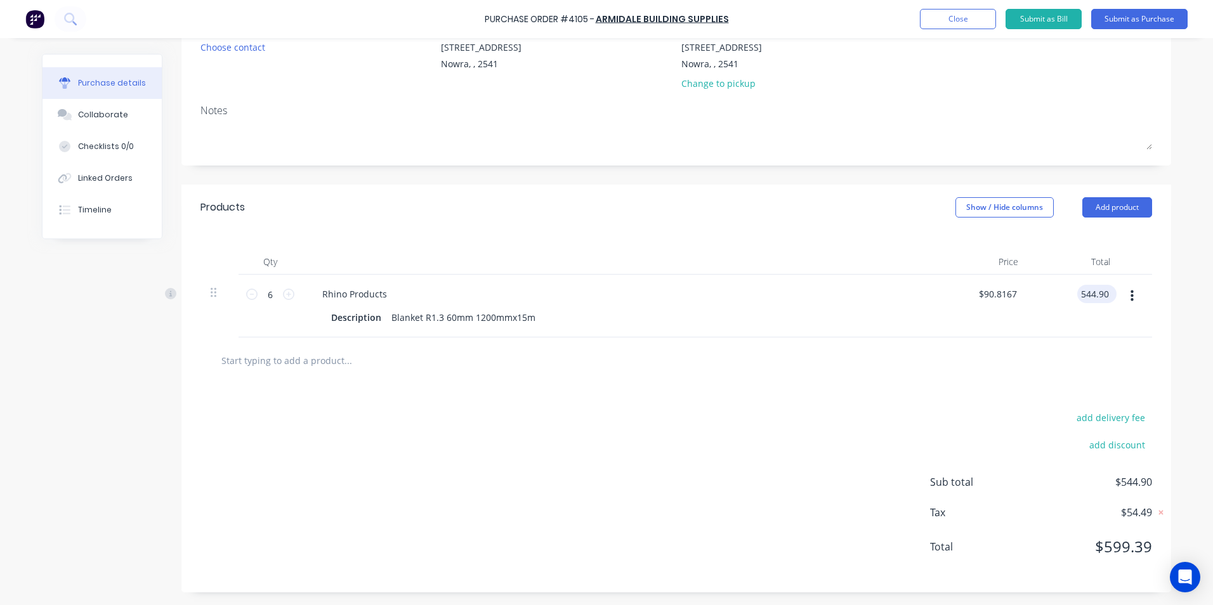
click at [1106, 296] on input "544.90" at bounding box center [1094, 294] width 34 height 18
type input "544.91"
type input "$90.8183"
type input "$544.91"
click at [893, 402] on div "add delivery fee add discount Sub total $544.91 Tax $54.49 Total $599.40" at bounding box center [676, 488] width 990 height 209
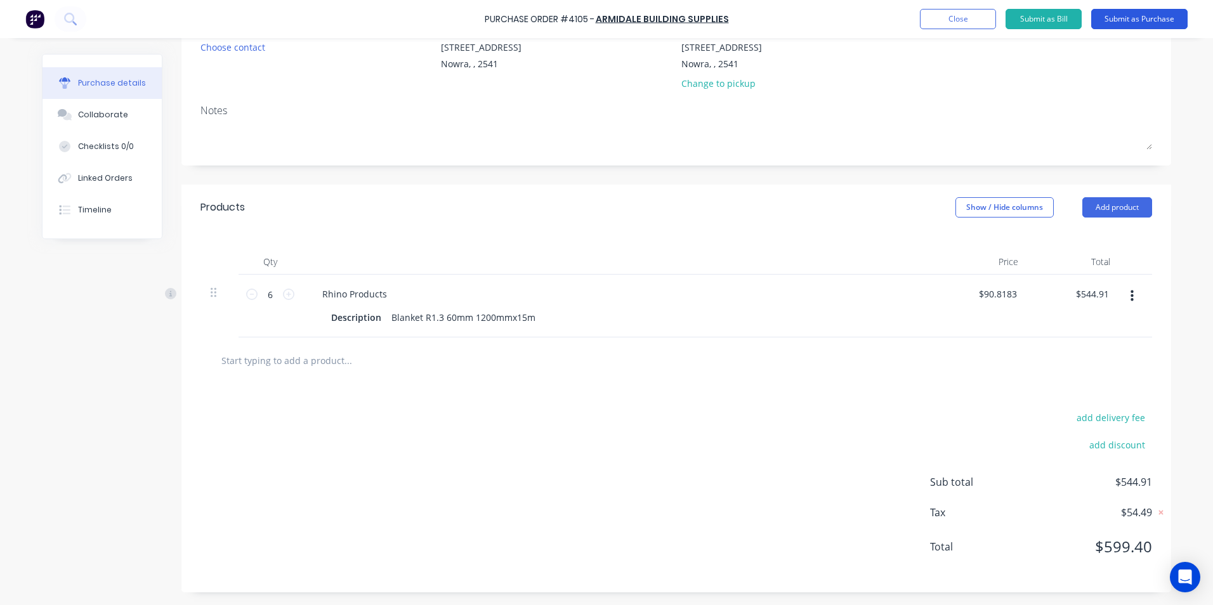
click at [1143, 22] on button "Submit as Purchase" at bounding box center [1139, 19] width 96 height 20
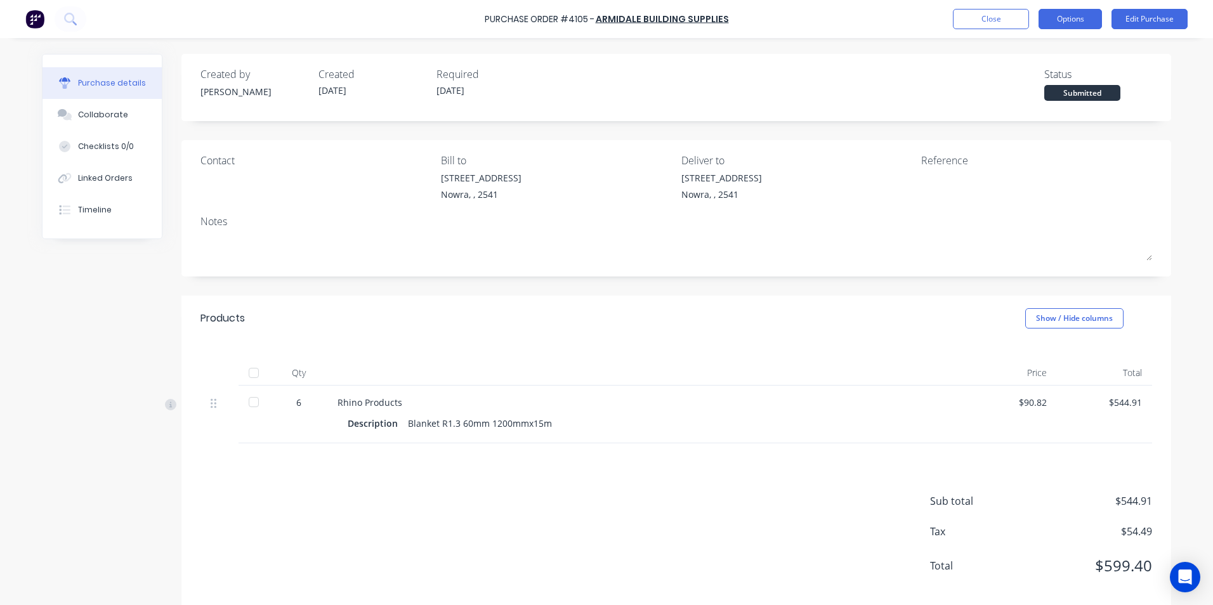
click at [1078, 23] on button "Options" at bounding box center [1069, 19] width 63 height 20
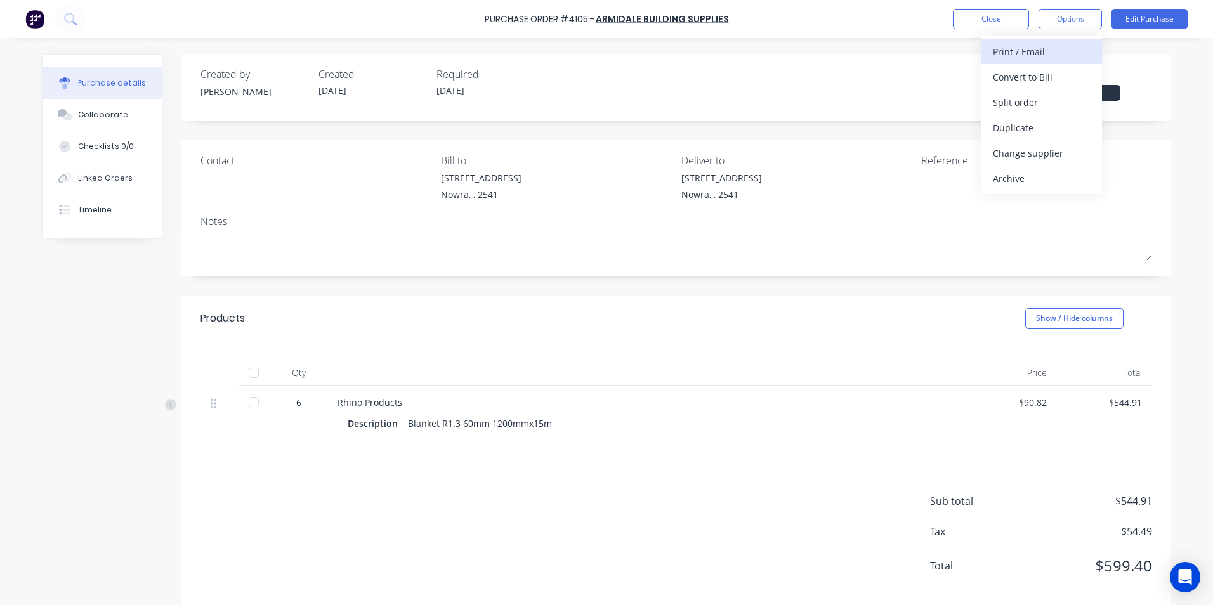
click at [1042, 50] on div "Print / Email" at bounding box center [1042, 52] width 98 height 18
click at [1028, 105] on div "Without pricing" at bounding box center [1042, 102] width 98 height 18
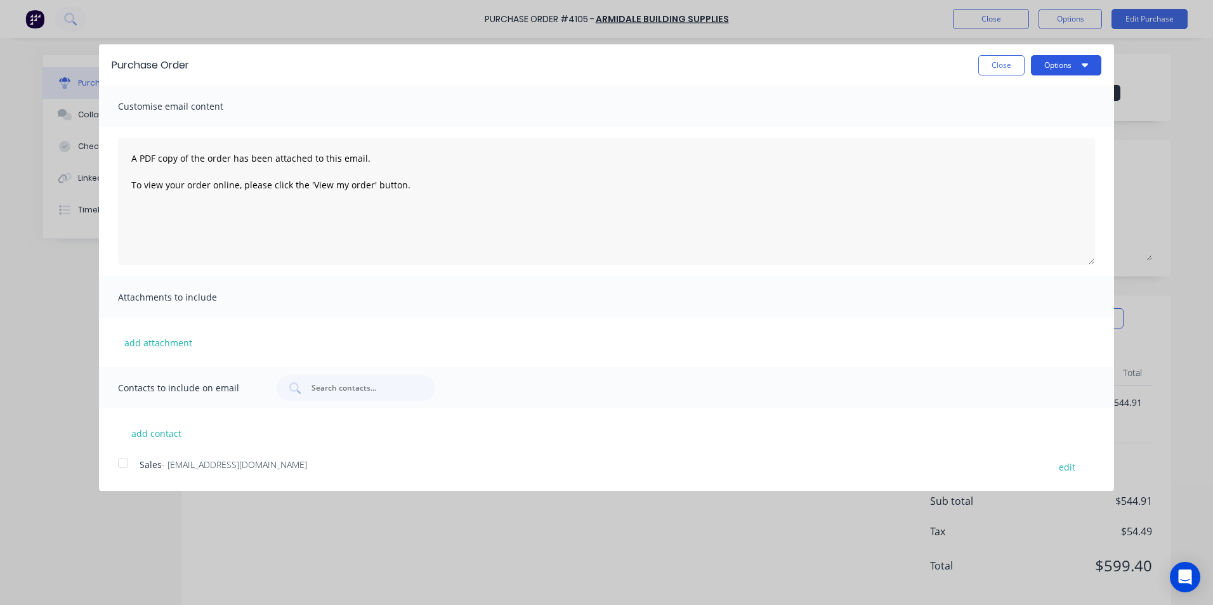
click at [1058, 65] on button "Options" at bounding box center [1066, 65] width 70 height 20
click at [1050, 98] on div "Print" at bounding box center [1041, 97] width 98 height 18
click at [1001, 69] on button "Close" at bounding box center [1001, 65] width 46 height 20
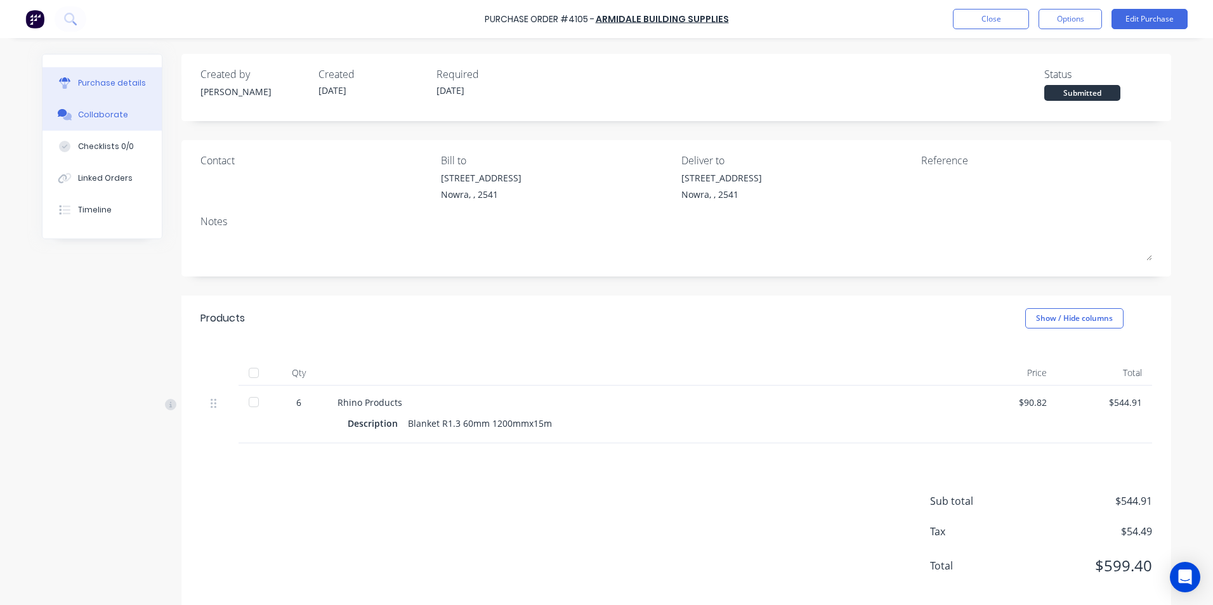
click at [72, 110] on button "Collaborate" at bounding box center [102, 115] width 119 height 32
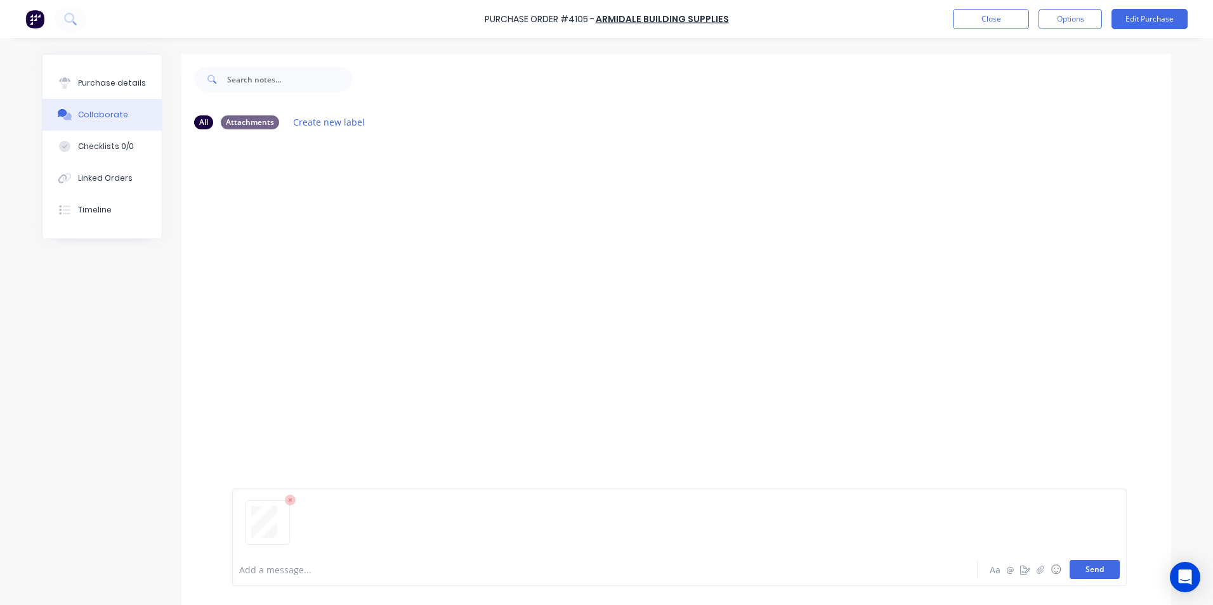
click at [1079, 567] on button "Send" at bounding box center [1095, 569] width 50 height 19
click at [84, 86] on div "Purchase details" at bounding box center [112, 82] width 68 height 11
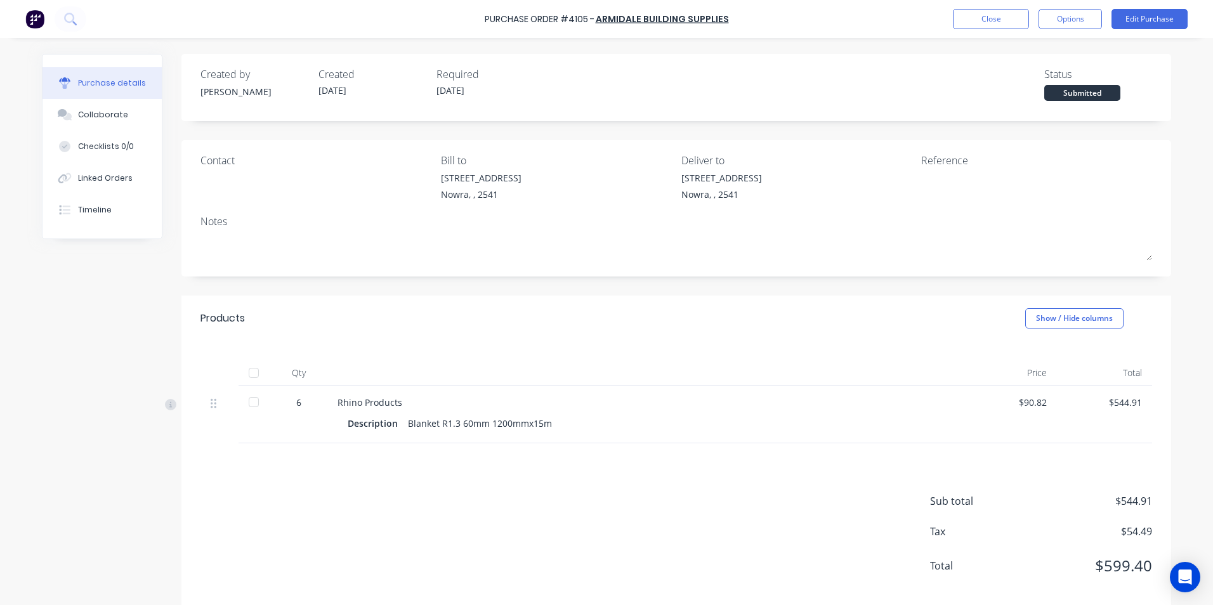
drag, startPoint x: 1054, startPoint y: 238, endPoint x: 277, endPoint y: 504, distance: 820.7
click at [277, 504] on div "Sub total $544.91 Tax $54.49 Total $599.40" at bounding box center [676, 527] width 990 height 168
